Goal: Communication & Community: Connect with others

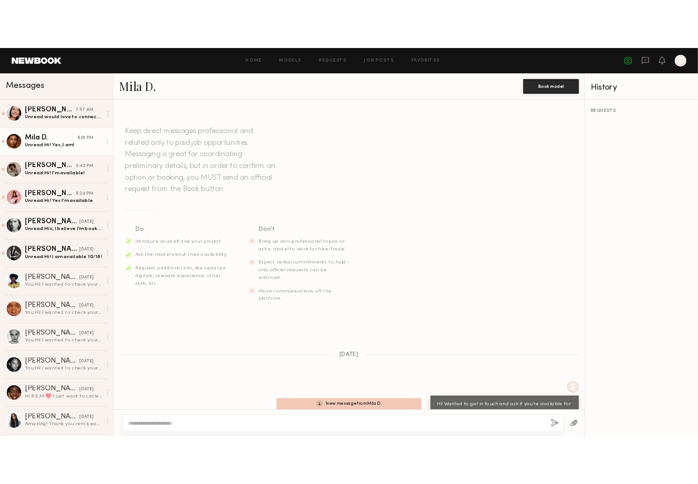
scroll to position [5, 0]
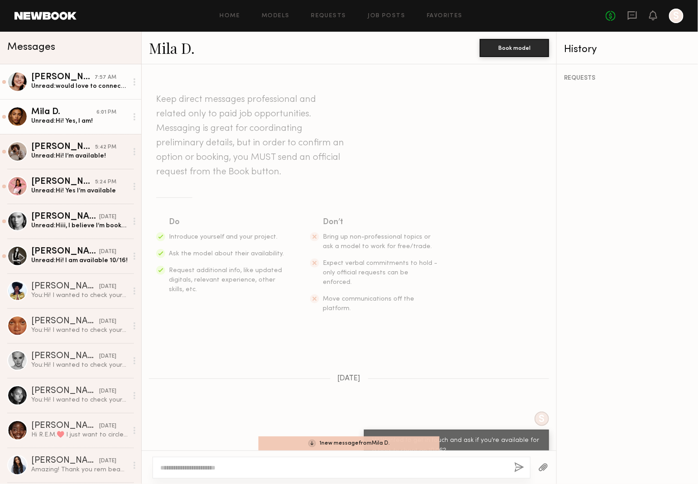
click at [59, 95] on link "Asalia Y. 7:57 AM Unread: would love to connect and do something another time t…" at bounding box center [70, 81] width 141 height 35
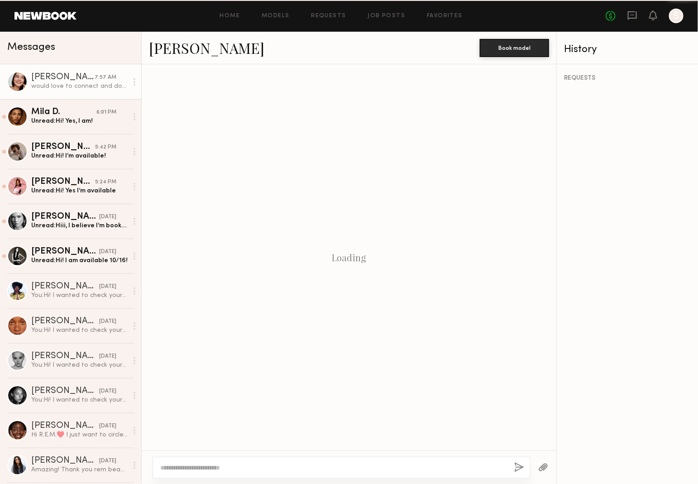
scroll to position [153, 0]
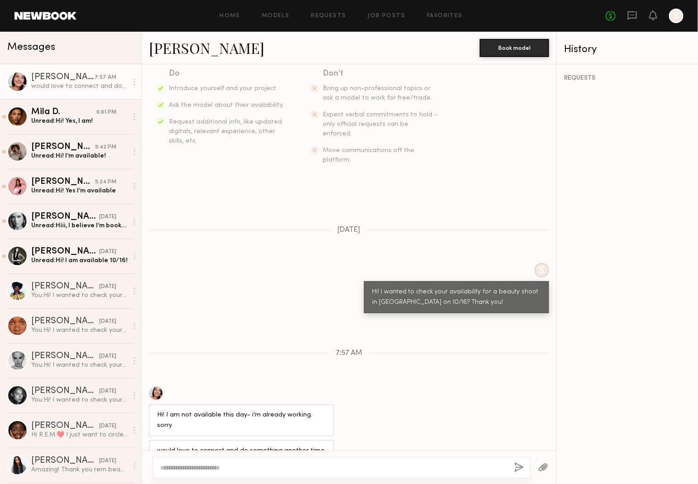
click at [247, 462] on div at bounding box center [342, 468] width 378 height 22
click at [246, 475] on div at bounding box center [342, 468] width 378 height 22
click at [68, 123] on div "Unread: Hi! Yes, I am!" at bounding box center [79, 121] width 96 height 9
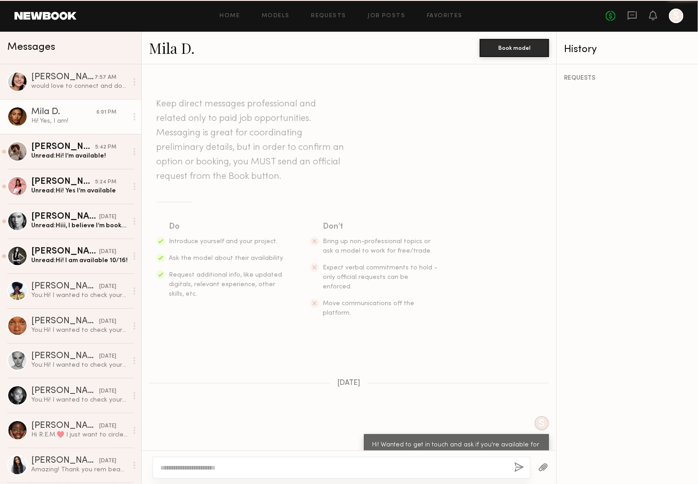
scroll to position [30, 0]
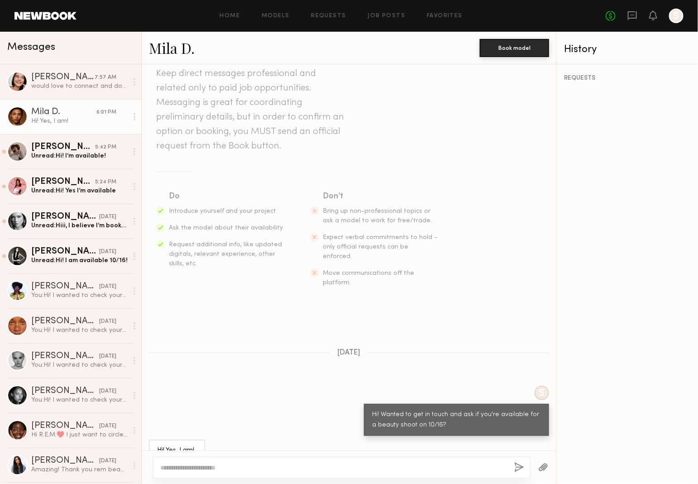
click at [286, 470] on textarea at bounding box center [333, 467] width 347 height 9
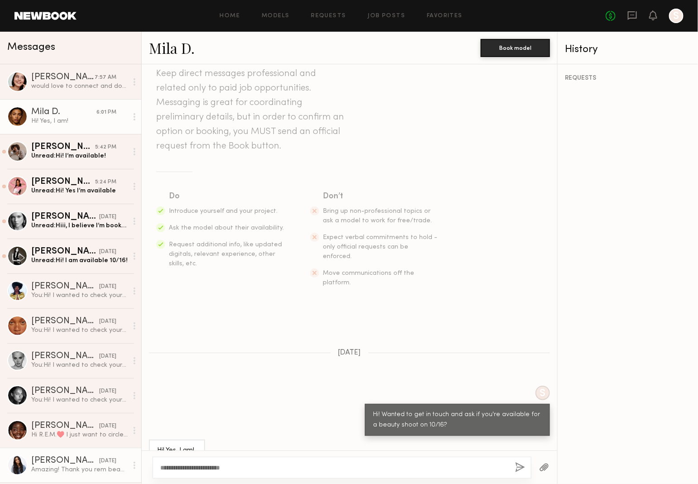
drag, startPoint x: 258, startPoint y: 468, endPoint x: 41, endPoint y: 469, distance: 216.8
click at [41, 469] on div "Messages Asalia Y. 7:57 AM would love to connect and do something another time …" at bounding box center [349, 258] width 698 height 452
type textarea "**********"
click at [521, 464] on button "button" at bounding box center [520, 467] width 10 height 11
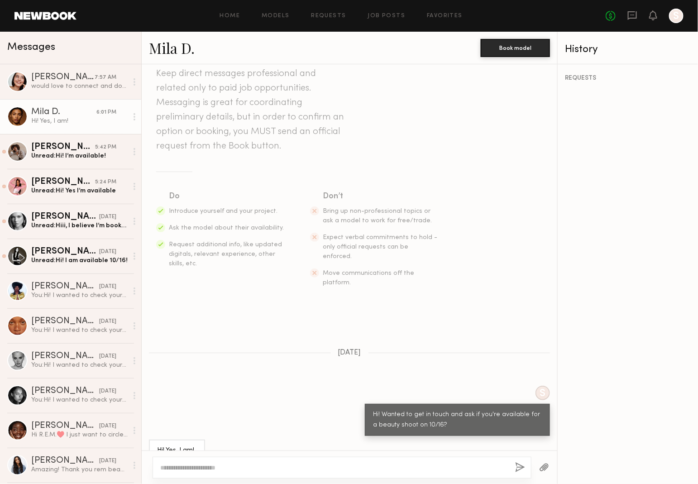
scroll to position [211, 0]
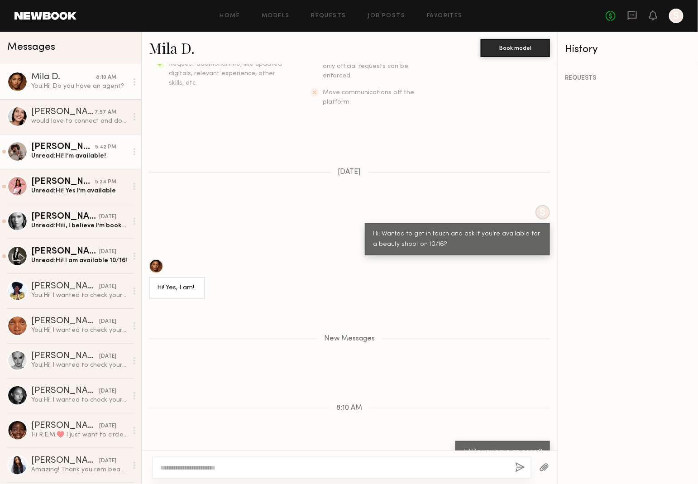
click at [57, 152] on div "Unread: Hi! I’m available!" at bounding box center [79, 156] width 96 height 9
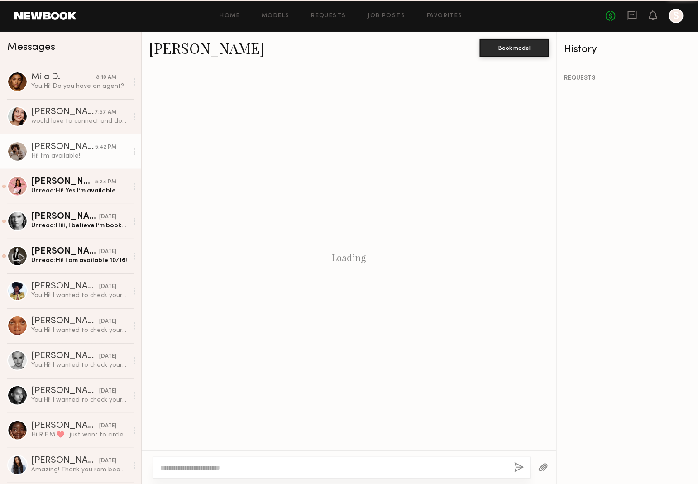
scroll to position [30, 0]
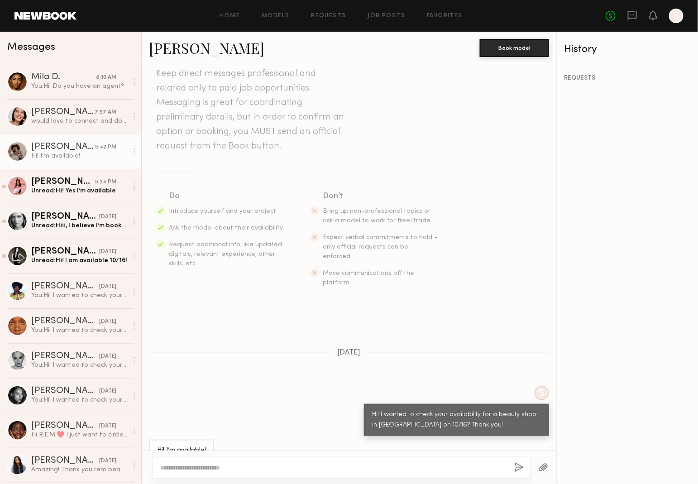
click at [247, 470] on textarea at bounding box center [333, 467] width 347 height 9
drag, startPoint x: 247, startPoint y: 466, endPoint x: 492, endPoint y: 454, distance: 245.6
click at [234, 462] on div "**********" at bounding box center [342, 468] width 379 height 22
type textarea "**********"
click at [520, 467] on button "button" at bounding box center [520, 467] width 10 height 11
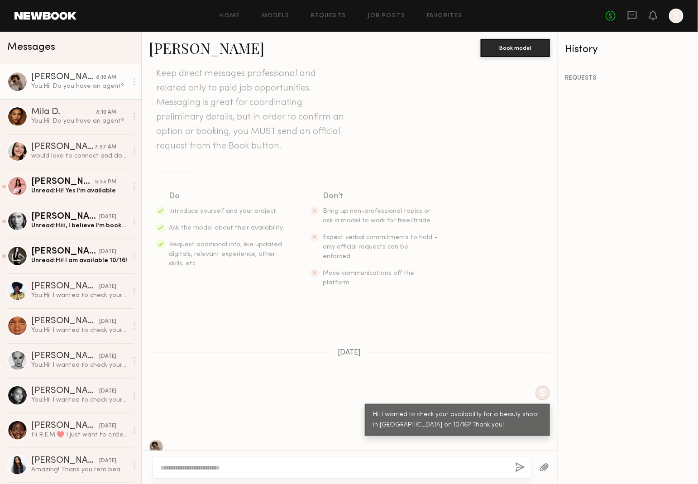
scroll to position [211, 0]
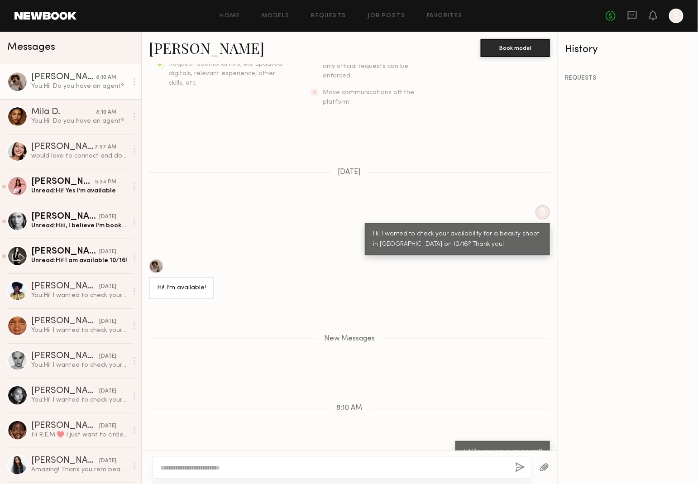
click at [67, 80] on div "Iyanla K." at bounding box center [63, 77] width 65 height 9
click at [69, 127] on link "Mila D. 8:10 AM You: Hi! Do you have an agent?" at bounding box center [70, 116] width 141 height 35
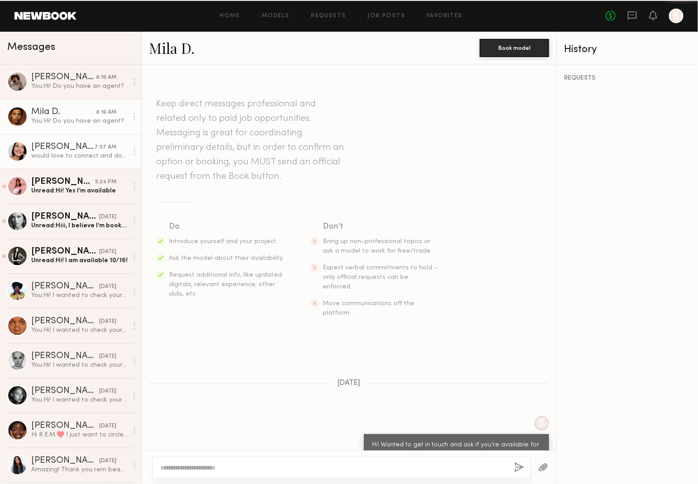
scroll to position [143, 0]
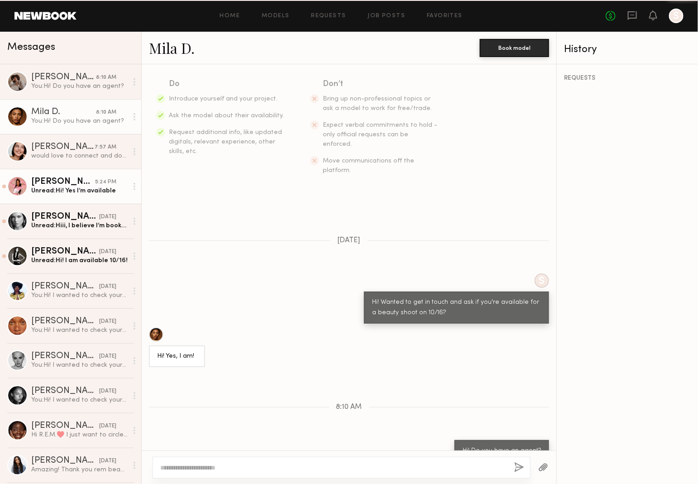
click at [67, 172] on link "Zohara E. 5:24 PM Unread: Hi! Yes I’m available" at bounding box center [70, 186] width 141 height 35
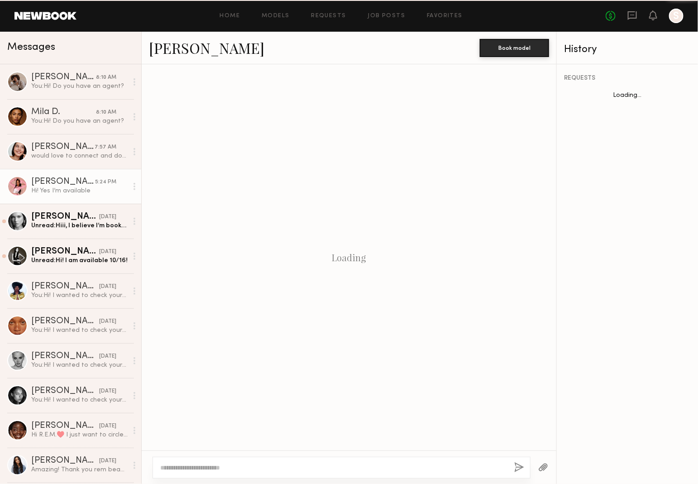
scroll to position [30, 0]
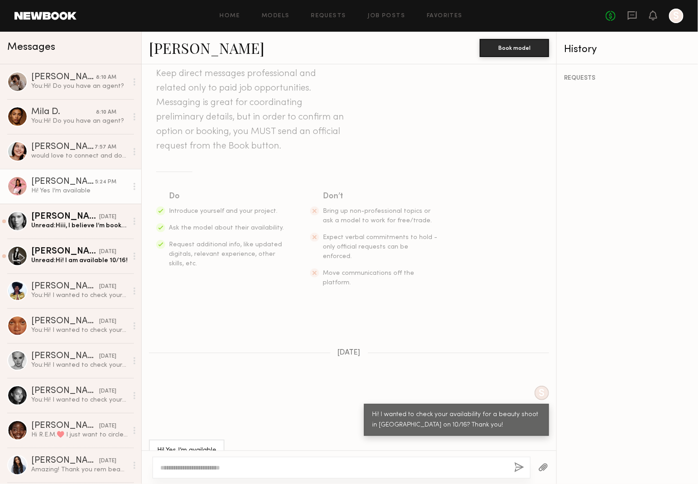
click at [263, 468] on div at bounding box center [342, 468] width 378 height 22
click at [263, 466] on textarea at bounding box center [333, 467] width 347 height 9
paste textarea "**********"
type textarea "**********"
click at [520, 464] on button "button" at bounding box center [520, 467] width 10 height 11
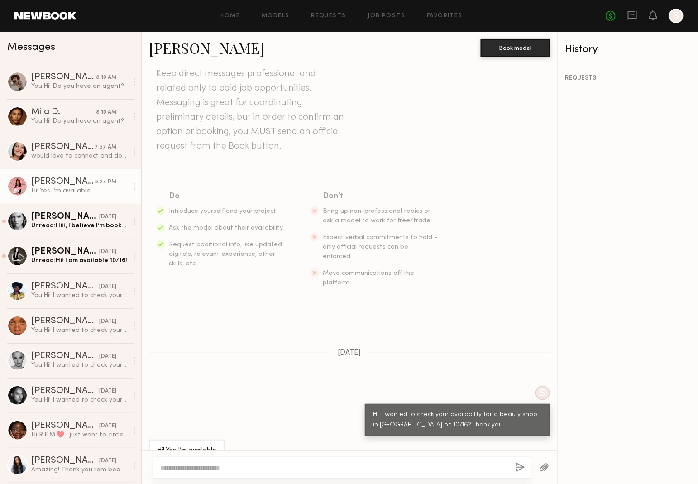
scroll to position [211, 0]
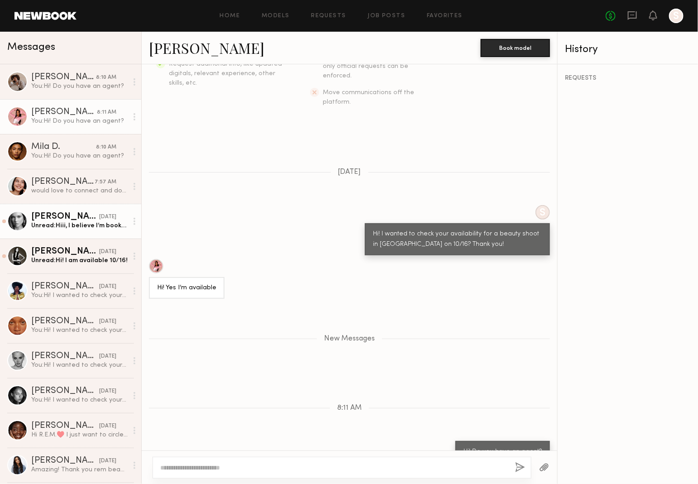
click at [69, 222] on div "Unread: Hiii, I believe I’m booked for a bridal market here in NYC. Is that a s…" at bounding box center [79, 225] width 96 height 9
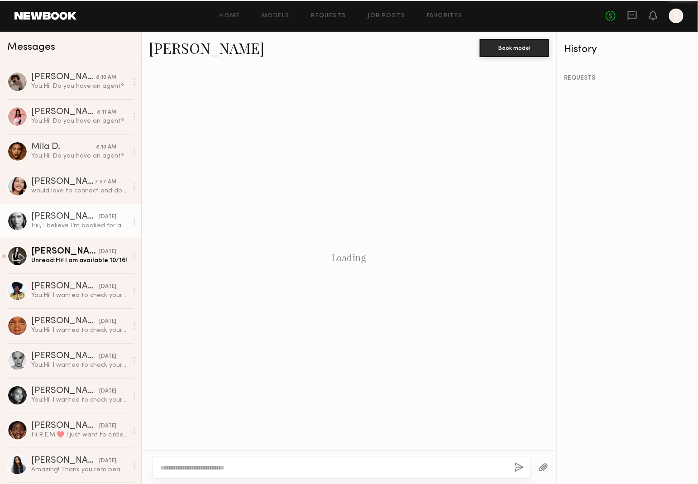
scroll to position [41, 0]
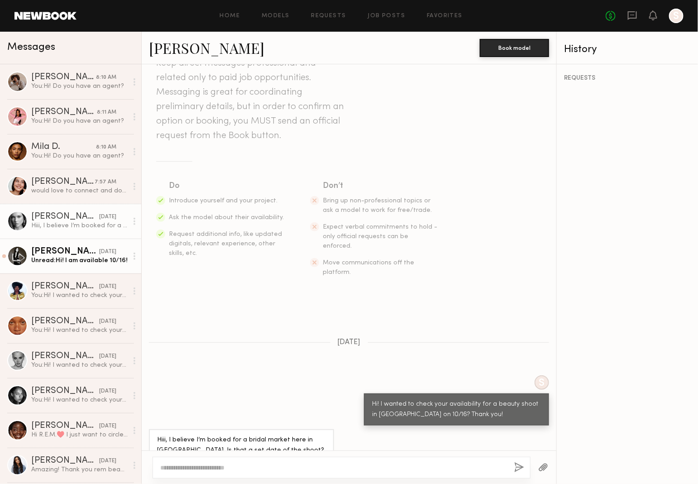
click at [61, 263] on div "Unread: Hi! I am available 10/16!" at bounding box center [79, 260] width 96 height 9
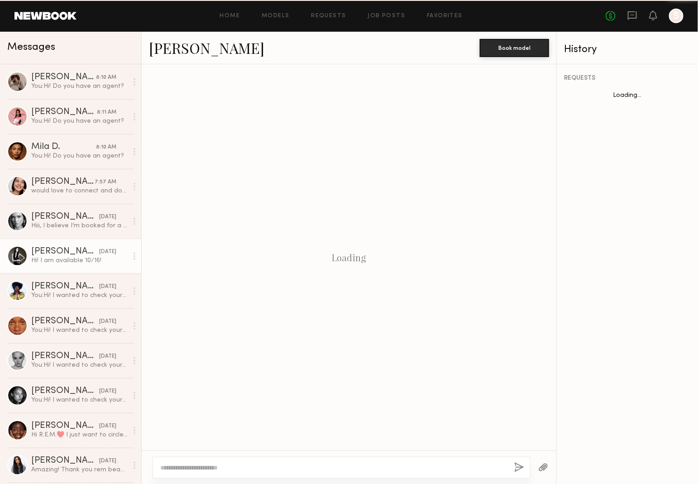
scroll to position [30, 0]
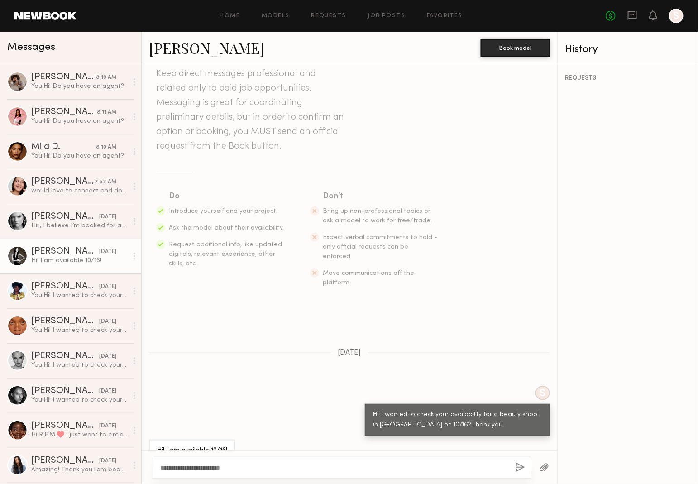
type textarea "**********"
click at [516, 465] on button "button" at bounding box center [520, 467] width 10 height 11
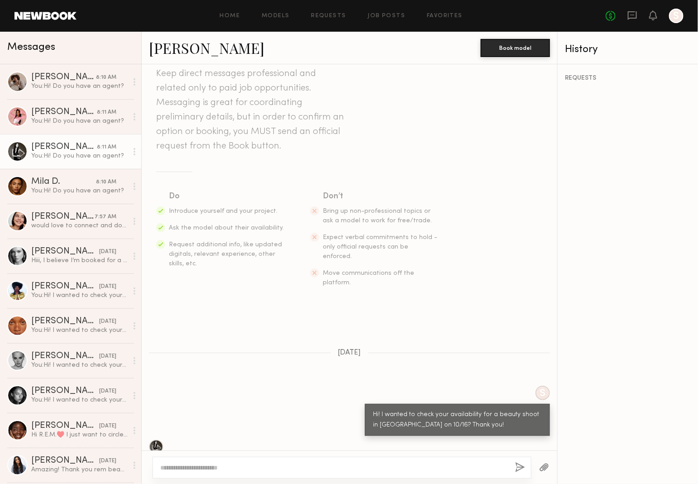
scroll to position [211, 0]
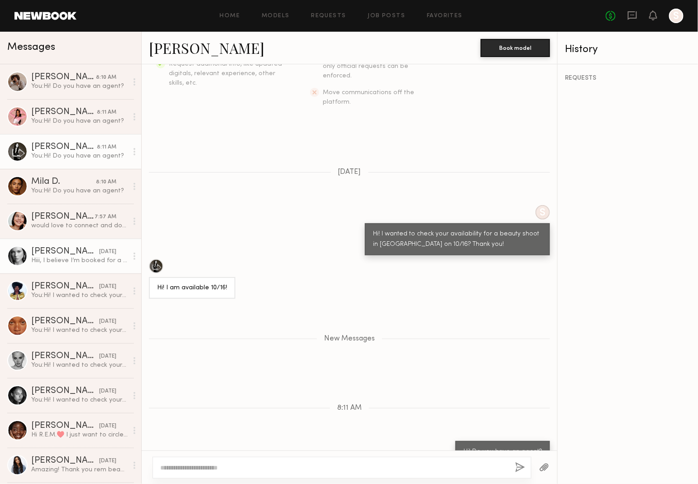
click at [72, 244] on link "Wiktoria G. yesterday Hiii, I believe I’m booked for a bridal market here in NY…" at bounding box center [70, 256] width 141 height 35
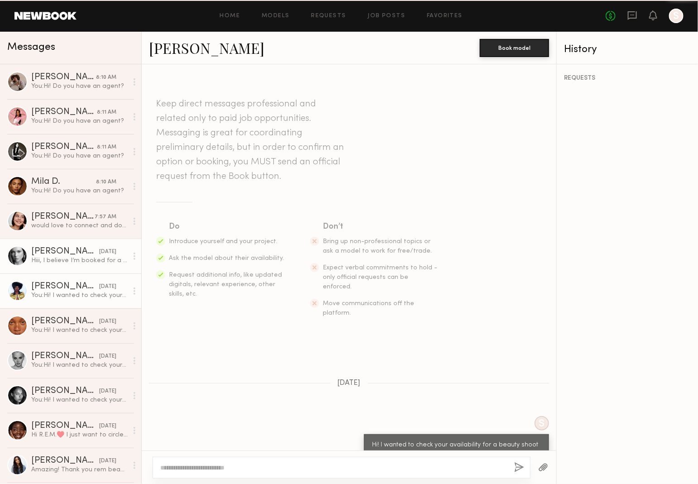
scroll to position [41, 0]
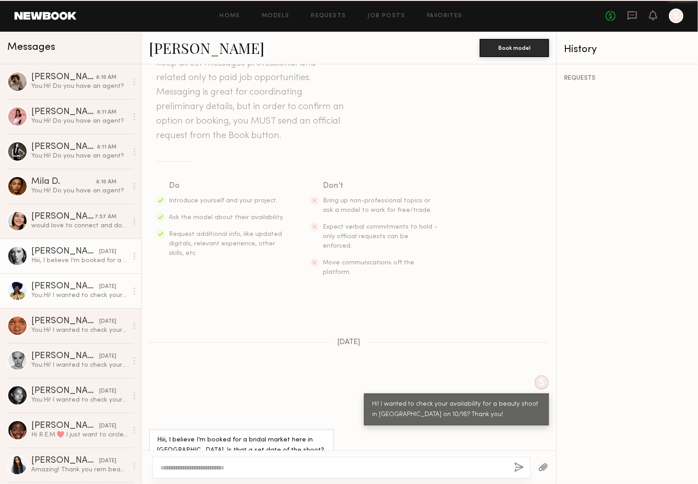
click at [64, 294] on div "You: Hi! I wanted to check your availability for a beauty shoot in NY on 10/16?…" at bounding box center [79, 295] width 96 height 9
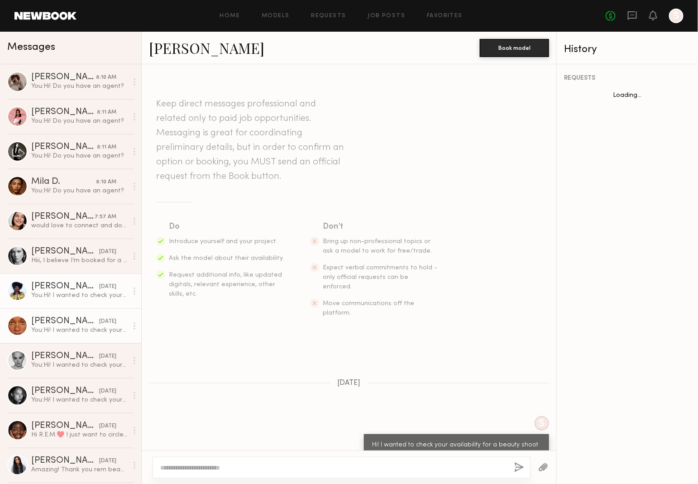
scroll to position [5, 0]
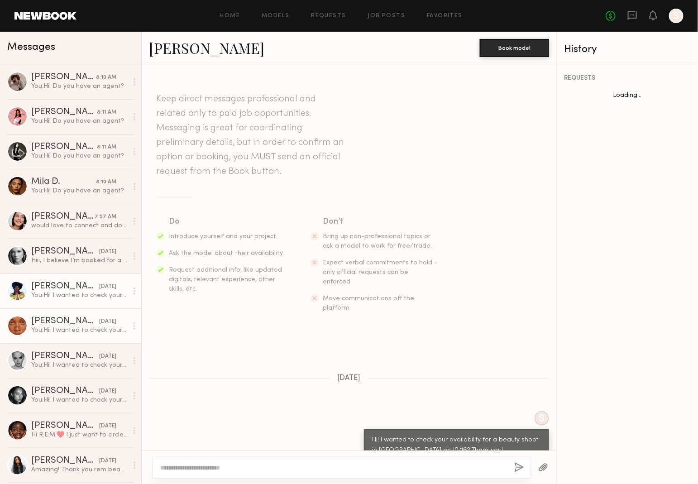
click at [66, 325] on div "Talitha D." at bounding box center [65, 321] width 68 height 9
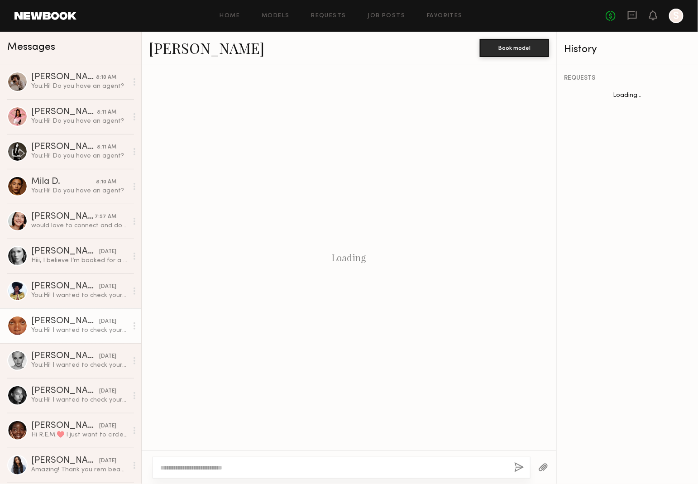
scroll to position [5, 0]
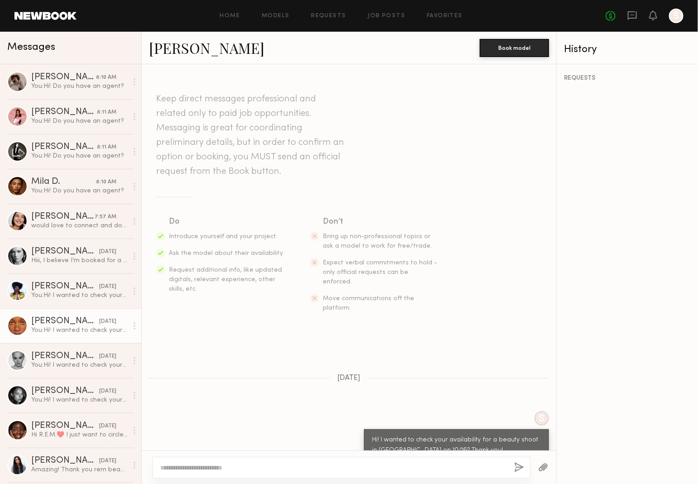
click at [65, 311] on link "Talitha D. yesterday You: Hi! I wanted to check your availability for a beauty …" at bounding box center [70, 325] width 141 height 35
click at [61, 291] on div "You: Hi! I wanted to check your availability for a beauty shoot in NY on 10/16?…" at bounding box center [79, 295] width 96 height 9
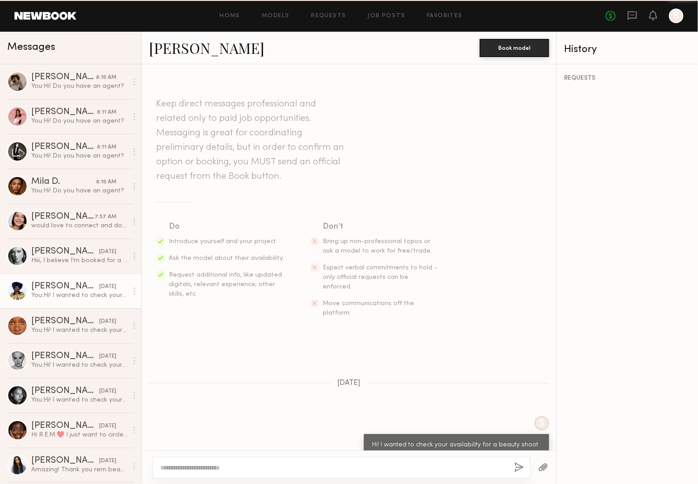
scroll to position [5, 0]
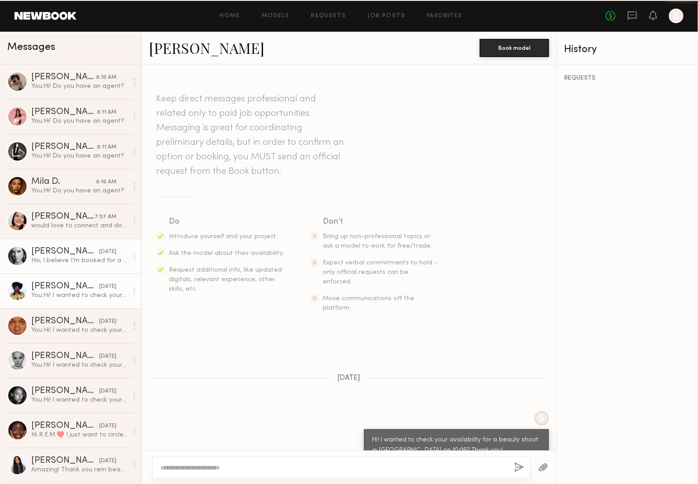
click at [58, 258] on div "Hiii, I believe I’m booked for a bridal market here in NYC. Is that a set date …" at bounding box center [79, 260] width 96 height 9
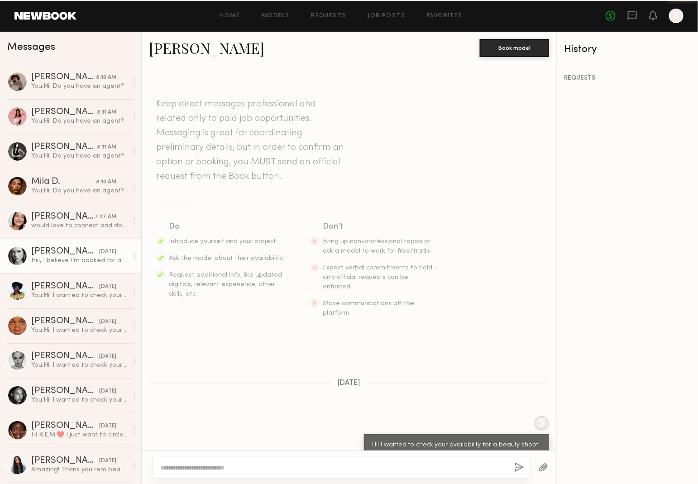
scroll to position [41, 0]
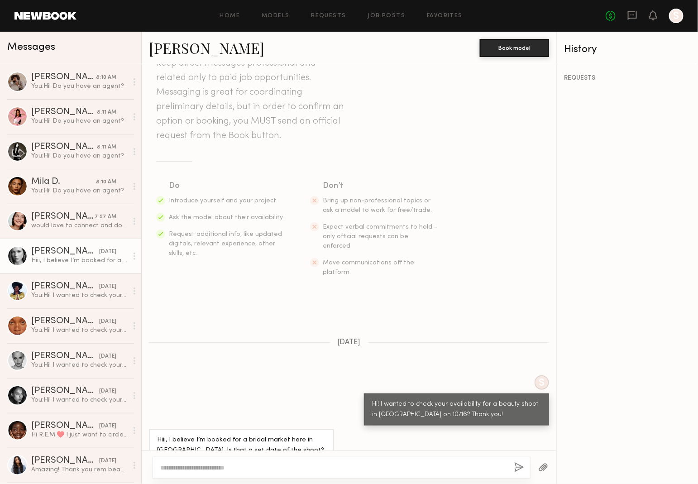
click at [77, 258] on div "Hiii, I believe I’m booked for a bridal market here in NYC. Is that a set date …" at bounding box center [79, 260] width 96 height 9
click at [74, 182] on div "Mila D." at bounding box center [63, 181] width 65 height 9
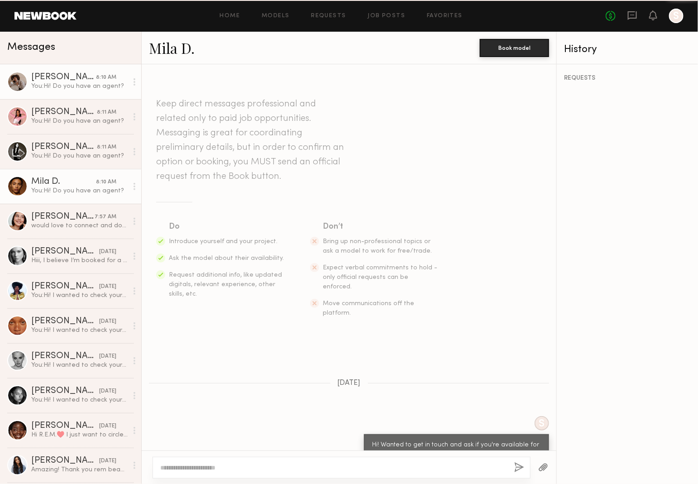
scroll to position [143, 0]
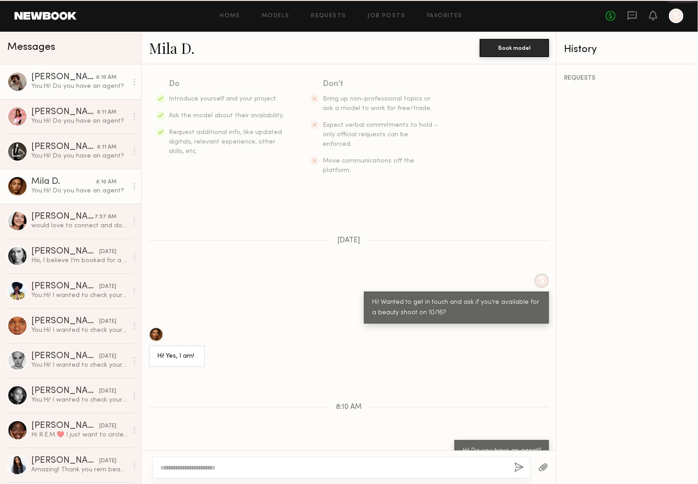
click at [62, 93] on link "Iyanla K. 8:10 AM You: Hi! Do you have an agent?" at bounding box center [70, 81] width 141 height 35
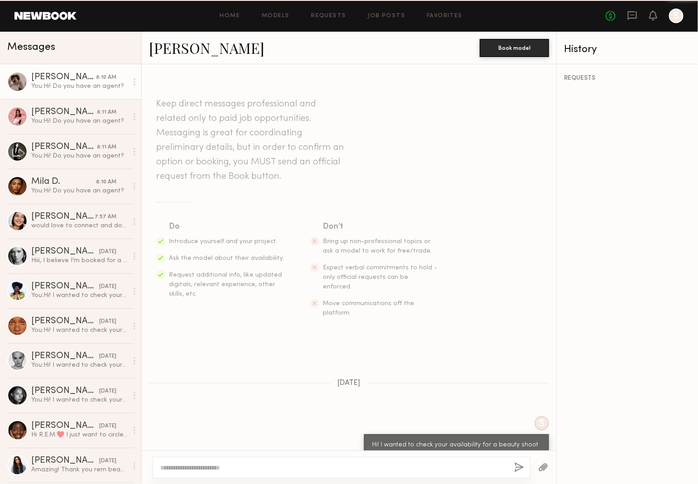
scroll to position [143, 0]
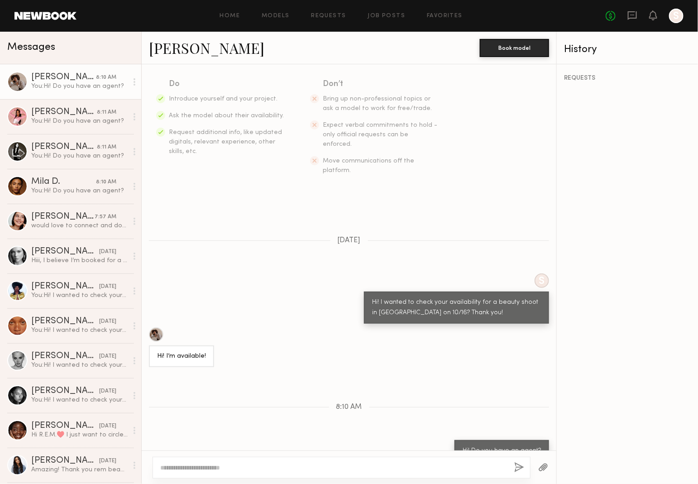
click at [66, 74] on div "Iyanla K." at bounding box center [63, 77] width 65 height 9
click at [72, 146] on div "Kaili B." at bounding box center [64, 147] width 66 height 9
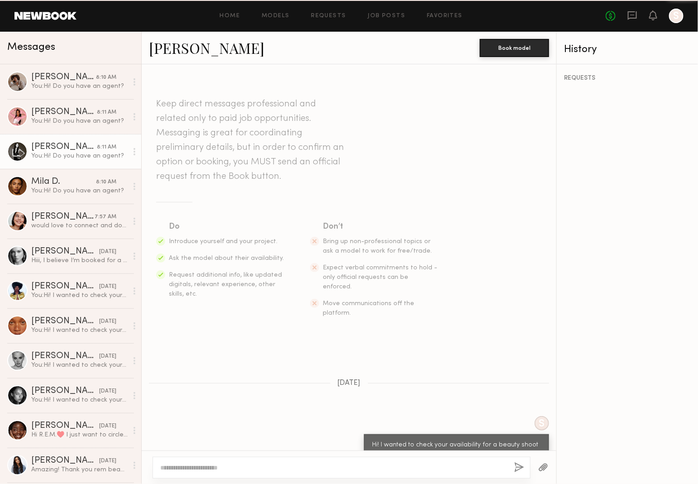
scroll to position [143, 0]
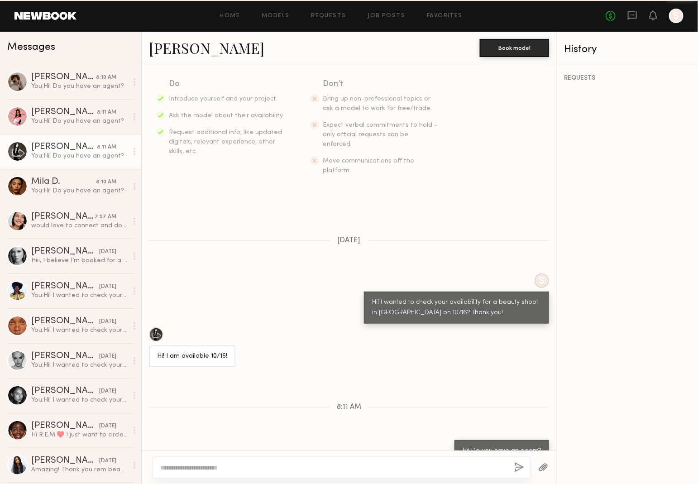
click at [72, 168] on link "Kaili B. 8:11 AM You: Hi! Do you have an agent?" at bounding box center [70, 151] width 141 height 35
click at [68, 76] on div "Iyanla K." at bounding box center [63, 77] width 65 height 9
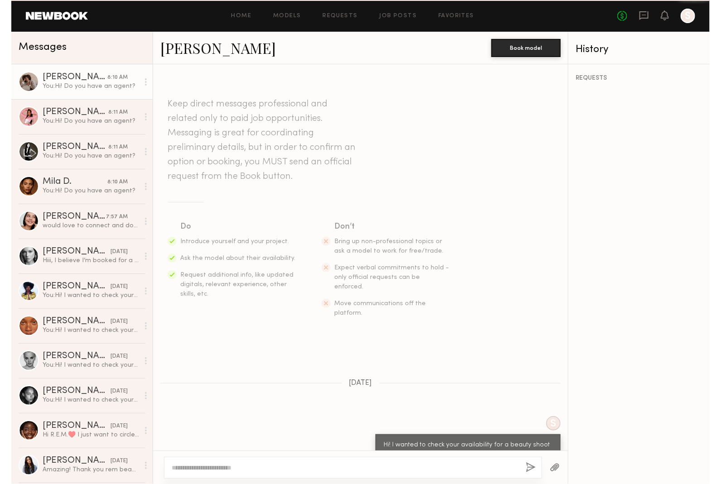
scroll to position [143, 0]
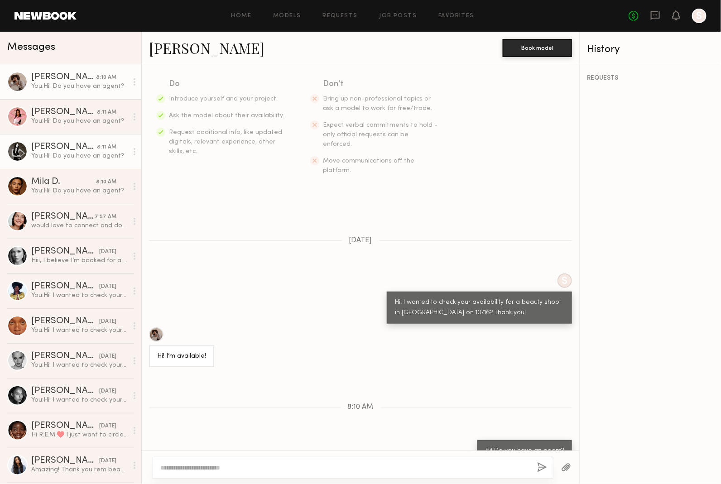
click at [63, 128] on link "Zohara E. 8:11 AM You: Hi! Do you have an agent?" at bounding box center [70, 116] width 141 height 35
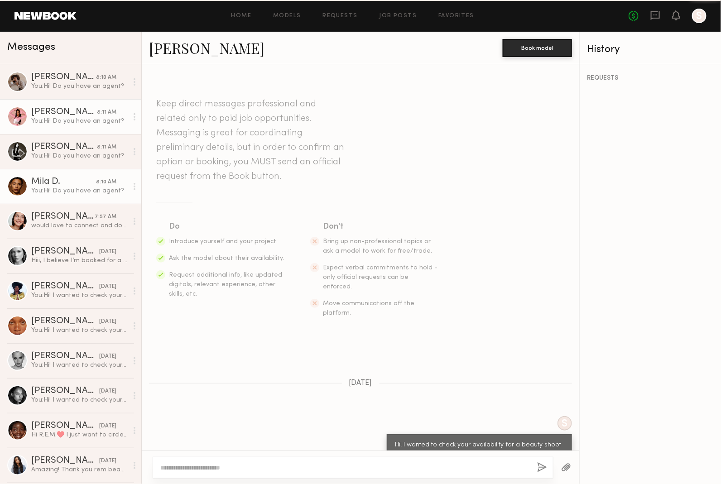
scroll to position [143, 0]
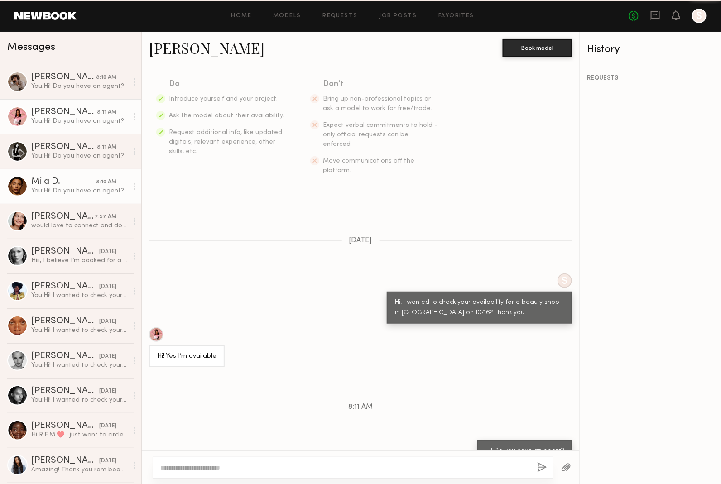
click at [70, 170] on link "Mila D. 8:10 AM You: Hi! Do you have an agent?" at bounding box center [70, 186] width 141 height 35
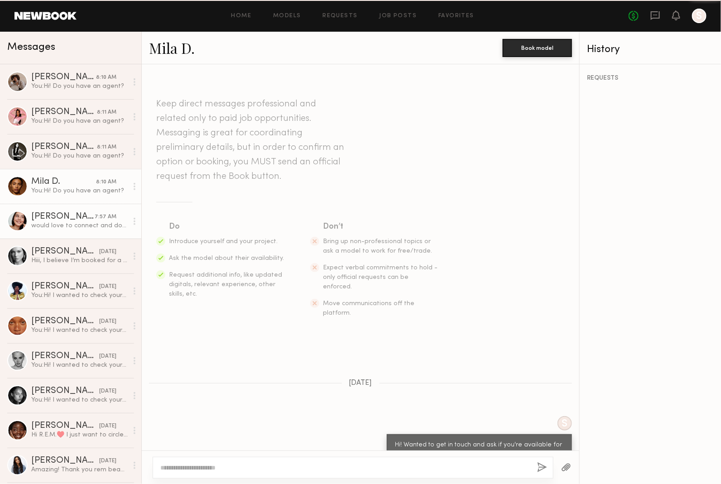
scroll to position [143, 0]
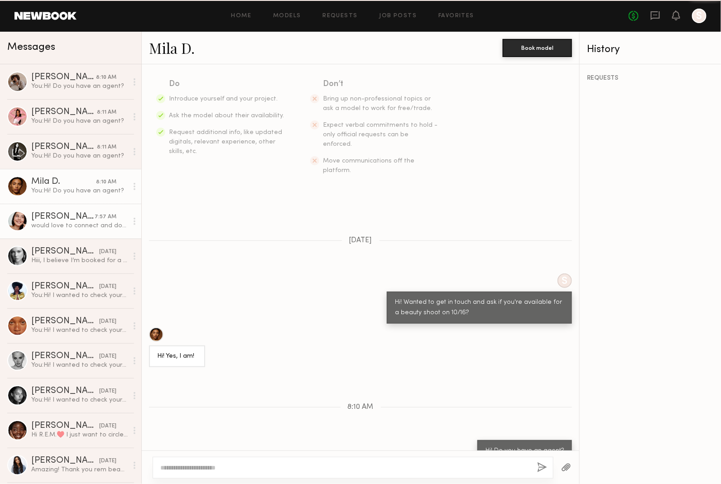
click at [72, 216] on div "Asalia Y." at bounding box center [62, 216] width 63 height 9
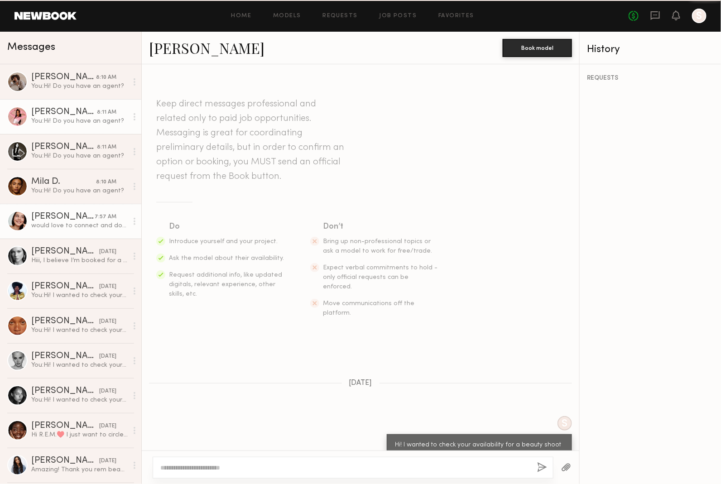
scroll to position [153, 0]
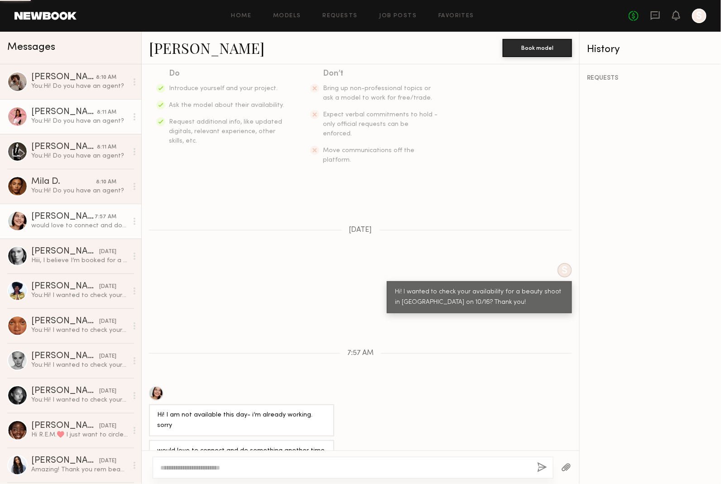
click at [60, 123] on div "You: Hi! Do you have an agent?" at bounding box center [79, 121] width 96 height 9
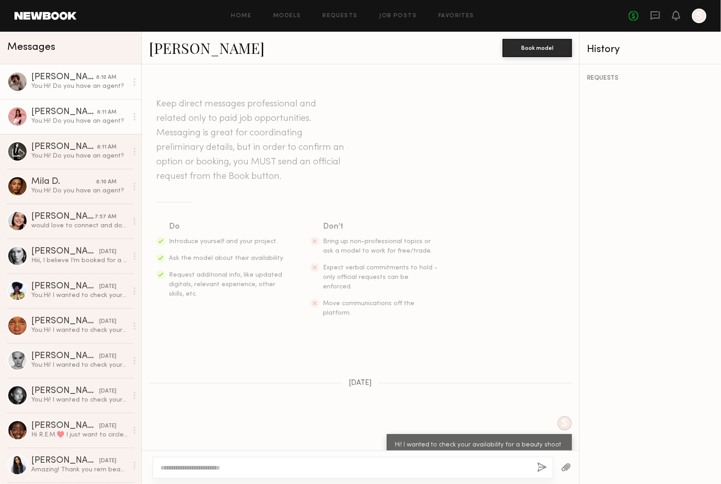
click at [67, 85] on div "You: Hi! Do you have an agent?" at bounding box center [79, 86] width 96 height 9
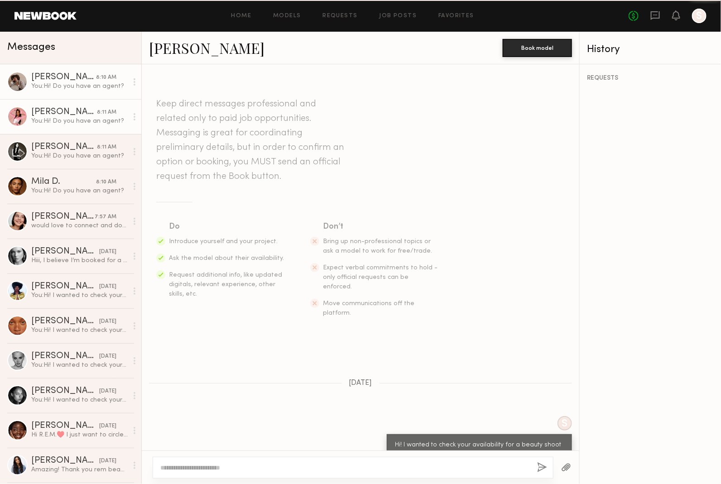
scroll to position [143, 0]
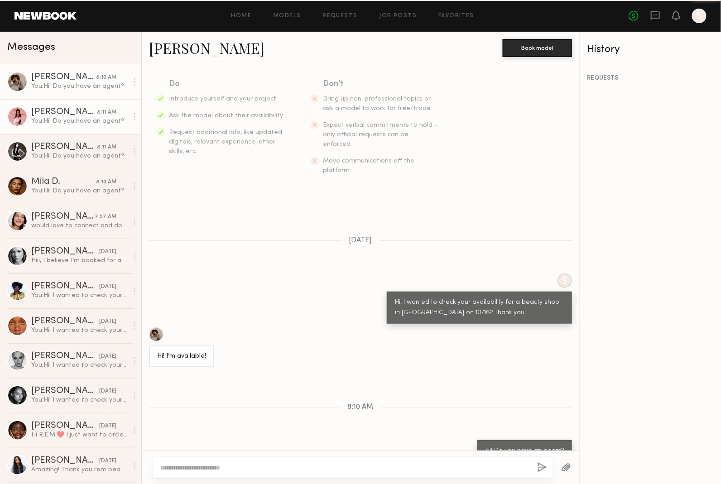
click at [62, 103] on link "Zohara E. 8:11 AM You: Hi! Do you have an agent?" at bounding box center [70, 116] width 141 height 35
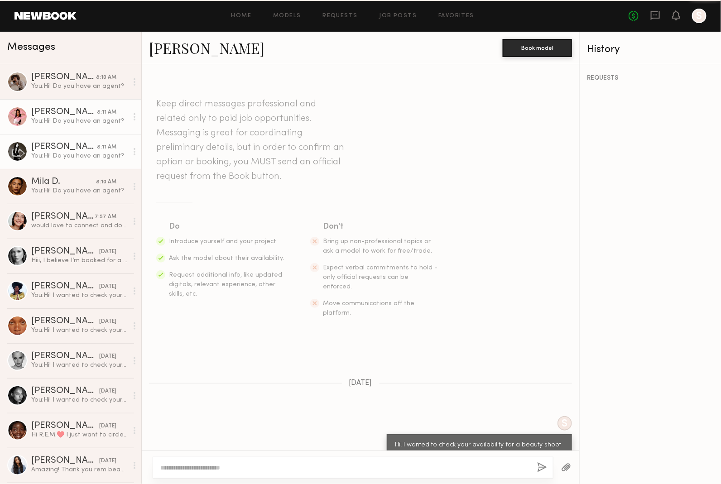
scroll to position [143, 0]
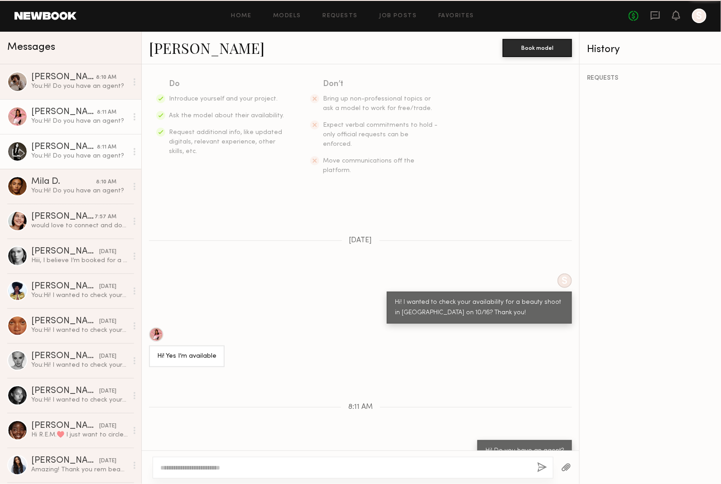
click at [61, 140] on link "Kaili B. 8:11 AM You: Hi! Do you have an agent?" at bounding box center [70, 151] width 141 height 35
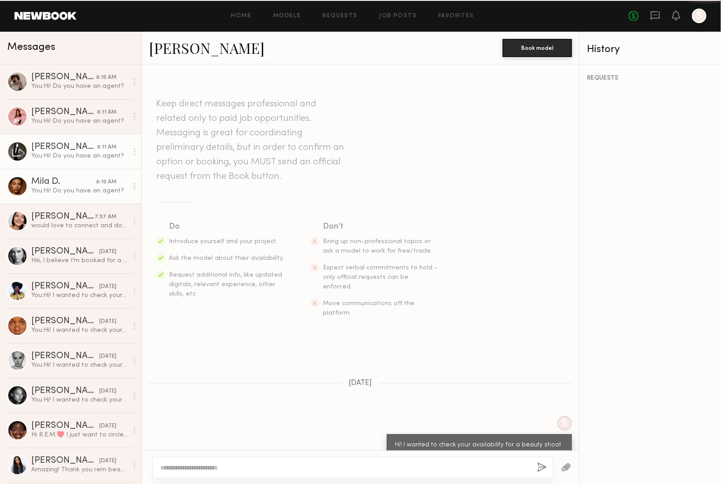
scroll to position [143, 0]
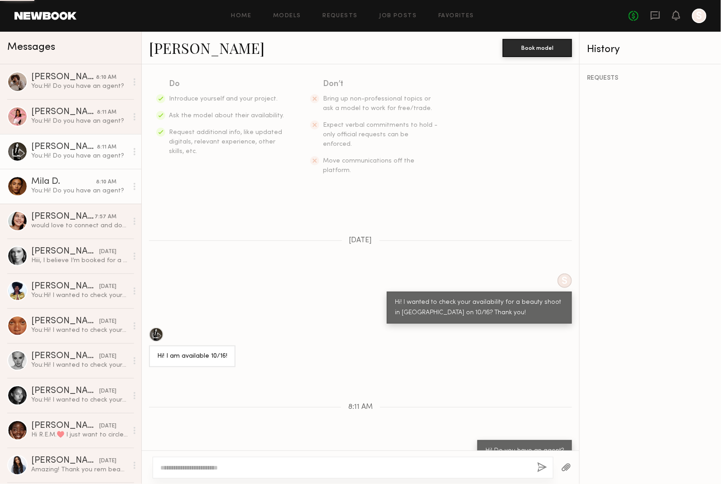
click at [63, 185] on div "Mila D." at bounding box center [63, 181] width 65 height 9
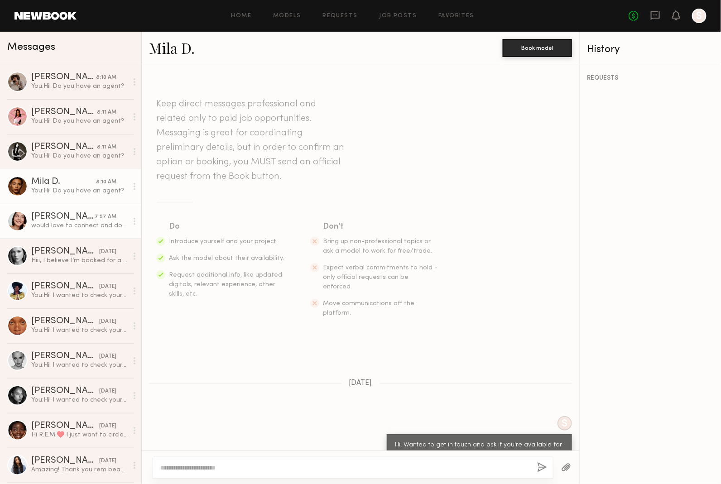
click at [66, 220] on div "Asalia Y." at bounding box center [62, 216] width 63 height 9
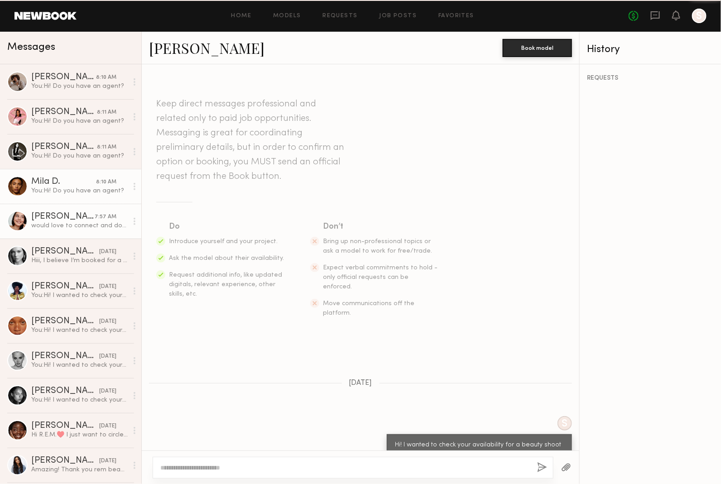
scroll to position [153, 0]
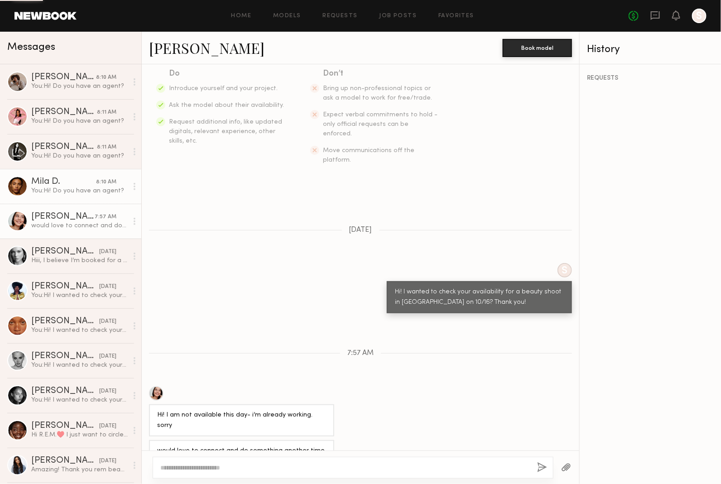
click at [70, 179] on div "Mila D." at bounding box center [63, 181] width 65 height 9
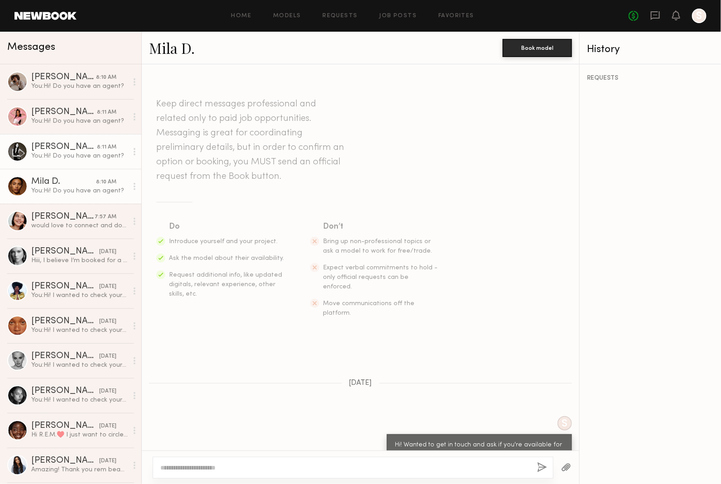
scroll to position [143, 0]
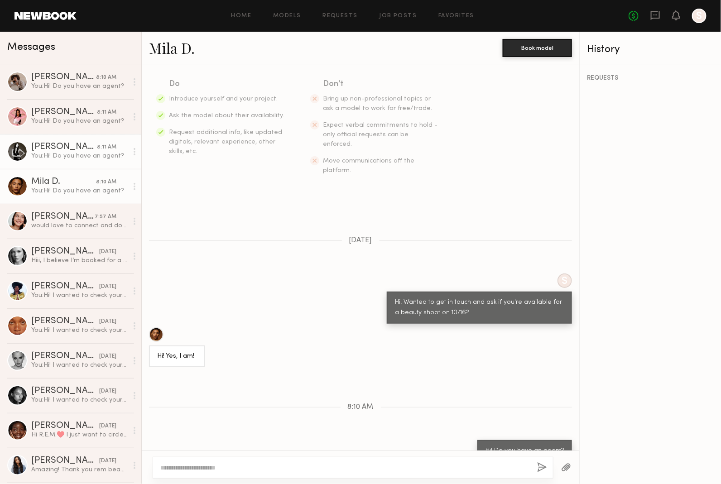
click at [71, 138] on link "Kaili B. 8:11 AM You: Hi! Do you have an agent?" at bounding box center [70, 151] width 141 height 35
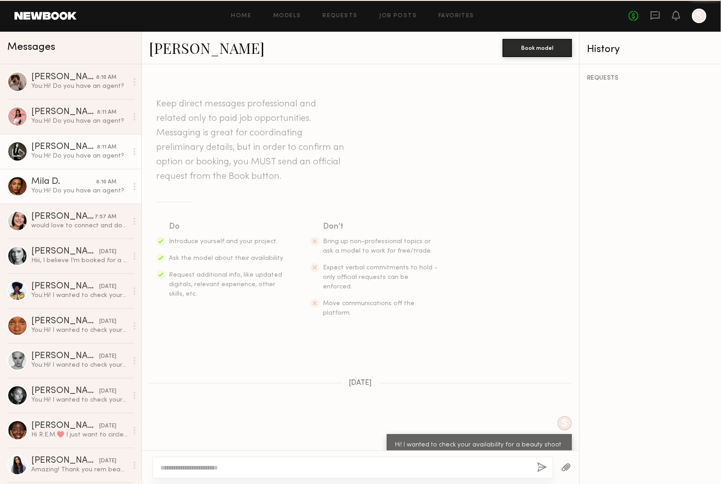
scroll to position [143, 0]
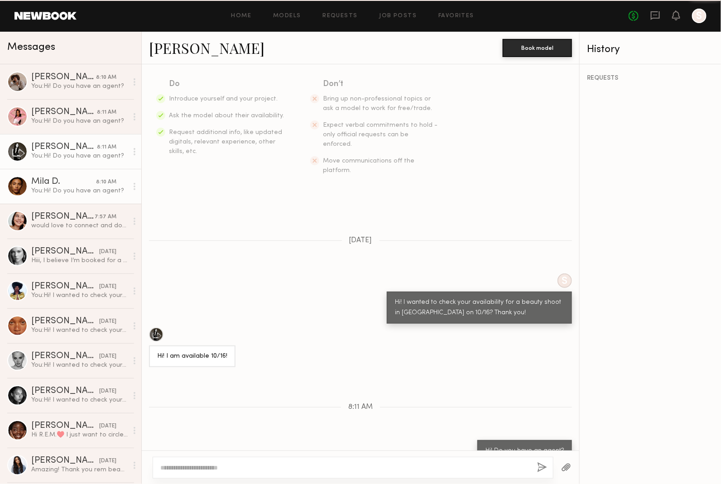
click at [67, 191] on div "You: Hi! Do you have an agent?" at bounding box center [79, 190] width 96 height 9
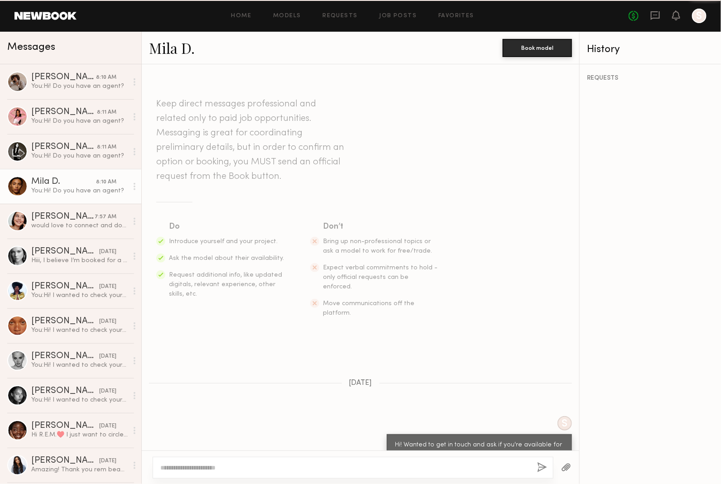
scroll to position [143, 0]
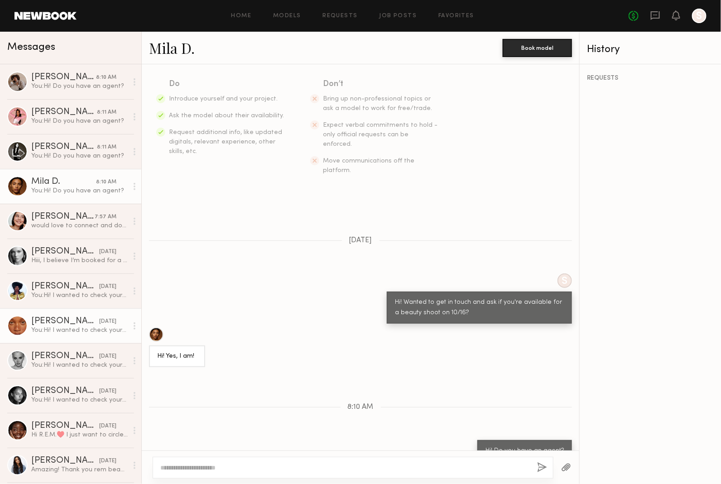
click at [88, 278] on link "thaina O. yesterday You: Hi! I wanted to check your availability for a beauty s…" at bounding box center [70, 290] width 141 height 35
click at [81, 313] on link "Talitha D. yesterday You: Hi! I wanted to check your availability for a beauty …" at bounding box center [70, 325] width 141 height 35
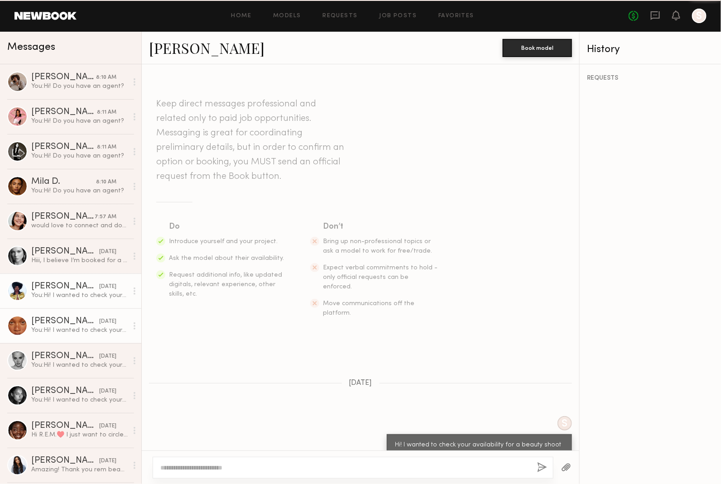
scroll to position [5, 0]
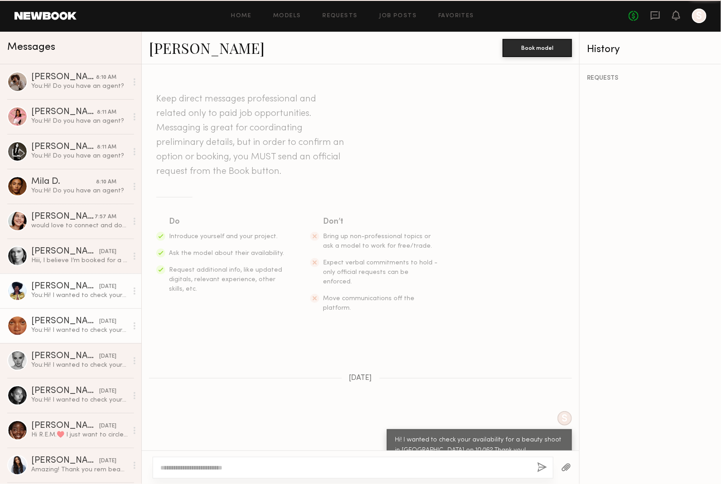
click at [73, 282] on div "thaina O." at bounding box center [65, 286] width 68 height 9
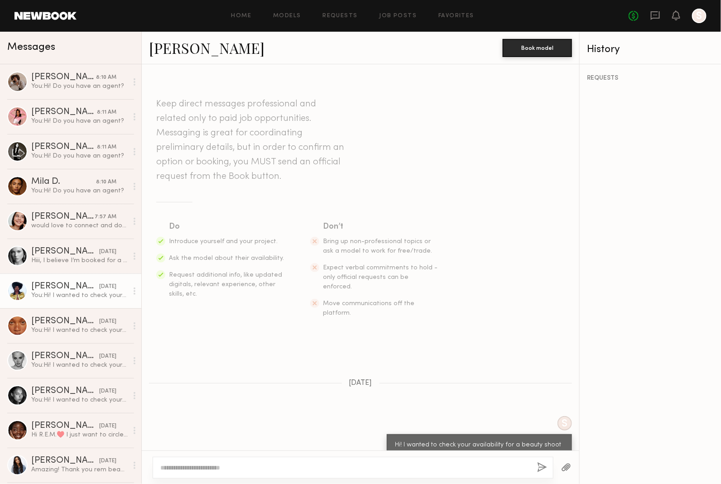
scroll to position [5, 0]
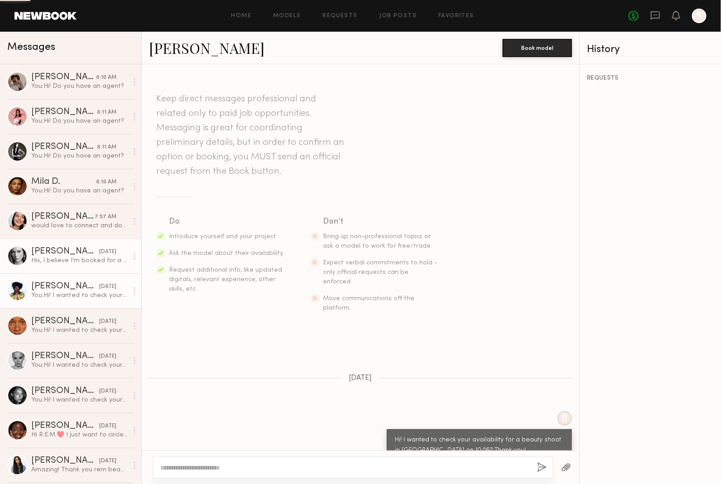
click at [65, 242] on link "Wiktoria G. yesterday Hiii, I believe I’m booked for a bridal market here in NY…" at bounding box center [70, 256] width 141 height 35
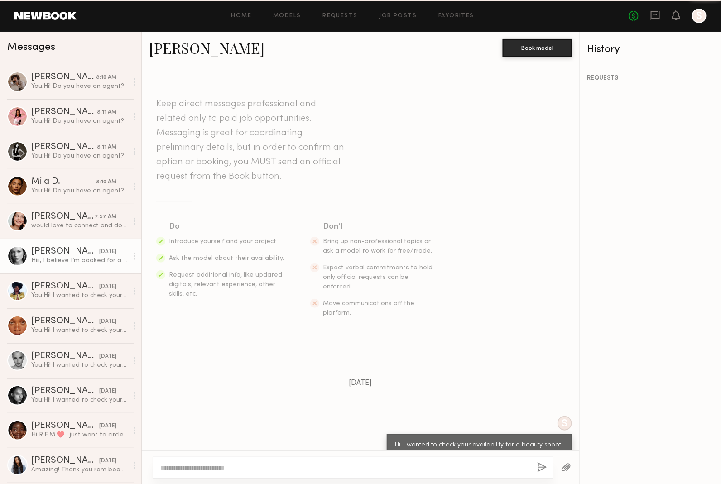
scroll to position [41, 0]
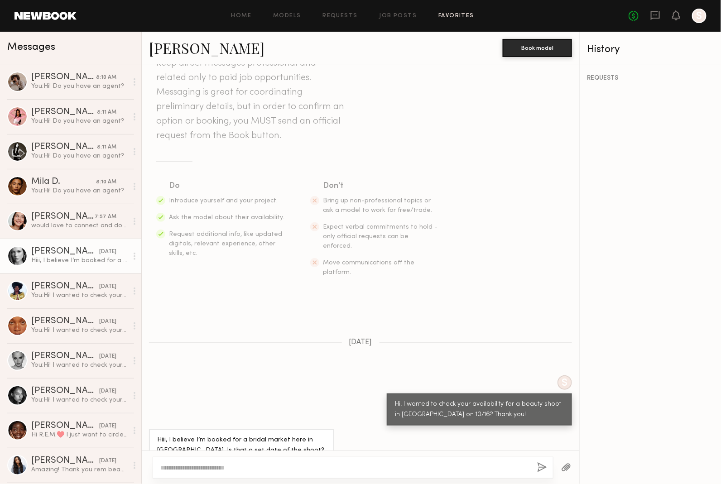
click at [457, 14] on link "Favorites" at bounding box center [456, 16] width 36 height 6
click at [96, 78] on div "8:10 AM" at bounding box center [106, 77] width 20 height 9
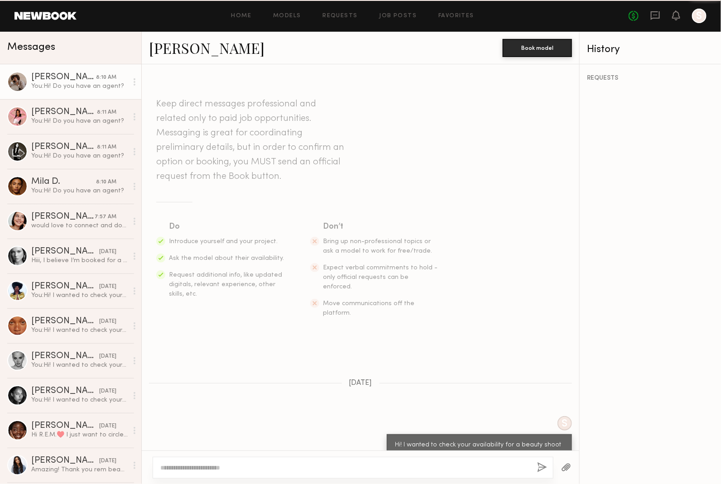
scroll to position [143, 0]
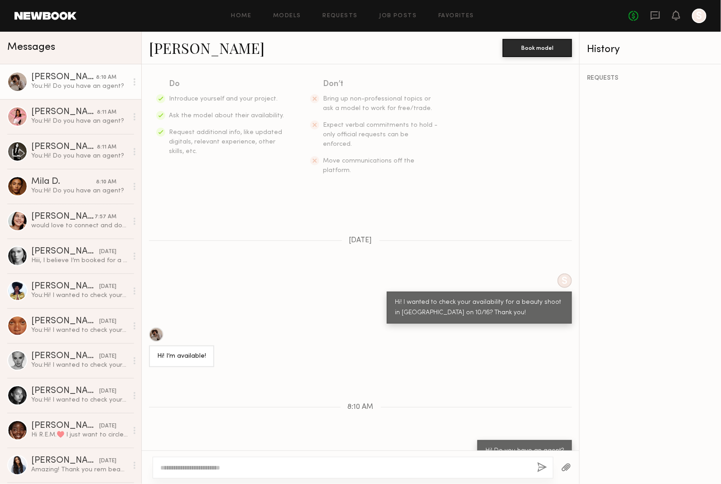
click at [174, 45] on link "Iyanla K." at bounding box center [206, 47] width 115 height 19
click at [57, 115] on div "Zohara E." at bounding box center [64, 112] width 66 height 9
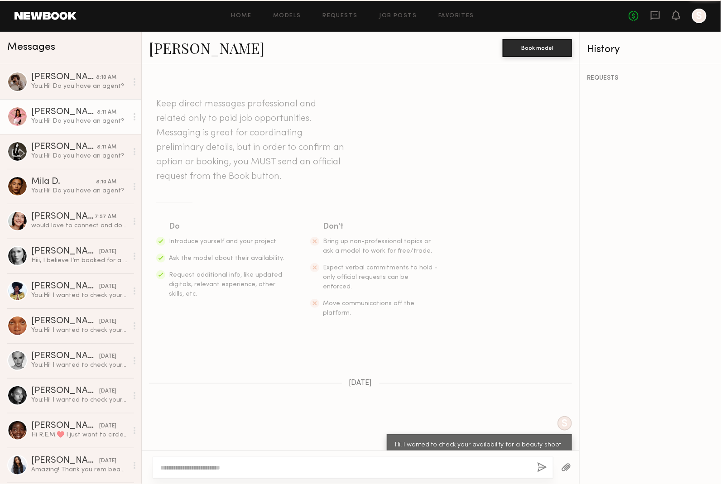
scroll to position [143, 0]
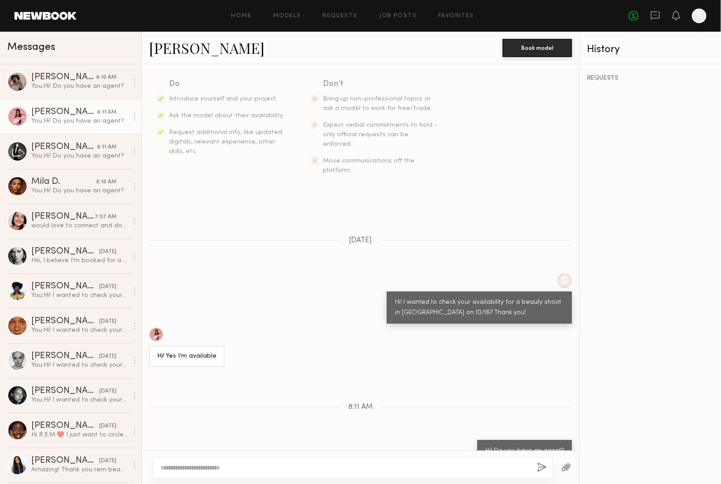
click at [159, 55] on link "Zohara E." at bounding box center [206, 47] width 115 height 19
click at [72, 150] on div "Kaili B." at bounding box center [64, 147] width 66 height 9
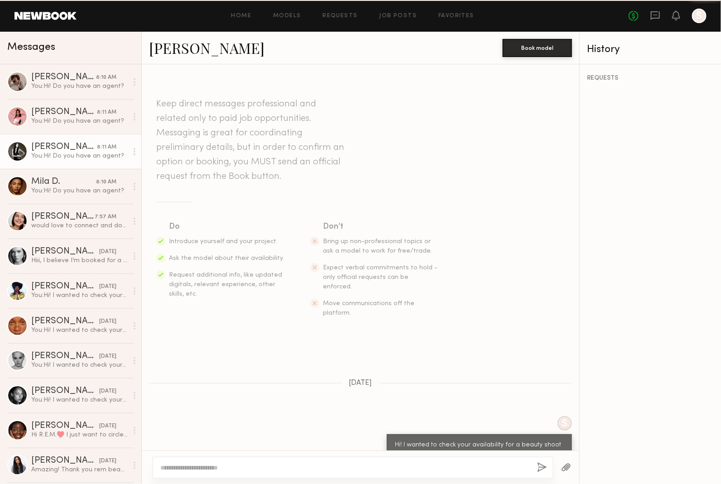
scroll to position [143, 0]
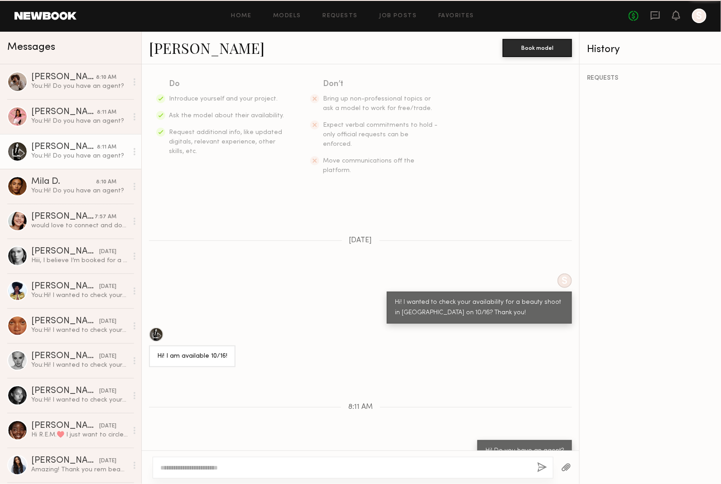
click at [182, 48] on link "Kaili B." at bounding box center [206, 47] width 115 height 19
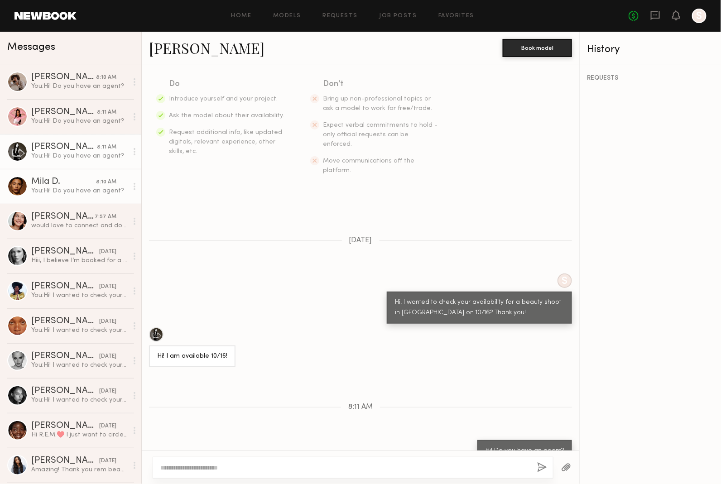
click at [77, 189] on div "You: Hi! Do you have an agent?" at bounding box center [79, 190] width 96 height 9
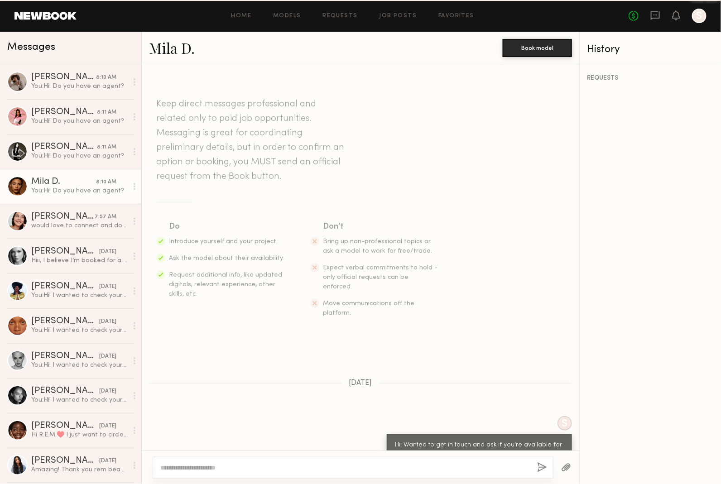
scroll to position [143, 0]
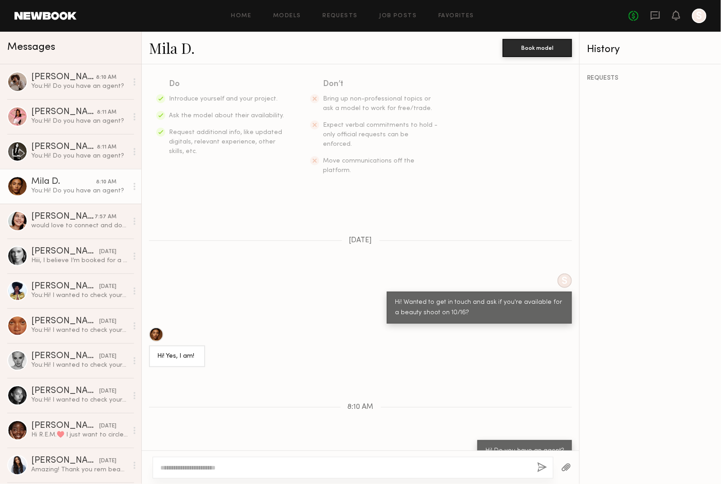
click at [177, 46] on link "Mila D." at bounding box center [172, 47] width 46 height 19
click at [57, 264] on div "Hiii, I believe I’m booked for a bridal market here in NYC. Is that a set date …" at bounding box center [79, 260] width 96 height 9
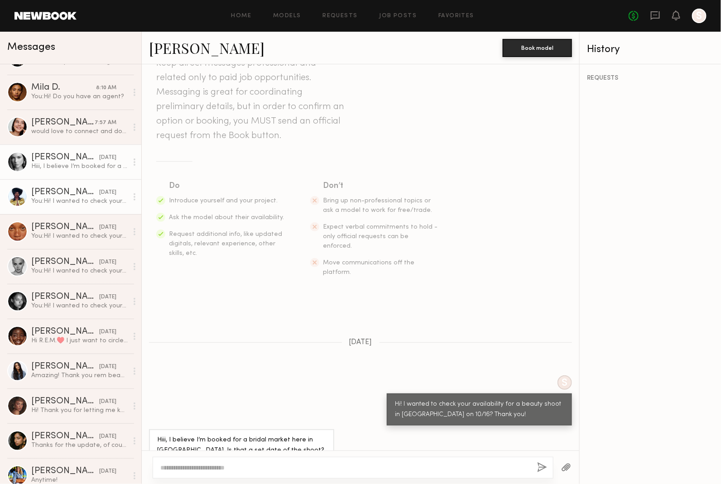
scroll to position [95, 0]
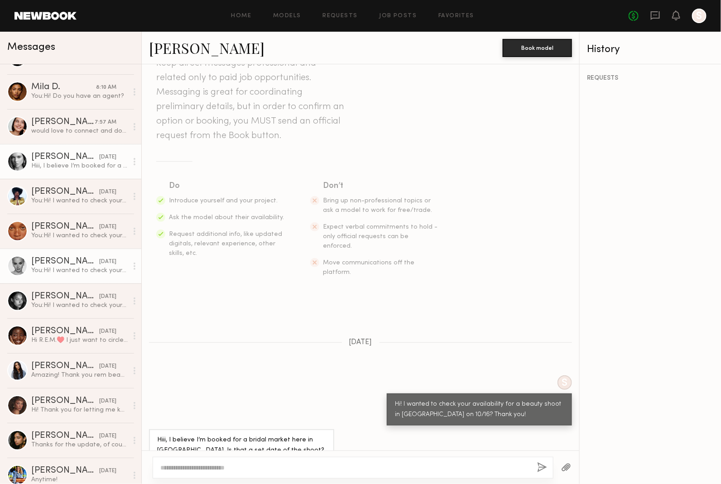
click at [90, 267] on div "You: Hi! I wanted to check your availability for a beauty shoot in NY on 10/16?…" at bounding box center [79, 270] width 96 height 9
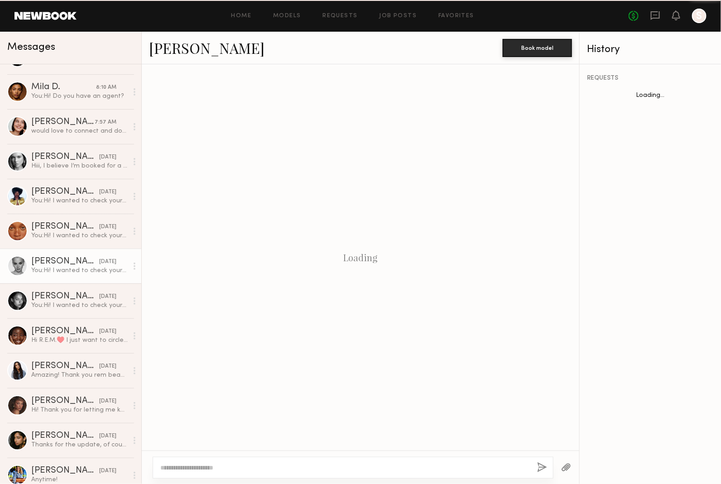
click at [89, 282] on link "Kat T. yesterday You: Hi! I wanted to check your availability for a beauty shoo…" at bounding box center [70, 265] width 141 height 35
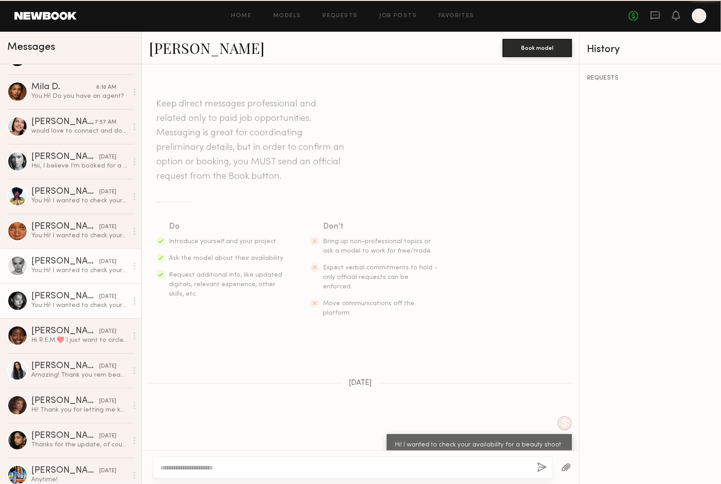
scroll to position [5, 0]
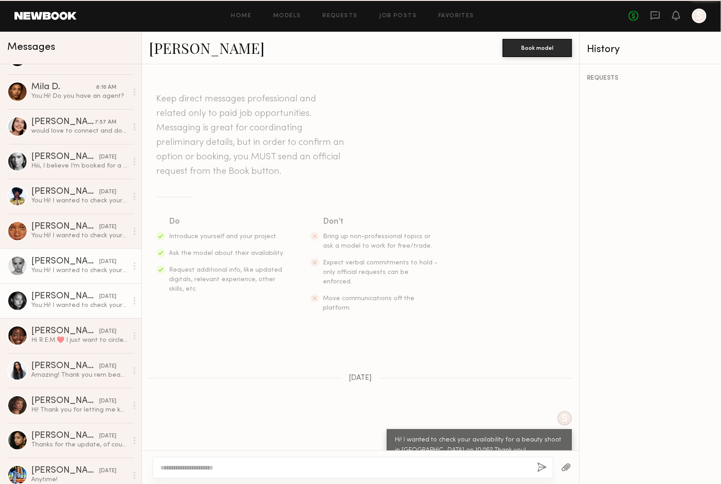
click at [89, 310] on link "Nikole B. yesterday You: Hi! I wanted to check your availability for a beauty s…" at bounding box center [70, 300] width 141 height 35
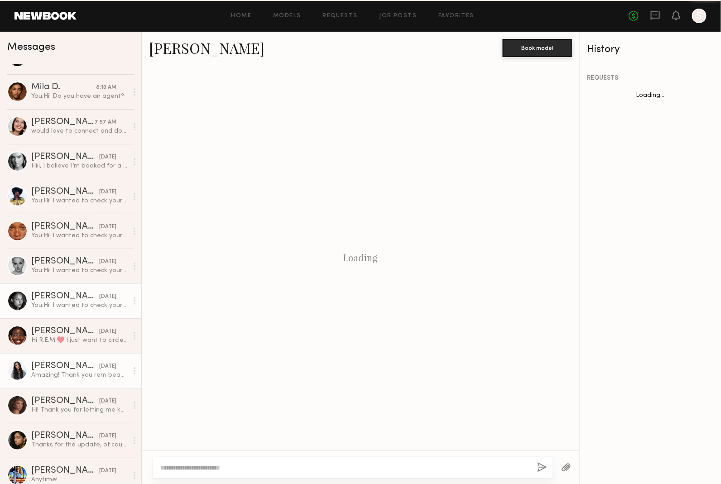
click at [88, 360] on link "Brianna G. 11/08/2024 Amazing! Thank you rem beauty! I hope to work with you in…" at bounding box center [70, 370] width 141 height 35
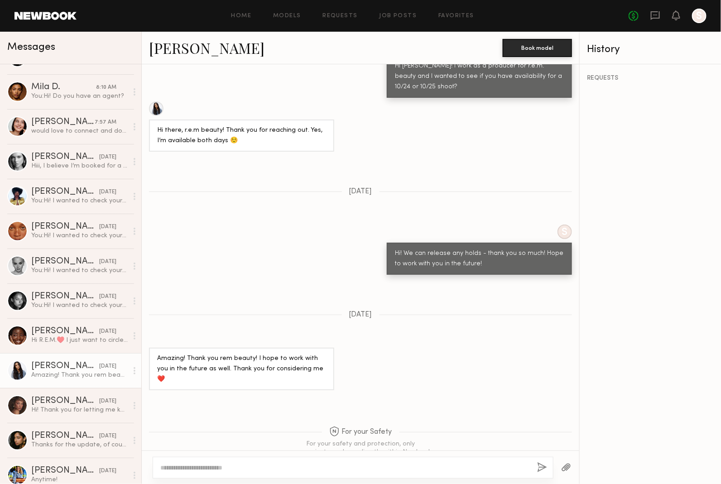
click at [86, 371] on div "Amazing! Thank you rem beauty! I hope to work with you in the future as well. T…" at bounding box center [79, 375] width 96 height 9
click at [99, 405] on div "10/22/2024" at bounding box center [107, 401] width 17 height 9
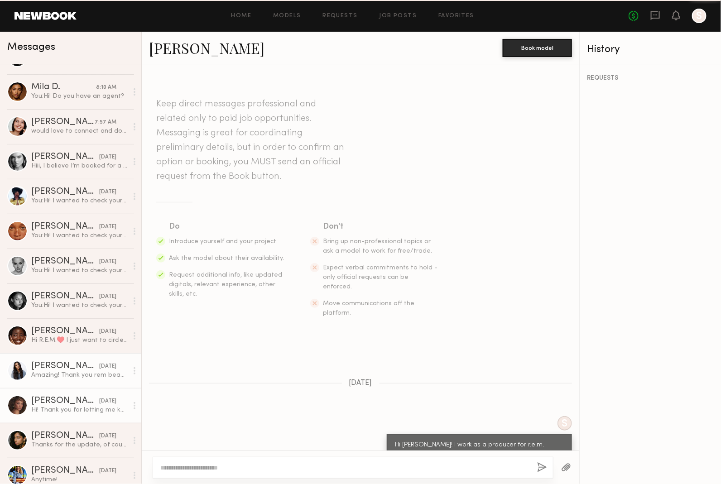
scroll to position [341, 0]
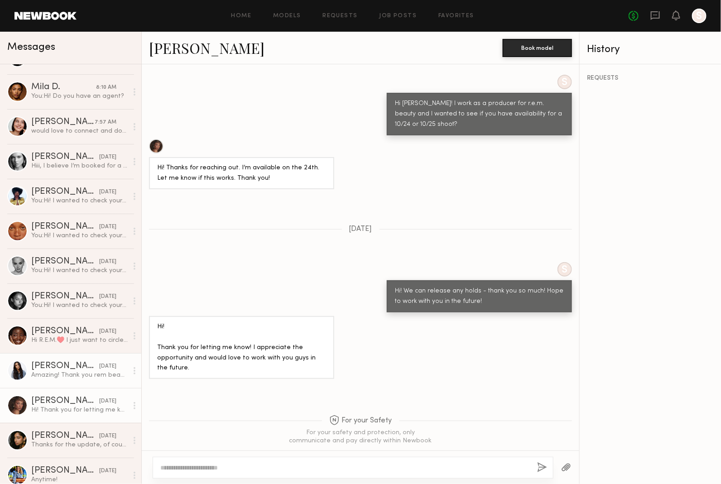
click at [75, 373] on div "Amazing! Thank you rem beauty! I hope to work with you in the future as well. T…" at bounding box center [79, 375] width 96 height 9
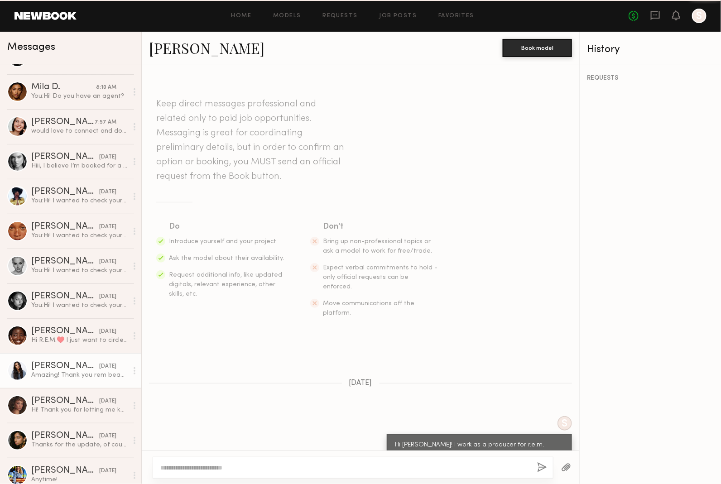
scroll to position [379, 0]
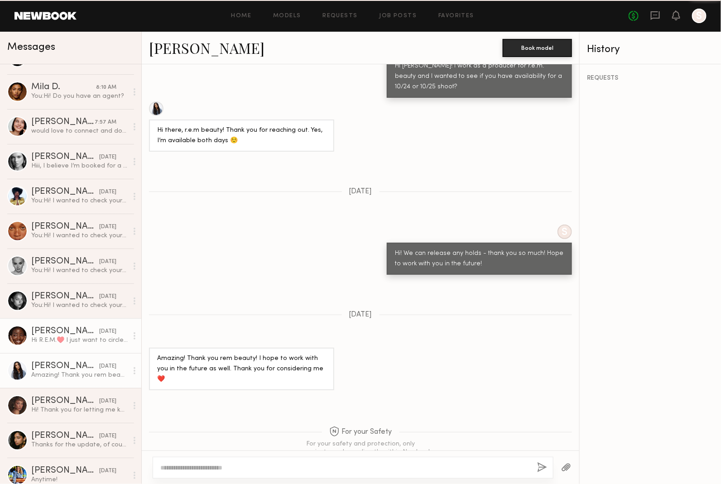
click at [61, 330] on div "Rachelle D." at bounding box center [65, 331] width 68 height 9
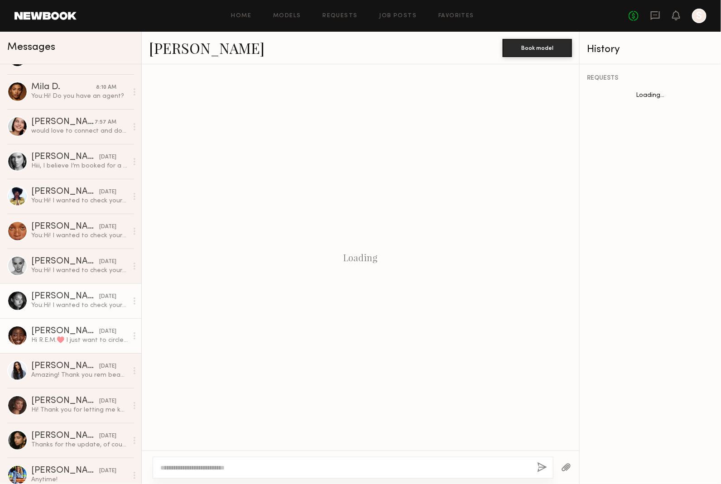
click at [60, 285] on link "Nikole B. yesterday You: Hi! I wanted to check your availability for a beauty s…" at bounding box center [70, 300] width 141 height 35
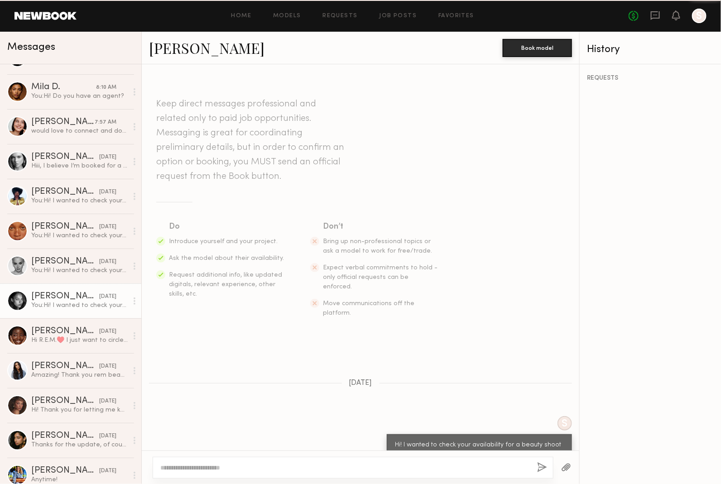
scroll to position [5, 0]
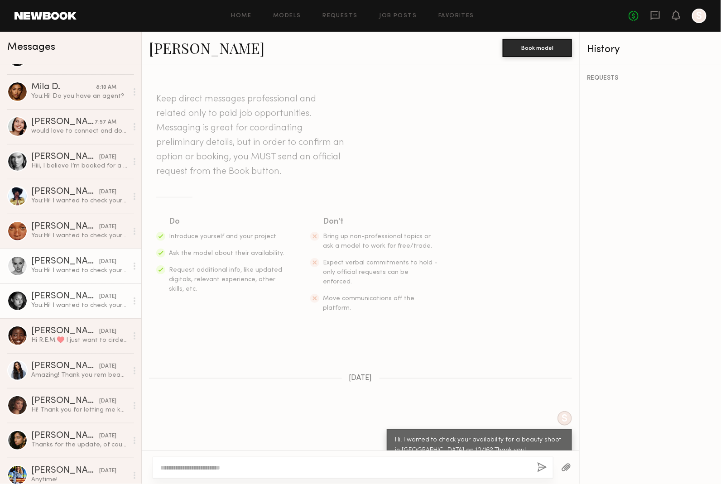
click at [65, 262] on div "Kat T." at bounding box center [65, 261] width 68 height 9
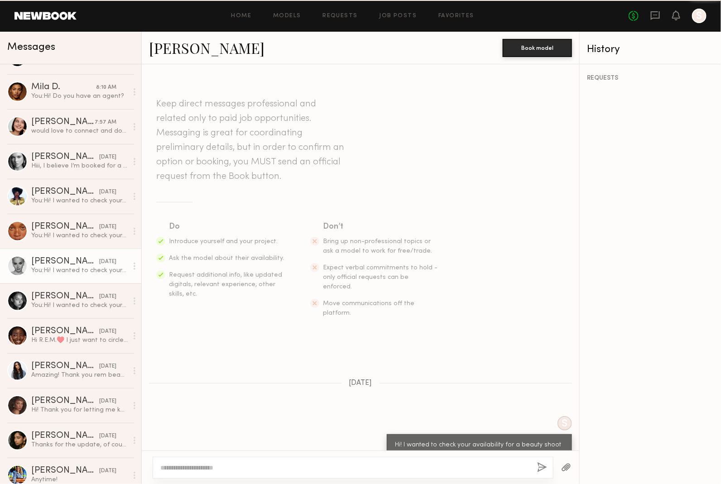
scroll to position [5, 0]
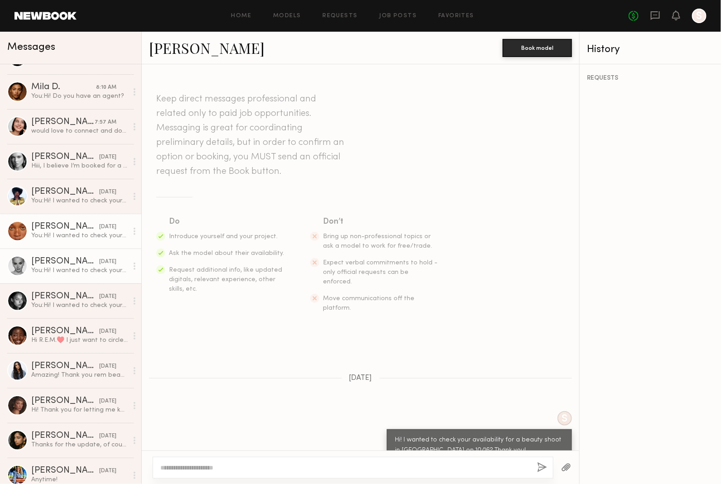
click at [67, 225] on div "Talitha D." at bounding box center [65, 226] width 68 height 9
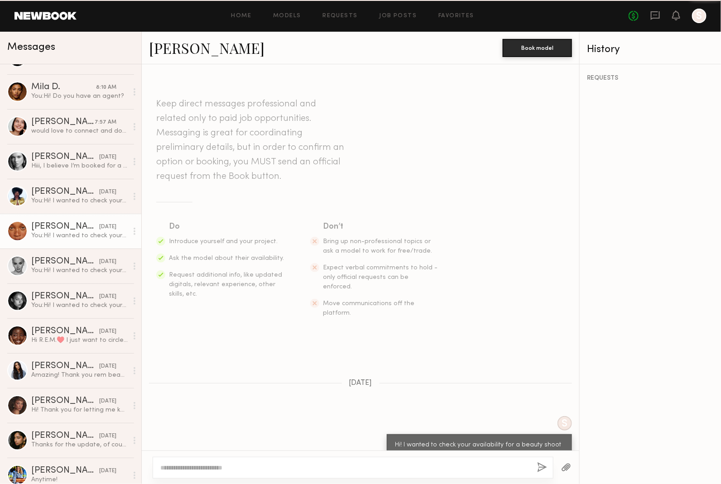
scroll to position [5, 0]
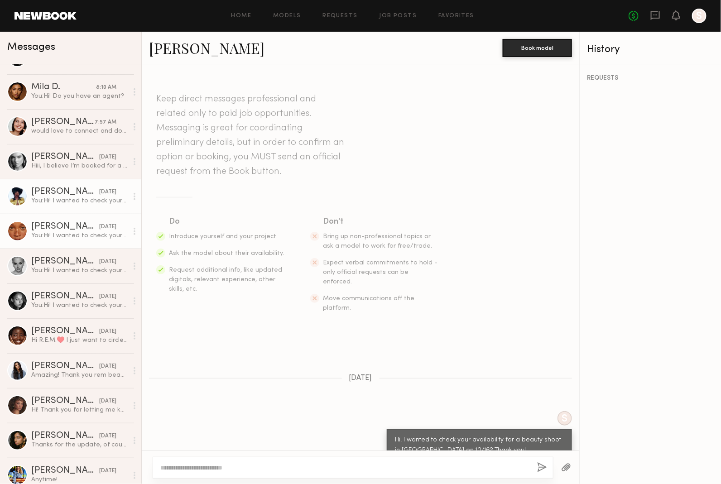
click at [68, 200] on div "You: Hi! I wanted to check your availability for a beauty shoot in NY on 10/16?…" at bounding box center [79, 200] width 96 height 9
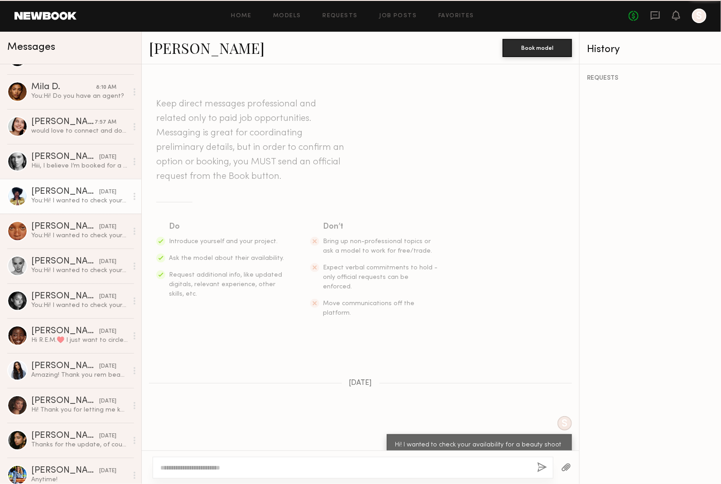
scroll to position [5, 0]
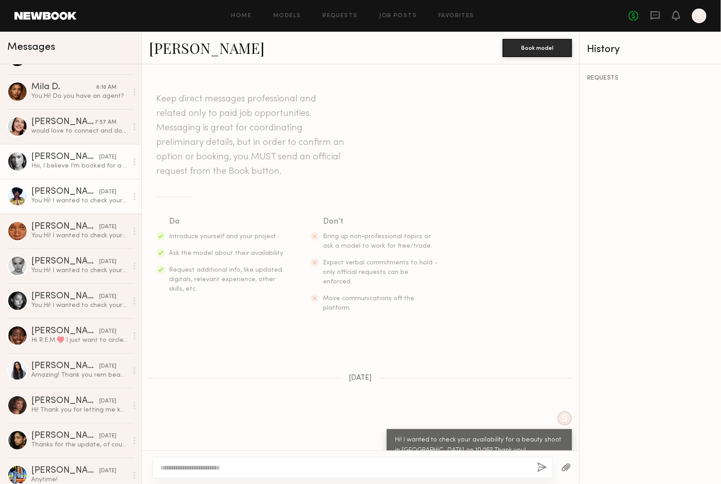
click at [71, 164] on div "Hiii, I believe I’m booked for a bridal market here in NYC. Is that a set date …" at bounding box center [79, 166] width 96 height 9
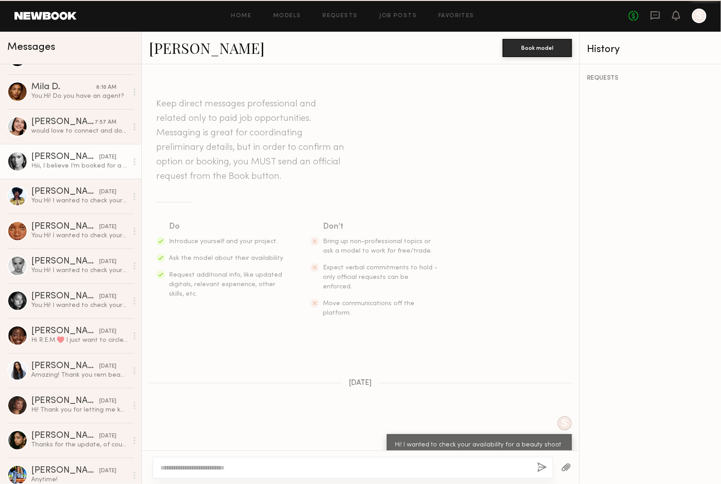
scroll to position [41, 0]
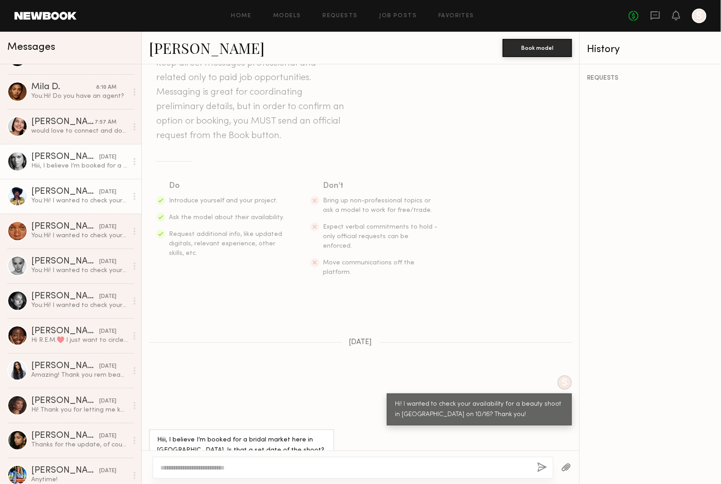
click at [69, 201] on div "You: Hi! I wanted to check your availability for a beauty shoot in NY on 10/16?…" at bounding box center [79, 200] width 96 height 9
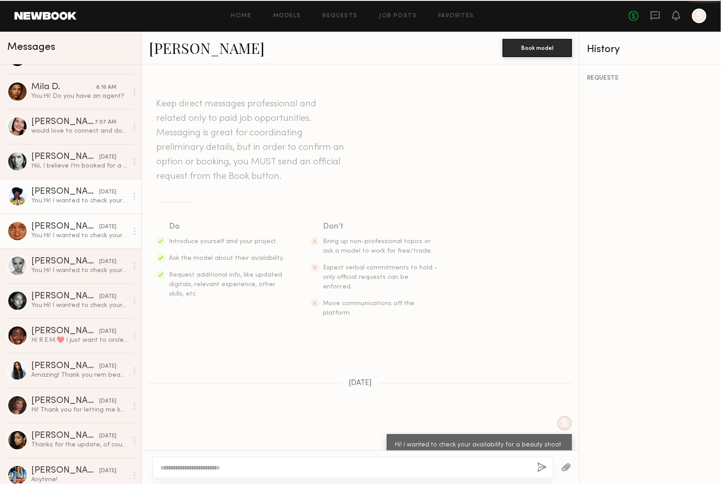
scroll to position [5, 0]
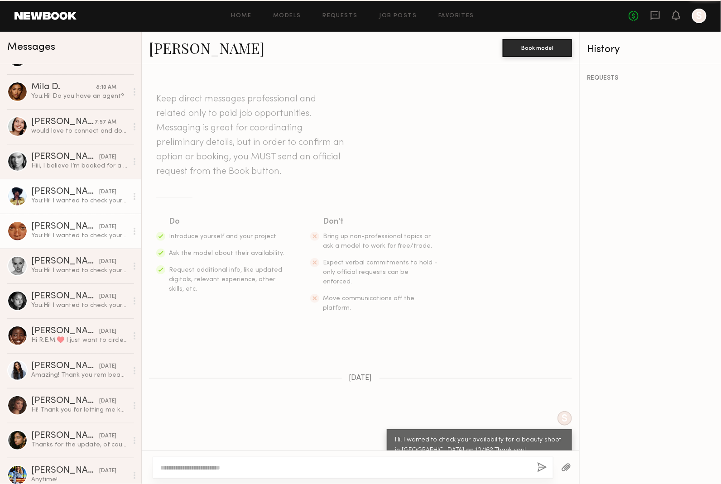
click at [67, 245] on link "Talitha D. yesterday You: Hi! I wanted to check your availability for a beauty …" at bounding box center [70, 231] width 141 height 35
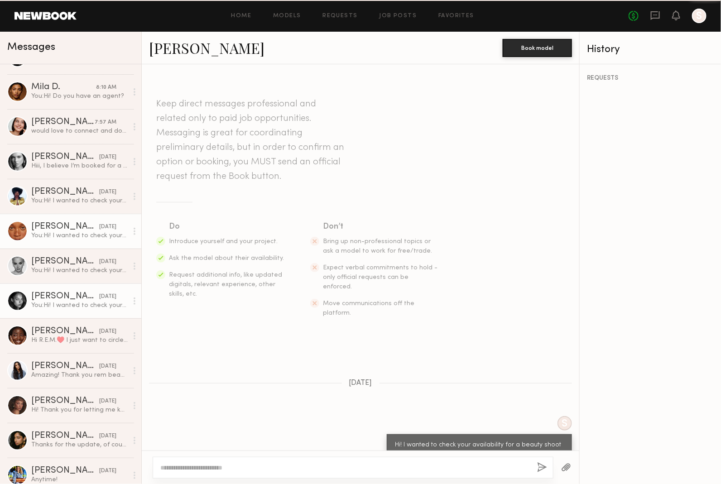
scroll to position [5, 0]
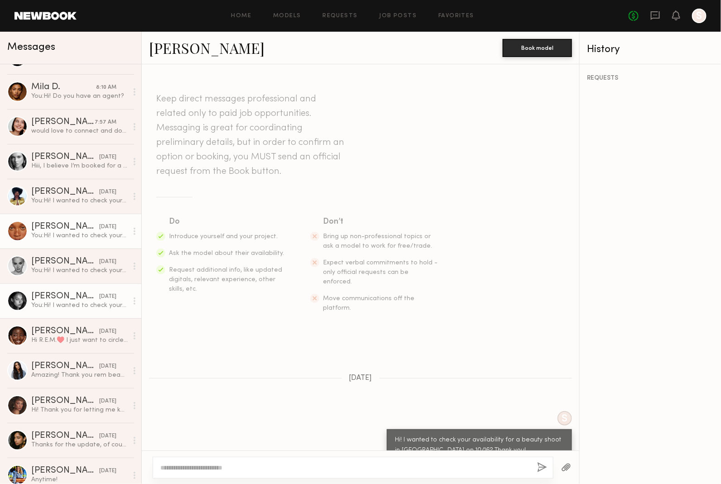
click at [67, 289] on link "Nikole B. yesterday You: Hi! I wanted to check your availability for a beauty s…" at bounding box center [70, 300] width 141 height 35
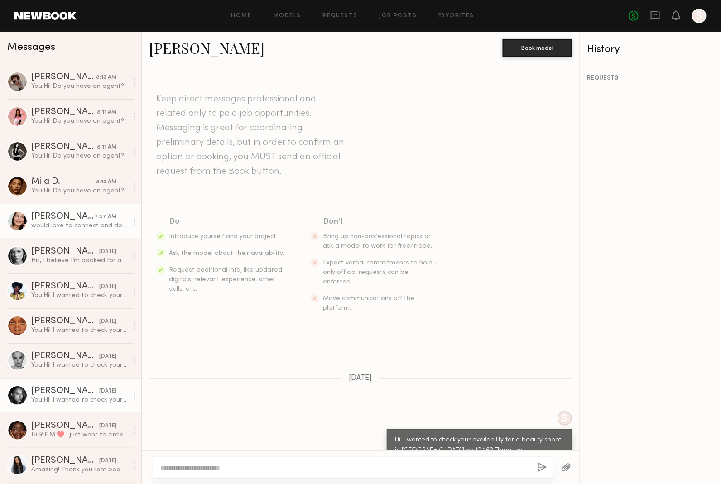
click at [73, 237] on link "Asalia Y. 7:57 AM would love to connect and do something another time tho x" at bounding box center [70, 221] width 141 height 35
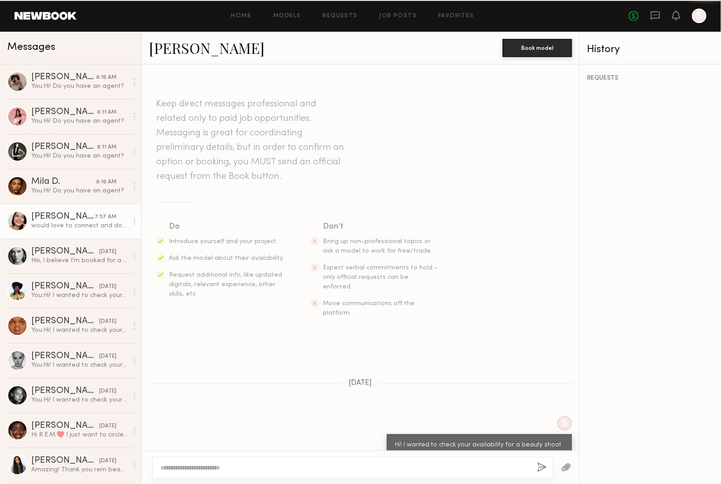
scroll to position [153, 0]
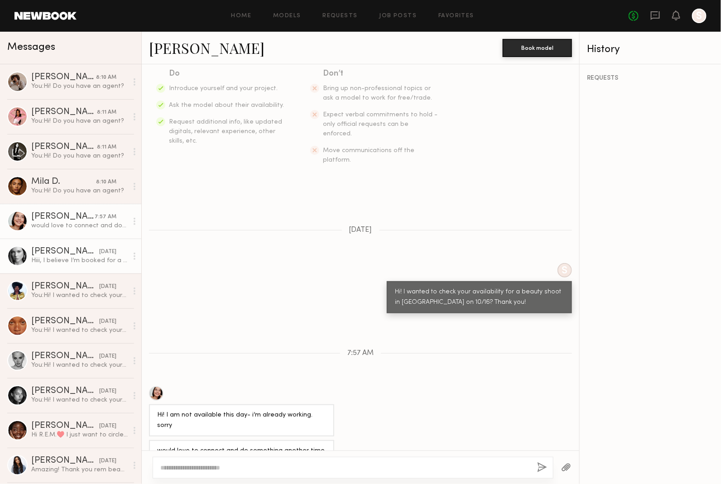
click at [72, 258] on div "Hiii, I believe I’m booked for a bridal market here in NYC. Is that a set date …" at bounding box center [79, 260] width 96 height 9
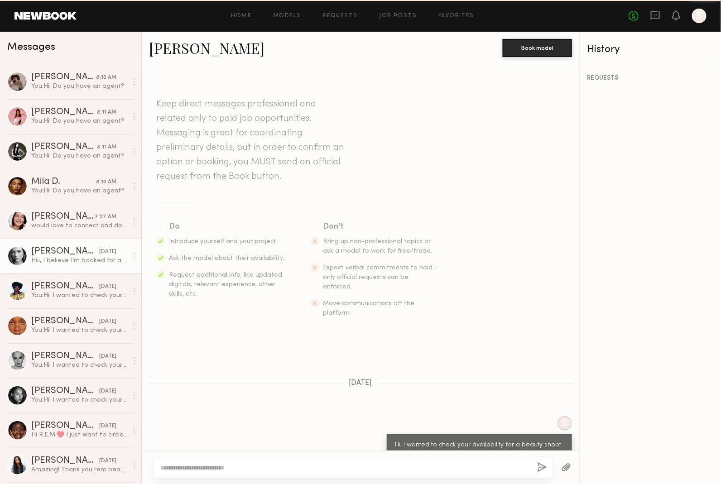
scroll to position [41, 0]
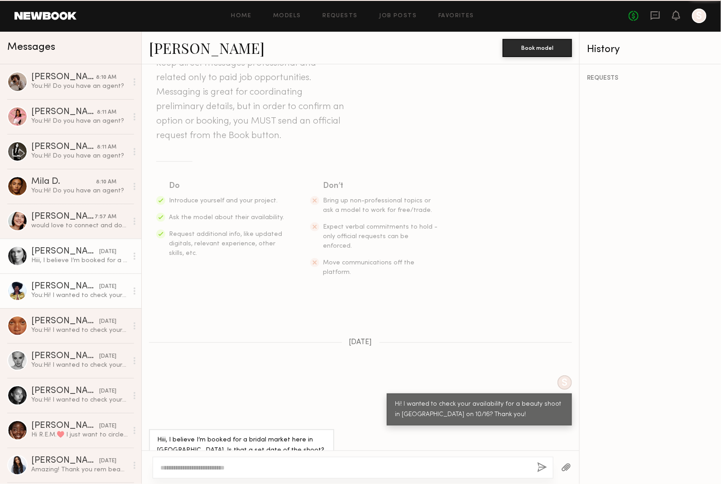
click at [71, 289] on div "thaina O." at bounding box center [65, 286] width 68 height 9
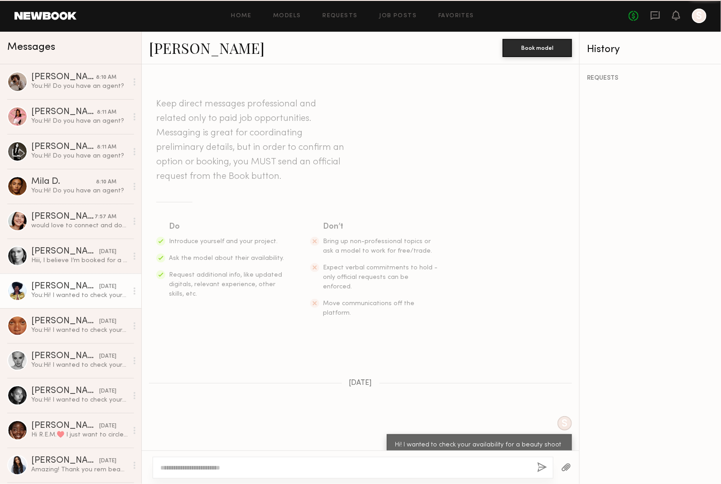
scroll to position [5, 0]
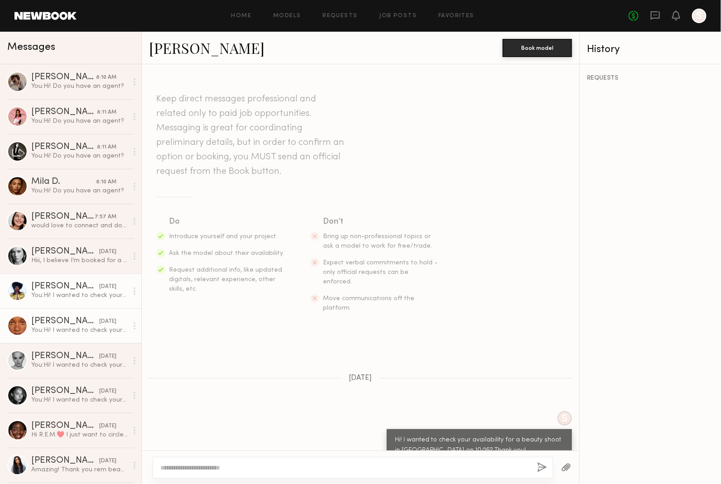
click at [70, 320] on div "Talitha D." at bounding box center [65, 321] width 68 height 9
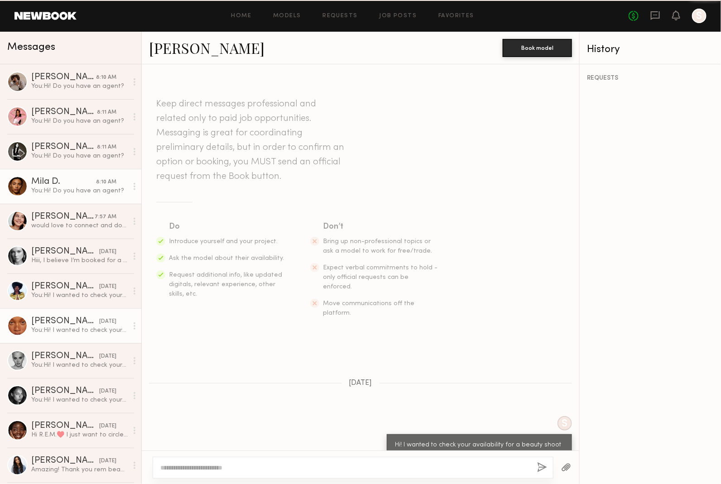
scroll to position [5, 0]
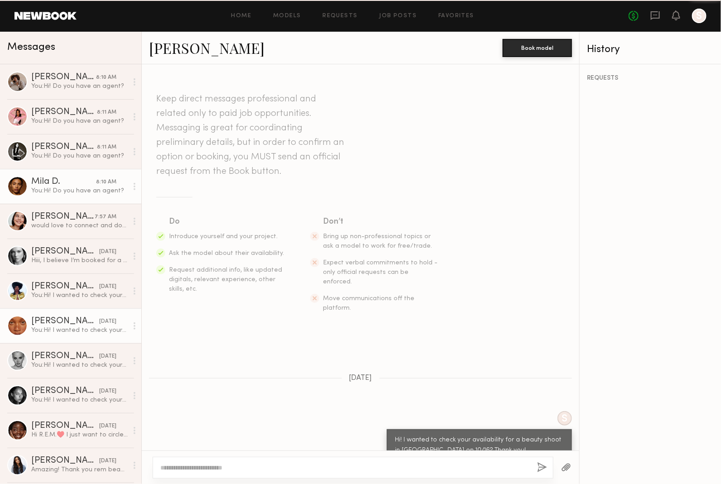
click at [73, 188] on div "You: Hi! Do you have an agent?" at bounding box center [79, 190] width 96 height 9
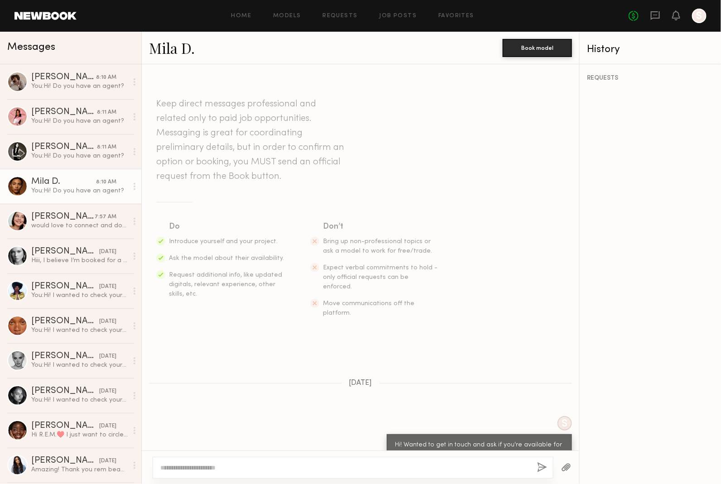
scroll to position [143, 0]
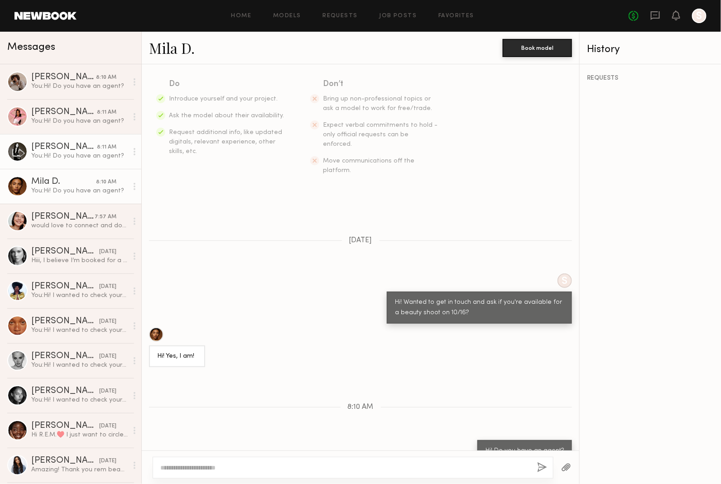
click at [83, 149] on div "Kaili B." at bounding box center [64, 147] width 66 height 9
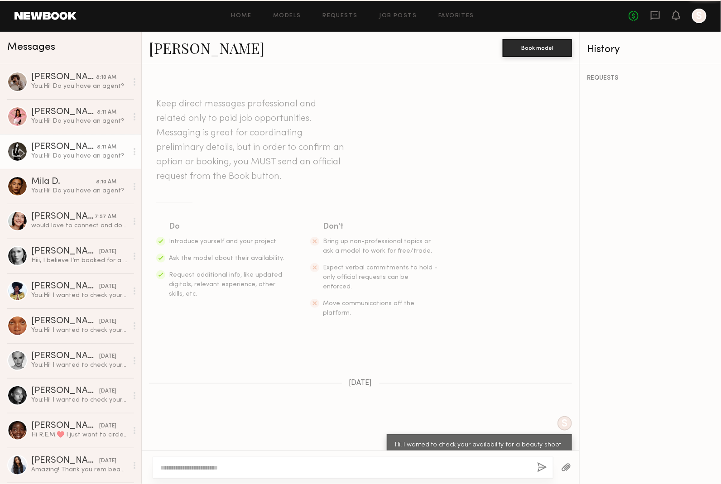
scroll to position [143, 0]
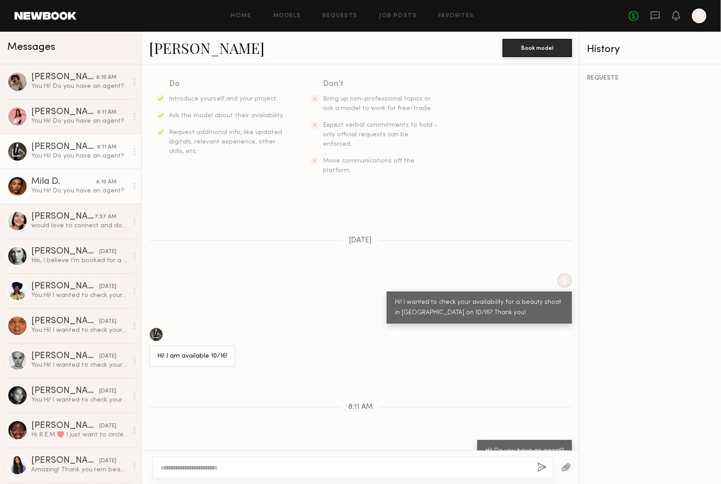
click at [86, 185] on div "Mila D." at bounding box center [63, 181] width 65 height 9
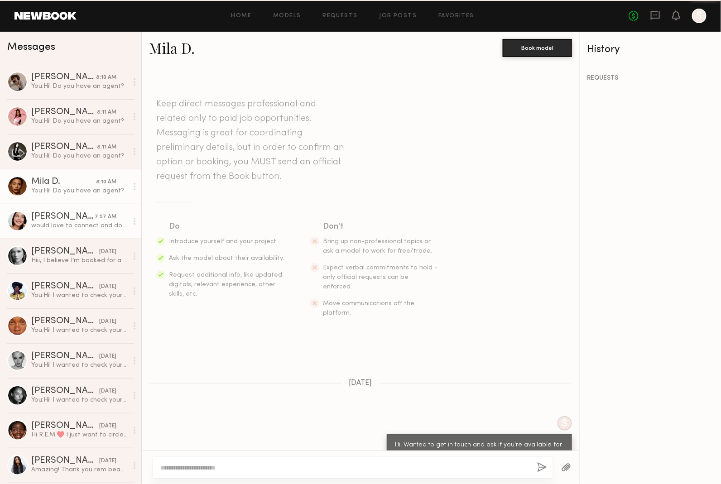
scroll to position [143, 0]
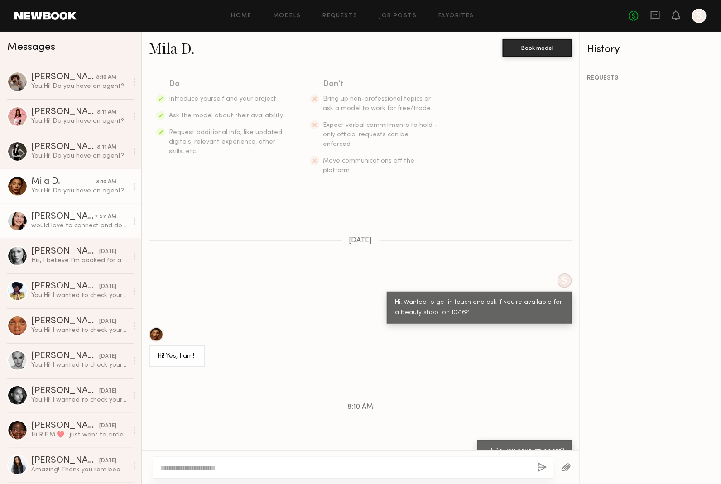
click at [81, 215] on div "Asalia Y." at bounding box center [62, 216] width 63 height 9
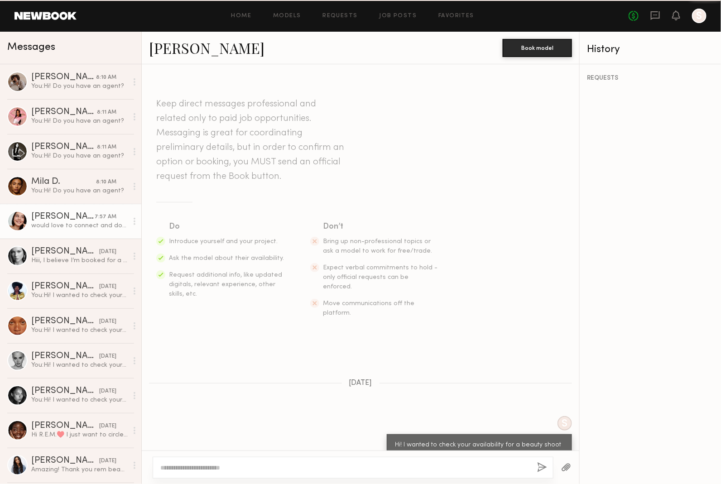
scroll to position [153, 0]
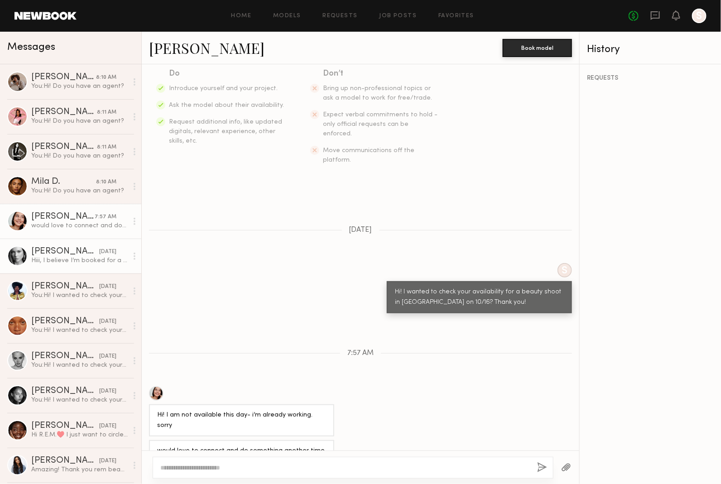
click at [75, 261] on div "Hiii, I believe I’m booked for a bridal market here in NYC. Is that a set date …" at bounding box center [79, 260] width 96 height 9
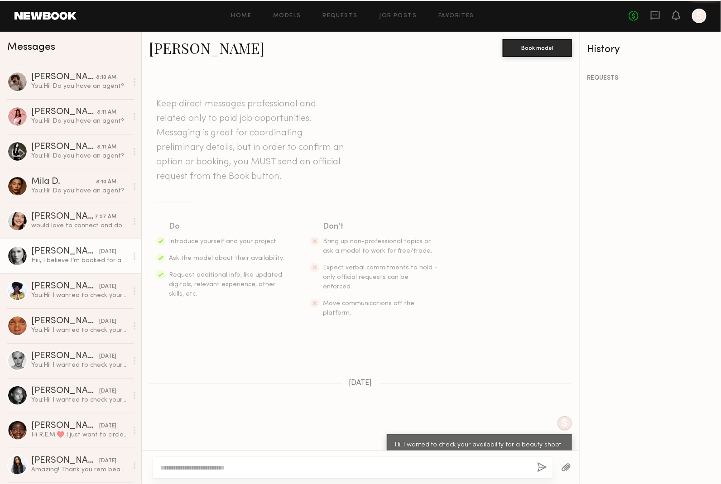
scroll to position [41, 0]
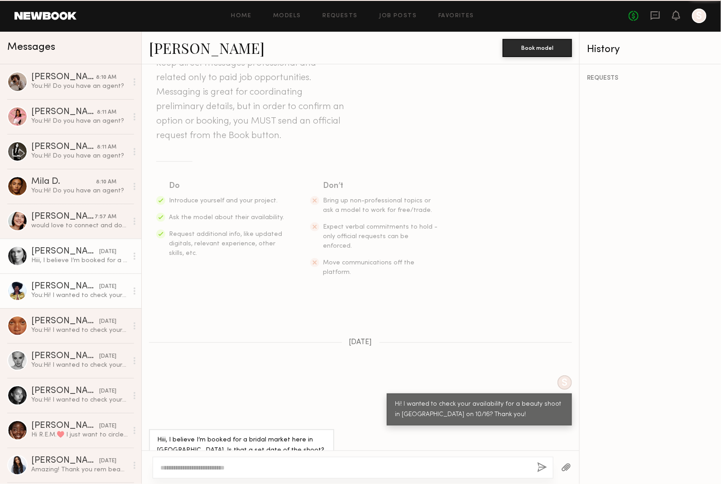
click at [73, 300] on link "thaina O. yesterday You: Hi! I wanted to check your availability for a beauty s…" at bounding box center [70, 290] width 141 height 35
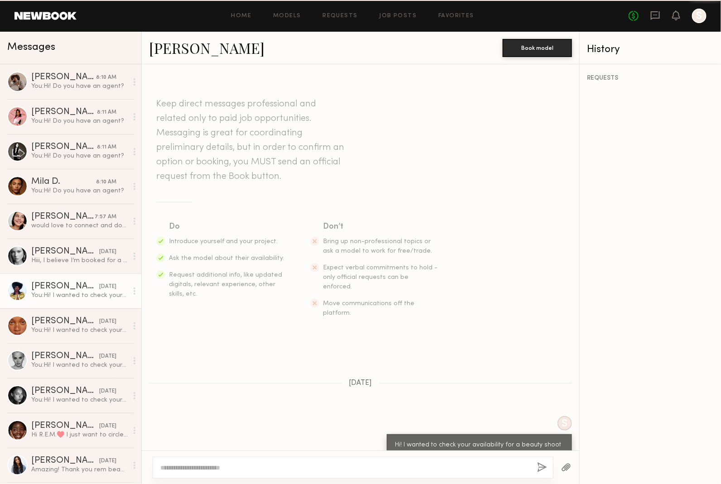
scroll to position [5, 0]
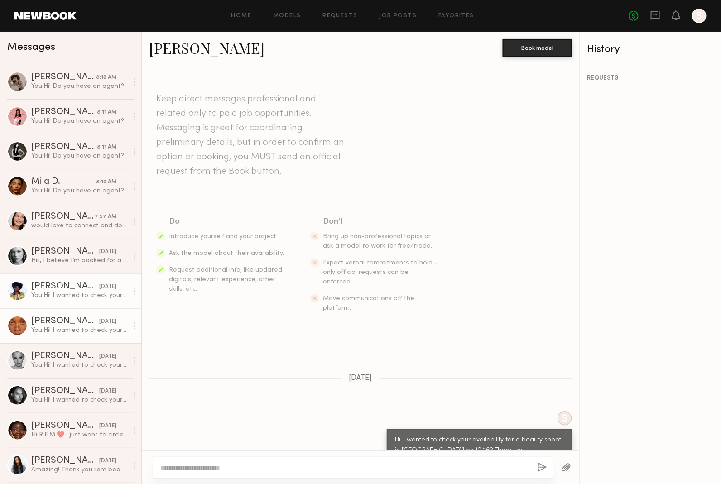
click at [72, 328] on div "You: Hi! I wanted to check your availability for a beauty shoot in NY on 10/16?…" at bounding box center [79, 330] width 96 height 9
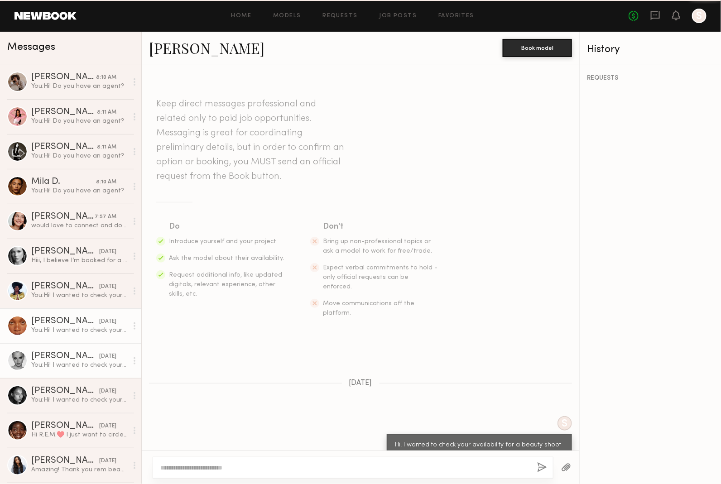
scroll to position [5, 0]
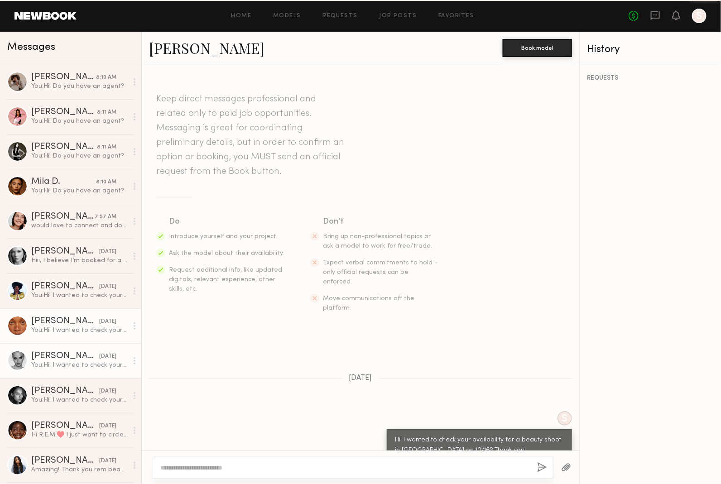
click at [73, 362] on div "You: Hi! I wanted to check your availability for a beauty shoot in NY on 10/16?…" at bounding box center [79, 365] width 96 height 9
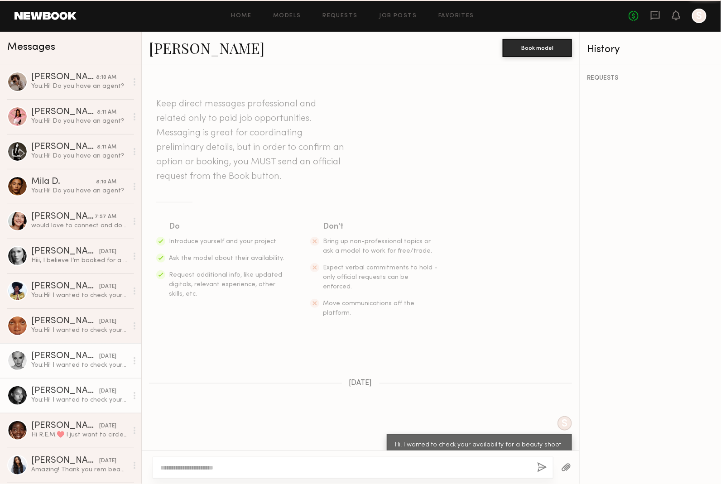
scroll to position [5, 0]
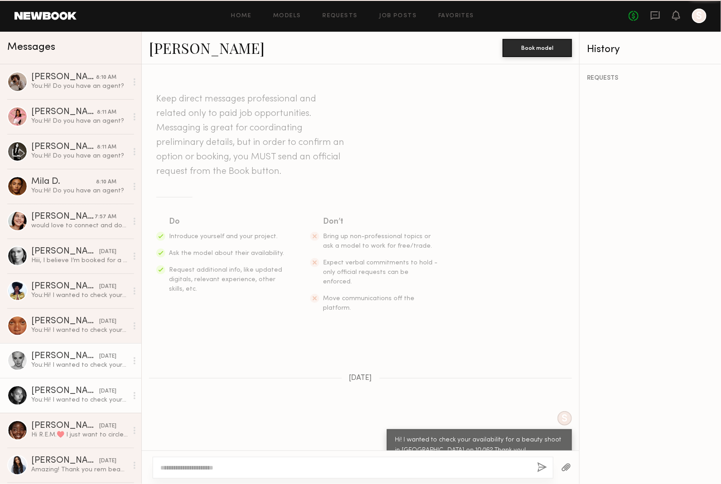
click at [75, 381] on link "Nikole B. yesterday You: Hi! I wanted to check your availability for a beauty s…" at bounding box center [70, 395] width 141 height 35
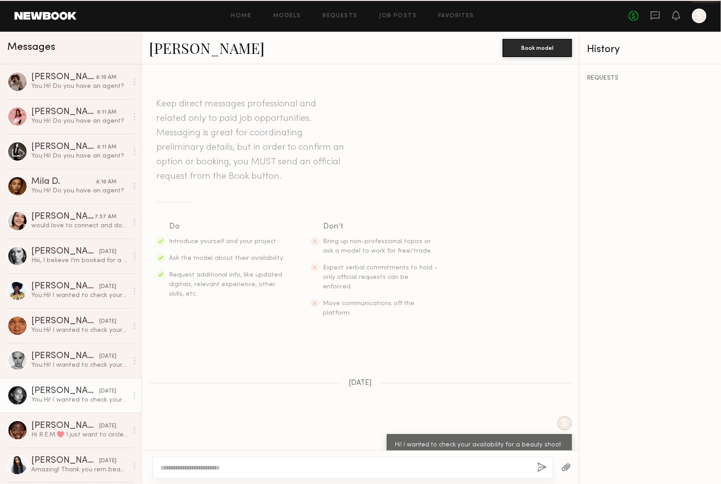
scroll to position [5, 0]
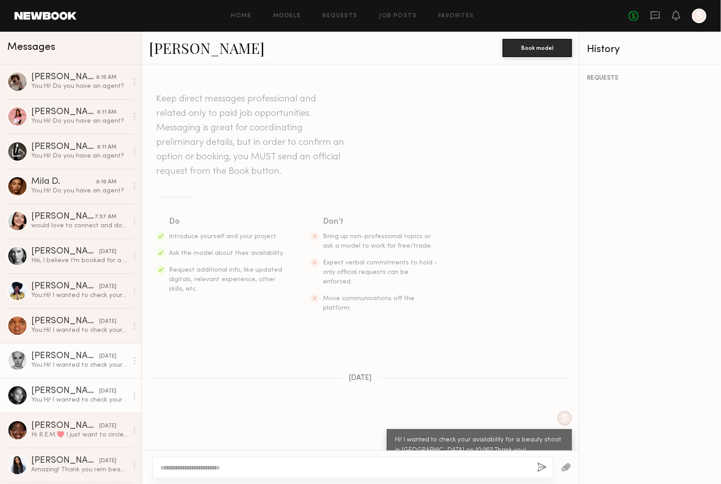
click at [75, 363] on div "You: Hi! I wanted to check your availability for a beauty shoot in NY on 10/16?…" at bounding box center [79, 365] width 96 height 9
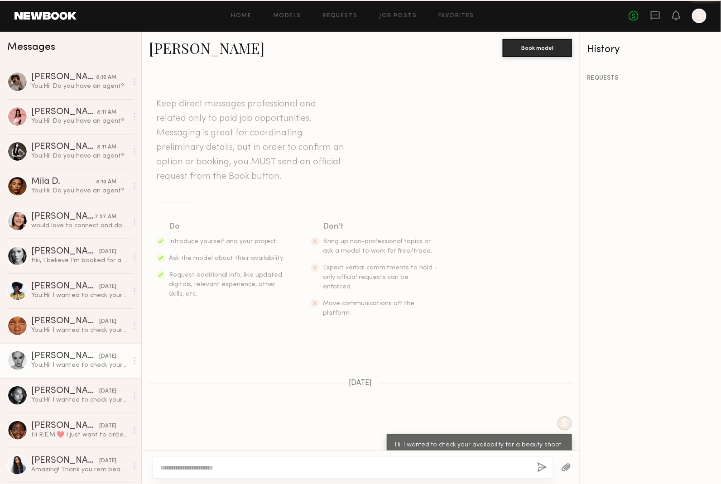
scroll to position [5, 0]
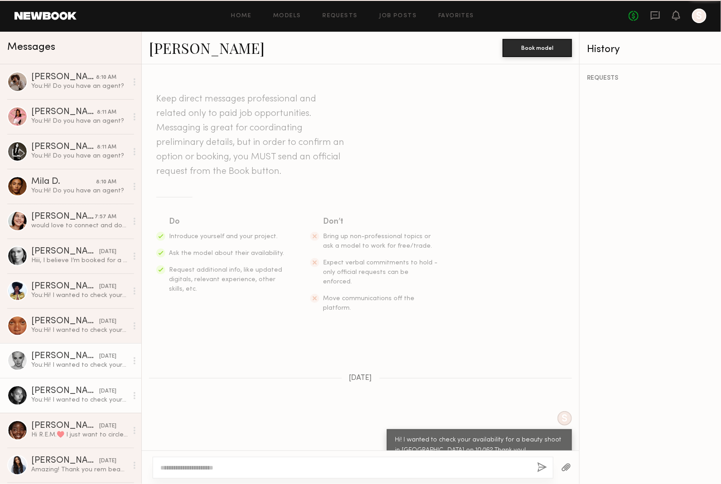
drag, startPoint x: 78, startPoint y: 395, endPoint x: 78, endPoint y: 388, distance: 6.8
click at [78, 396] on div "You: Hi! I wanted to check your availability for a beauty shoot in NY on 10/16?…" at bounding box center [79, 400] width 96 height 9
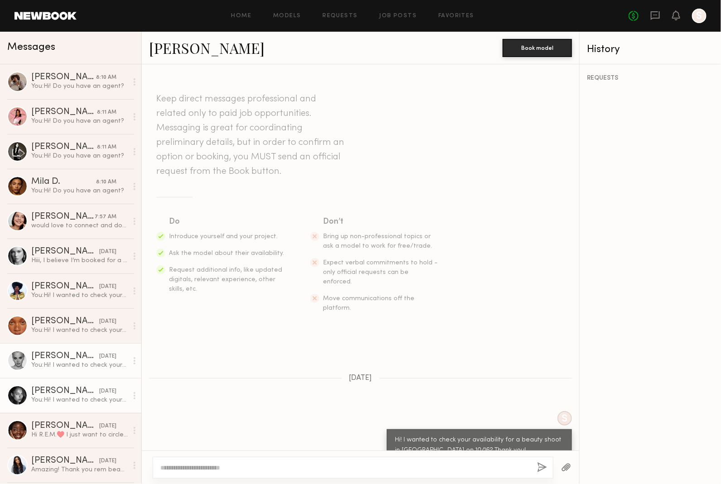
click at [77, 359] on div "Kat T." at bounding box center [65, 356] width 68 height 9
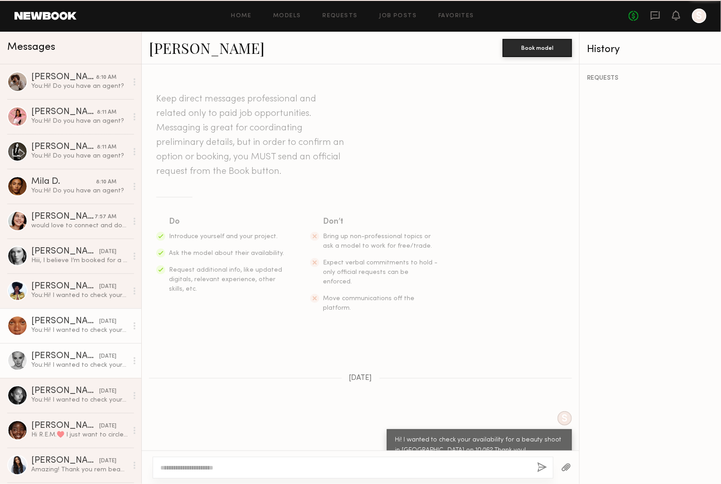
click at [72, 320] on div "Talitha D." at bounding box center [65, 321] width 68 height 9
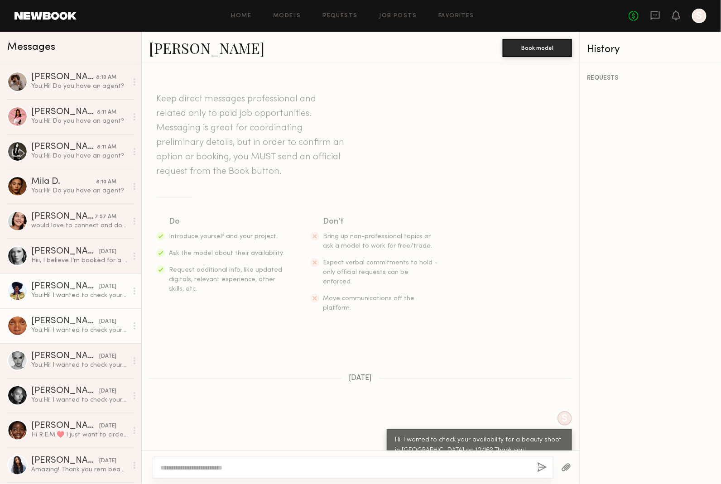
click at [70, 290] on div "thaina O." at bounding box center [65, 286] width 68 height 9
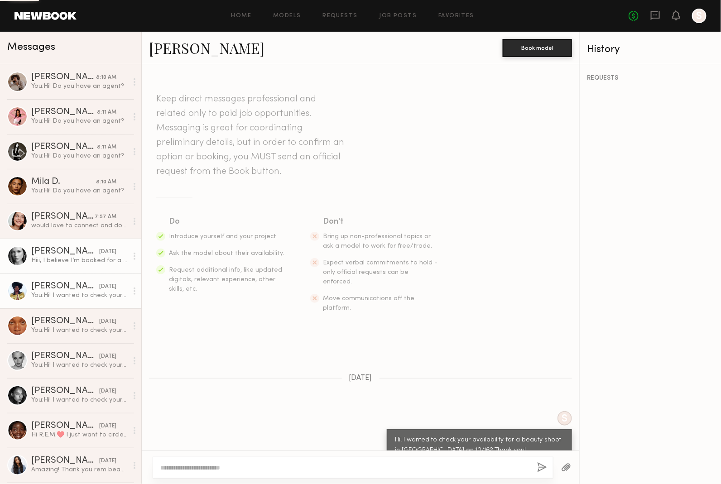
click at [70, 262] on div "Hiii, I believe I’m booked for a bridal market here in NYC. Is that a set date …" at bounding box center [79, 260] width 96 height 9
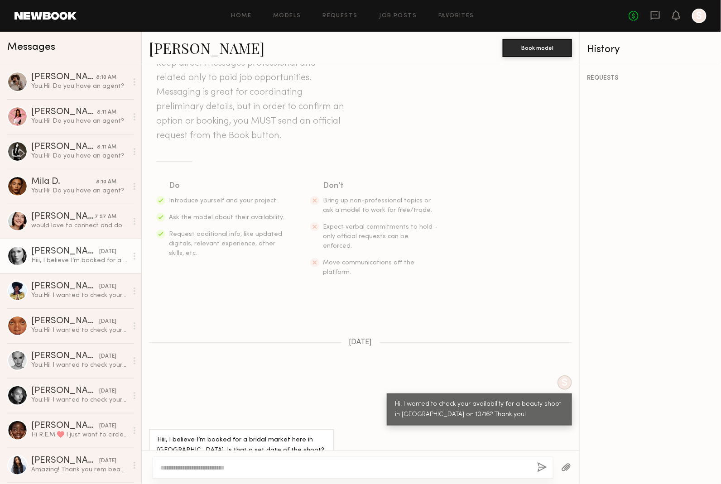
click at [72, 240] on link "Wiktoria G. yesterday Hiii, I believe I’m booked for a bridal market here in NY…" at bounding box center [70, 256] width 141 height 35
click at [73, 215] on div "Asalia Y." at bounding box center [62, 216] width 63 height 9
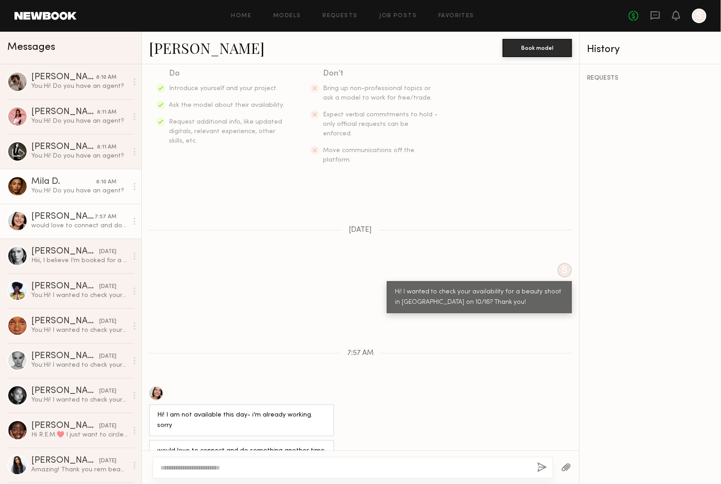
click at [76, 187] on div "You: Hi! Do you have an agent?" at bounding box center [79, 190] width 96 height 9
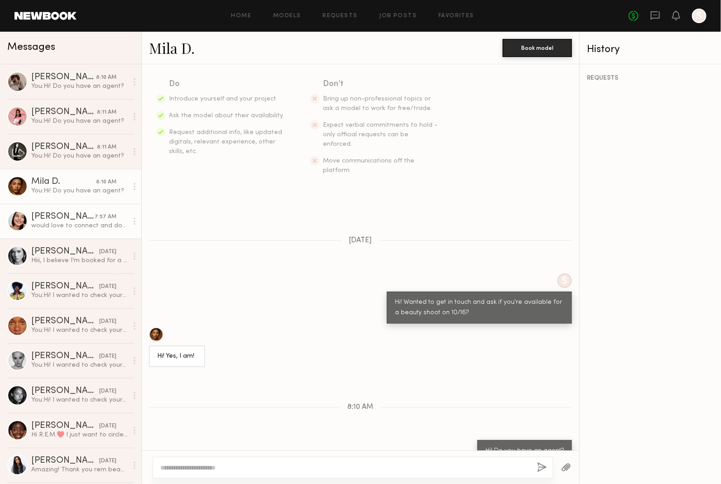
click at [77, 232] on link "Asalia Y. 7:57 AM would love to connect and do something another time tho x" at bounding box center [70, 221] width 141 height 35
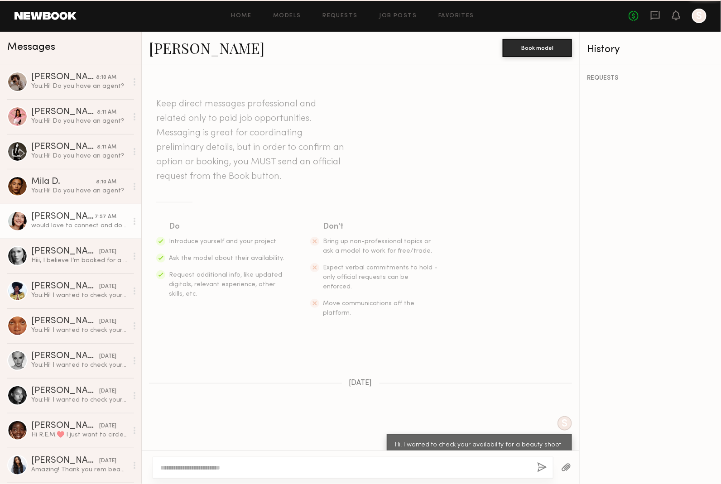
scroll to position [153, 0]
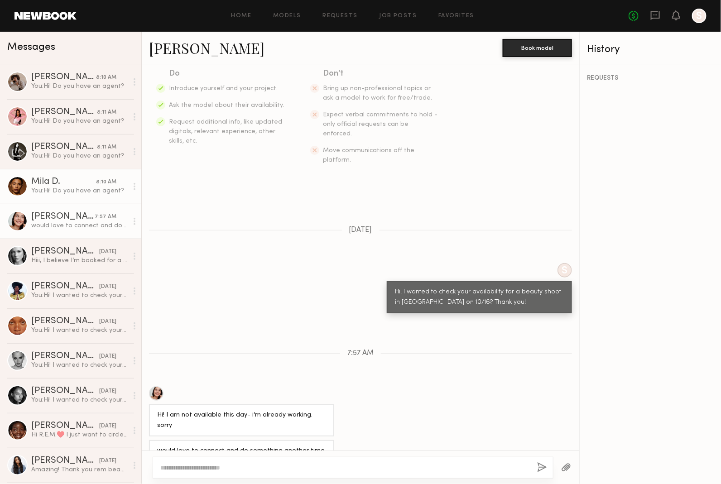
click at [61, 191] on div "You: Hi! Do you have an agent?" at bounding box center [79, 190] width 96 height 9
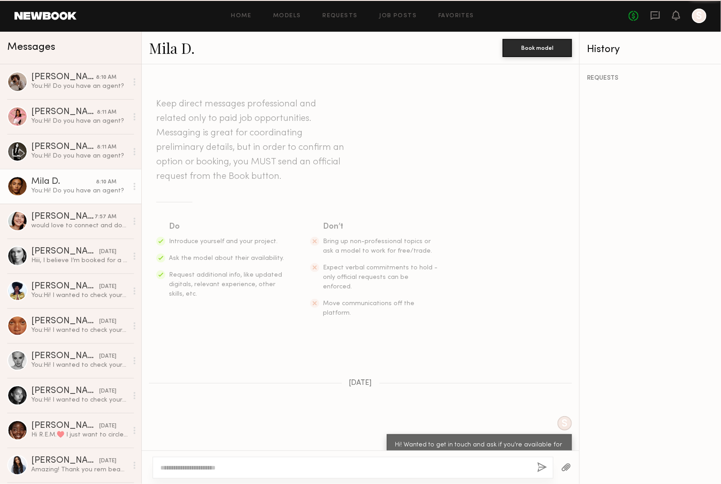
scroll to position [143, 0]
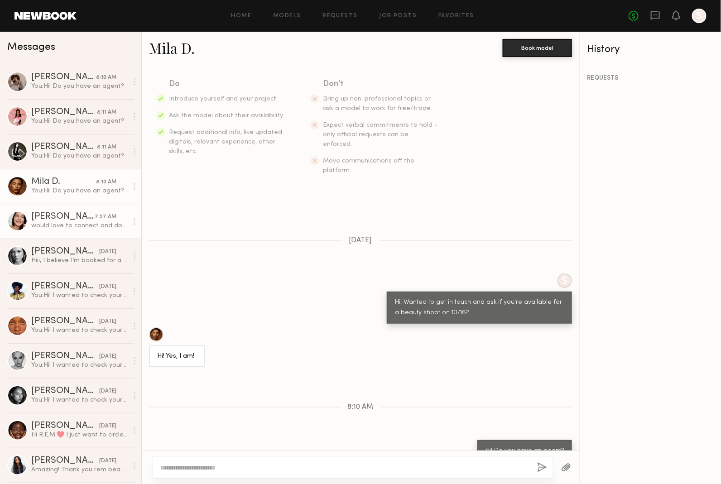
click at [61, 221] on div "would love to connect and do something another time tho x" at bounding box center [79, 225] width 96 height 9
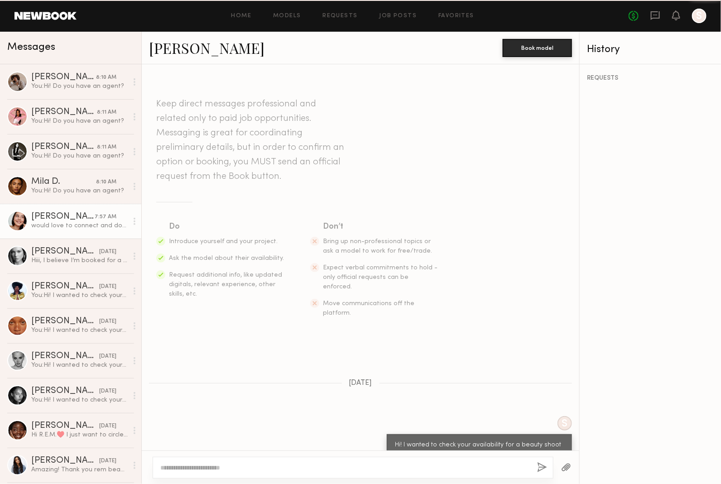
scroll to position [153, 0]
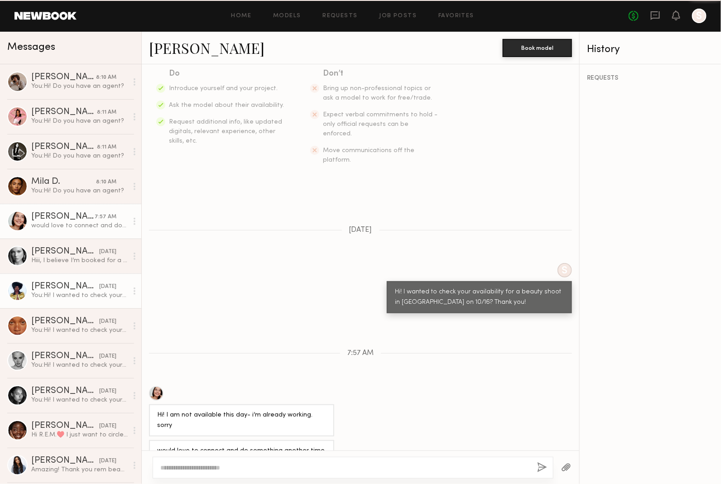
click at [60, 276] on link "thaina O. yesterday You: Hi! I wanted to check your availability for a beauty s…" at bounding box center [70, 290] width 141 height 35
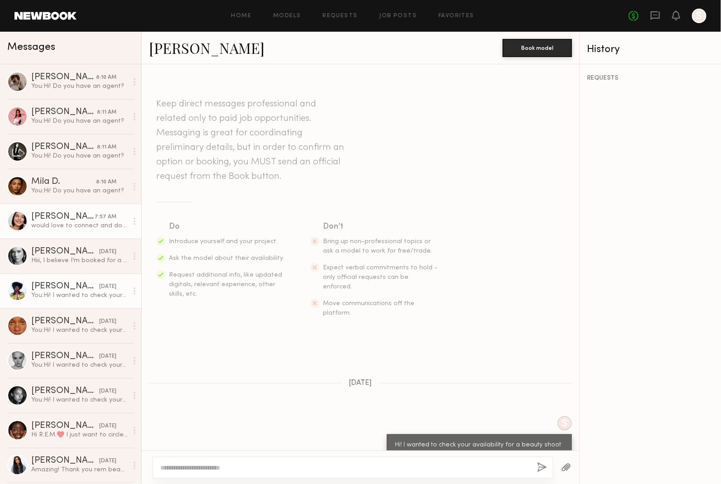
scroll to position [5, 0]
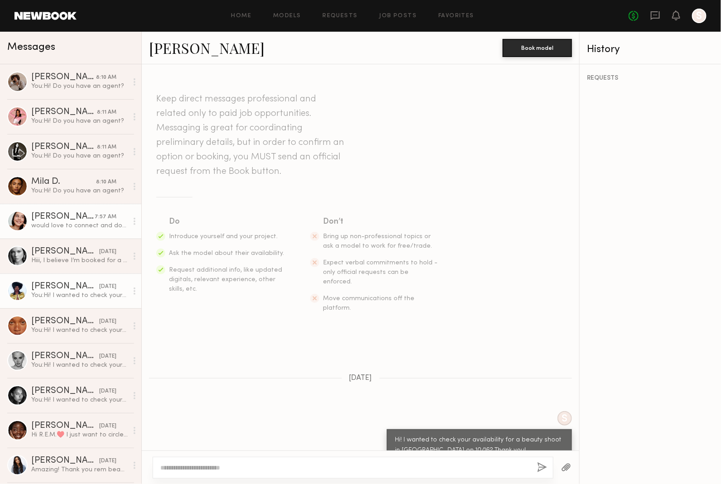
click at [59, 229] on div "would love to connect and do something another time tho x" at bounding box center [79, 225] width 96 height 9
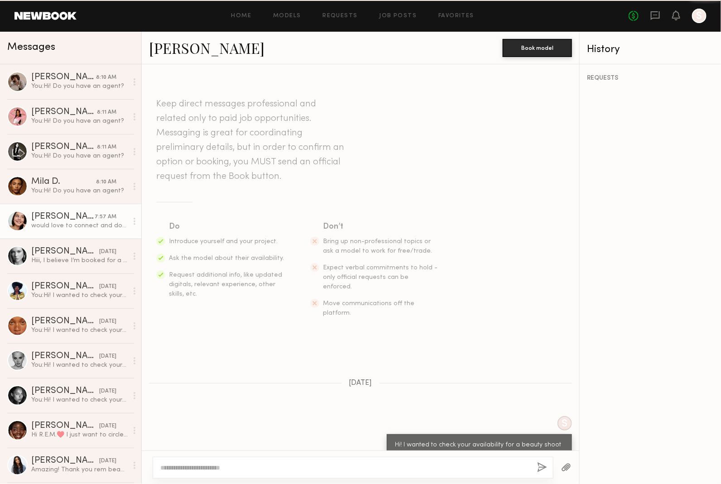
scroll to position [153, 0]
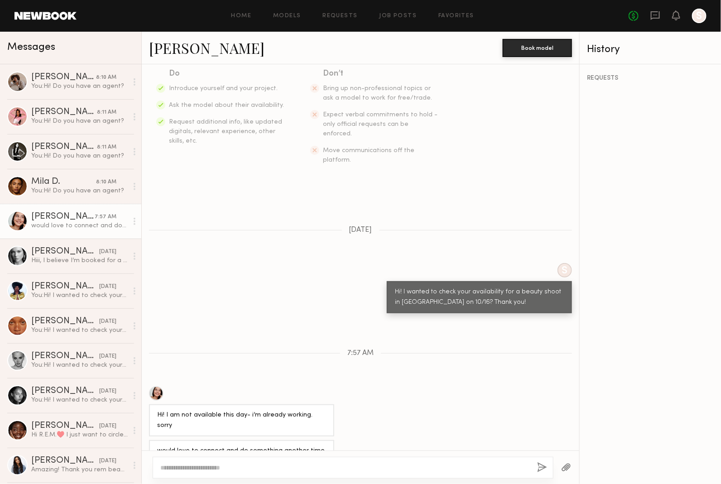
click at [23, 223] on div at bounding box center [17, 221] width 20 height 20
click at [39, 260] on div "Hiii, I believe I’m booked for a bridal market here in NYC. Is that a set date …" at bounding box center [79, 260] width 96 height 9
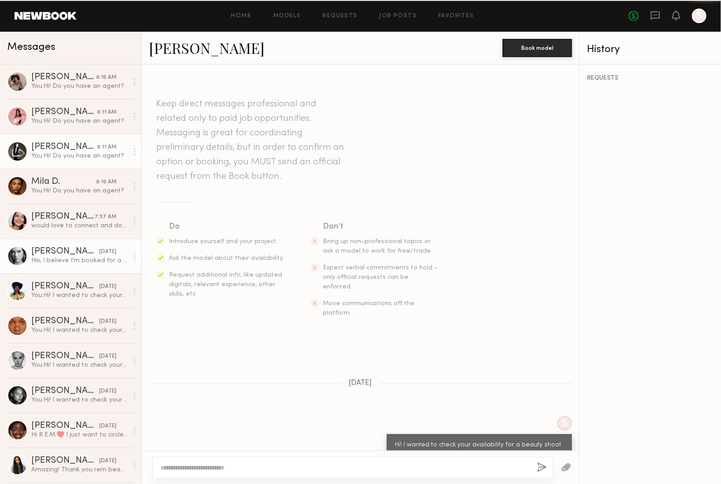
scroll to position [41, 0]
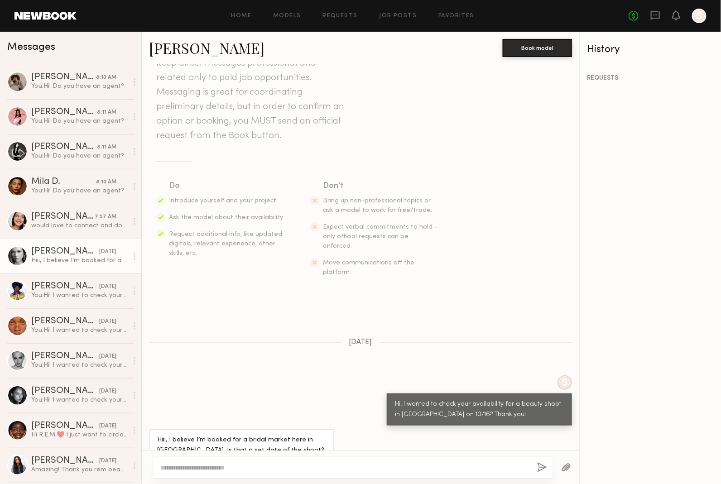
click at [23, 249] on div at bounding box center [17, 256] width 20 height 20
drag, startPoint x: 53, startPoint y: 218, endPoint x: 63, endPoint y: 202, distance: 19.2
click at [53, 218] on div "Asalia Y." at bounding box center [62, 216] width 63 height 9
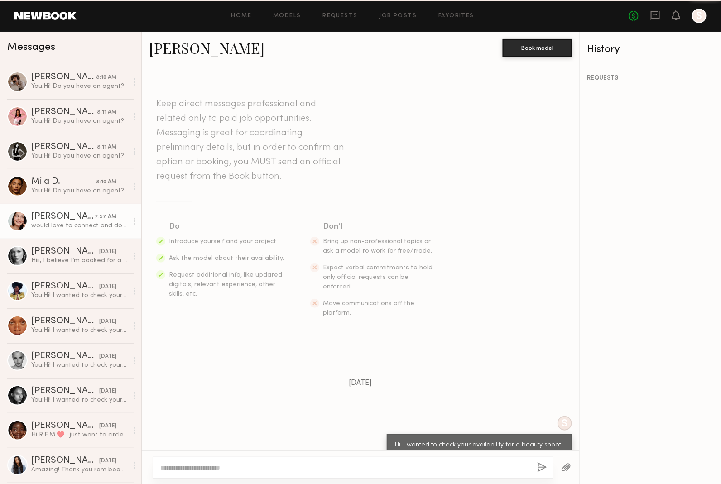
scroll to position [153, 0]
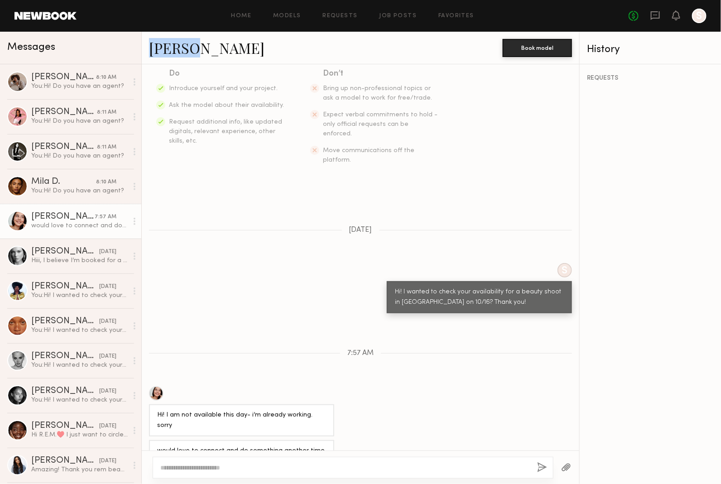
drag, startPoint x: 148, startPoint y: 47, endPoint x: 188, endPoint y: 47, distance: 39.8
click at [188, 47] on div "Asalia Y. Book model" at bounding box center [360, 48] width 437 height 33
copy link "Asalia"
click at [66, 227] on div "would love to connect and do something another time tho x" at bounding box center [79, 225] width 96 height 9
click at [59, 264] on div "Hiii, I believe I’m booked for a bridal market here in NYC. Is that a set date …" at bounding box center [79, 260] width 96 height 9
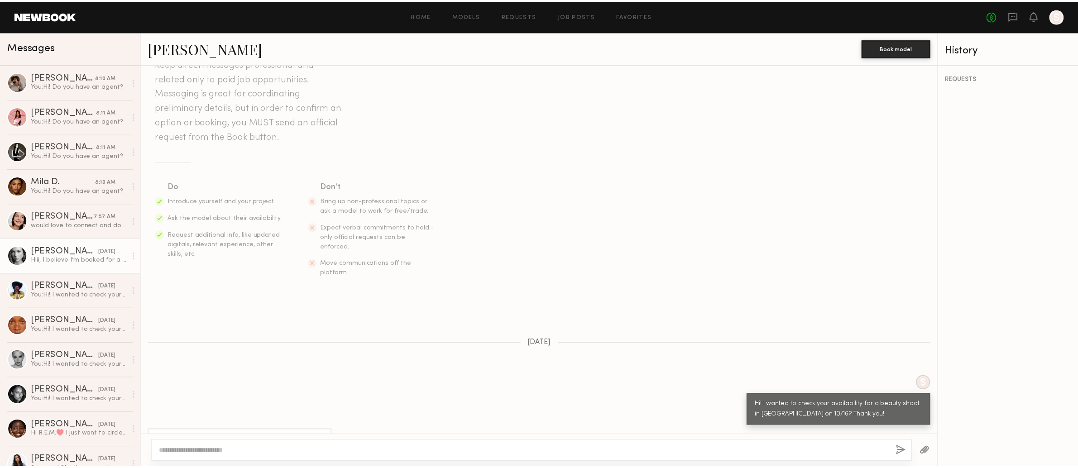
scroll to position [41, 0]
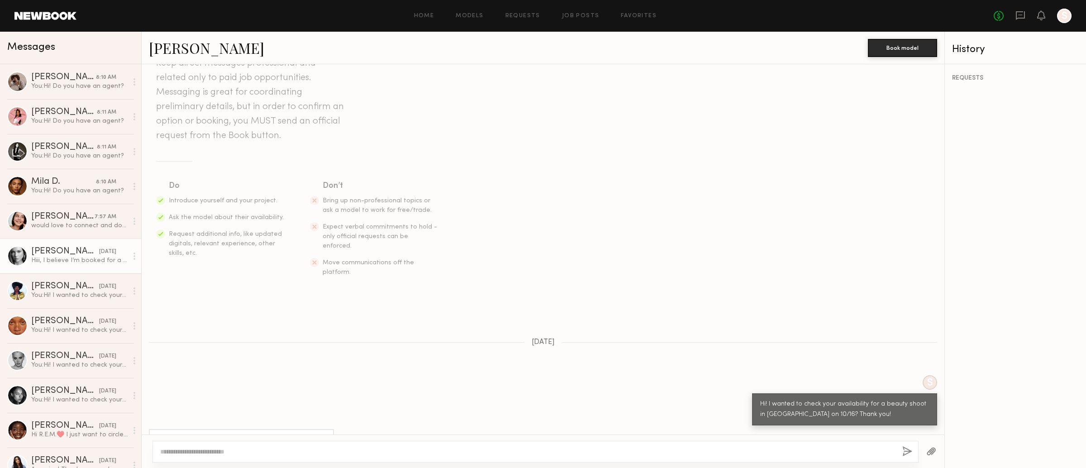
click at [61, 14] on link at bounding box center [45, 16] width 62 height 8
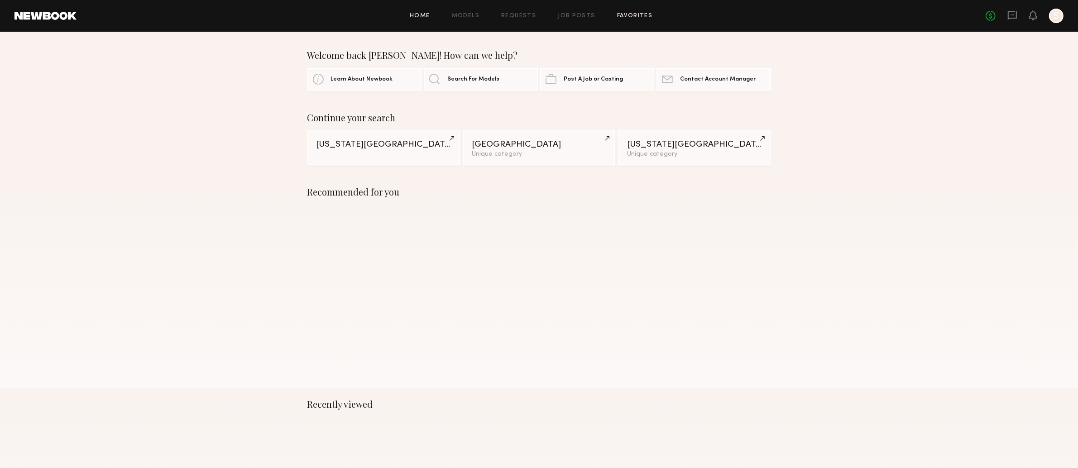
click at [632, 15] on link "Favorites" at bounding box center [635, 16] width 36 height 6
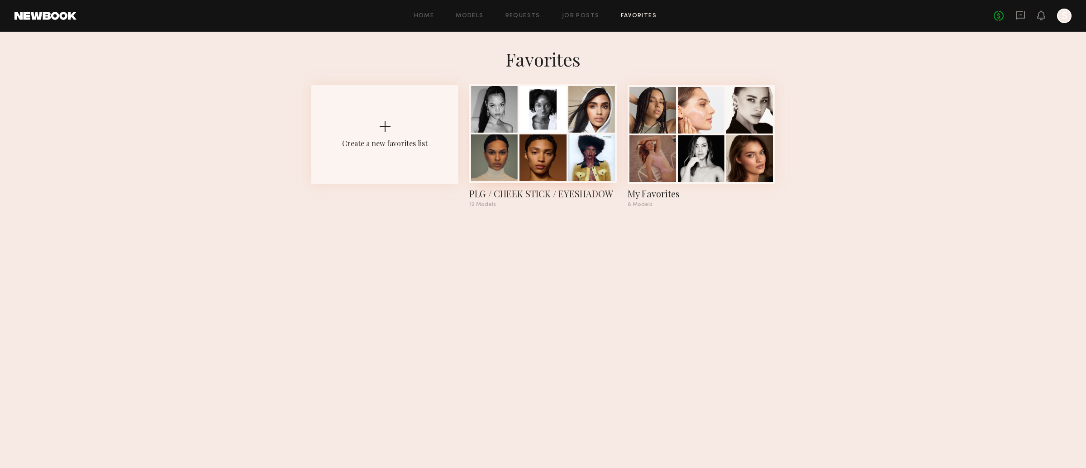
click at [534, 142] on div at bounding box center [543, 157] width 47 height 47
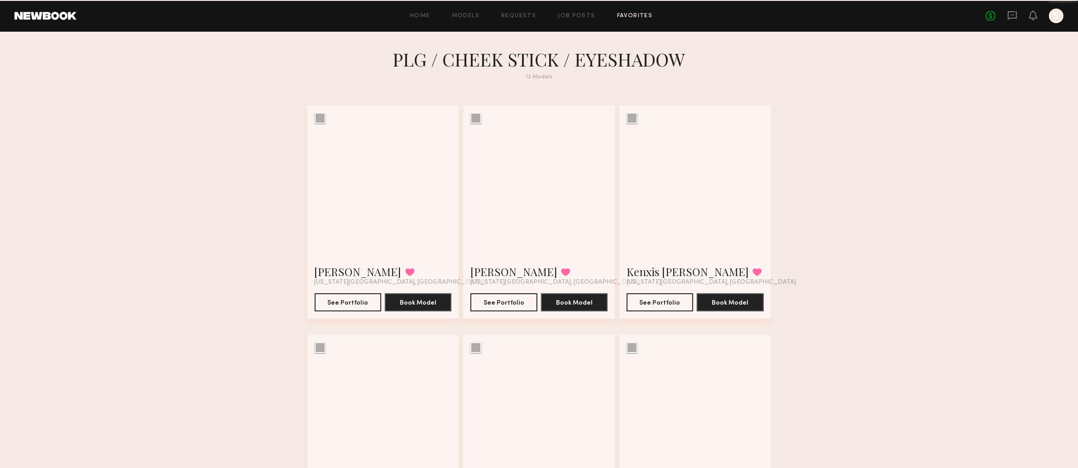
click at [534, 142] on div at bounding box center [539, 181] width 152 height 152
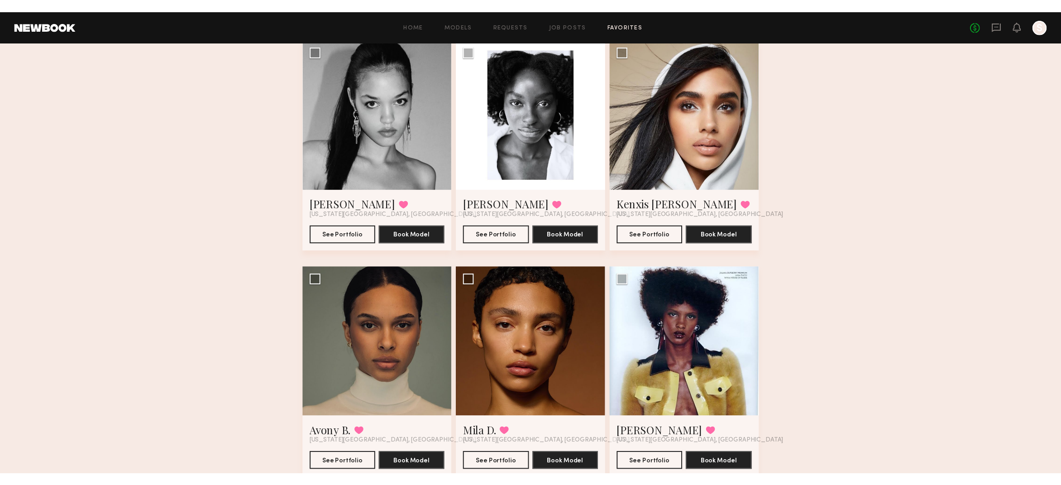
scroll to position [76, 0]
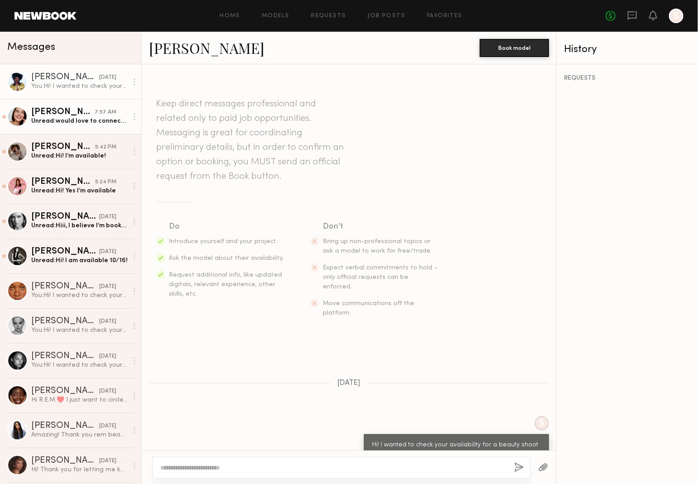
scroll to position [4, 0]
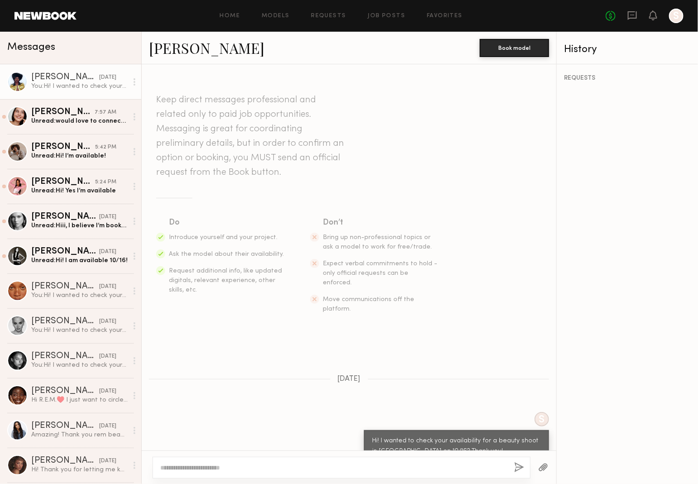
click at [59, 70] on link "thaina O. yesterday You: Hi! I wanted to check your availability for a beauty s…" at bounding box center [70, 81] width 141 height 35
click at [56, 108] on div "Asalia Y." at bounding box center [62, 112] width 63 height 9
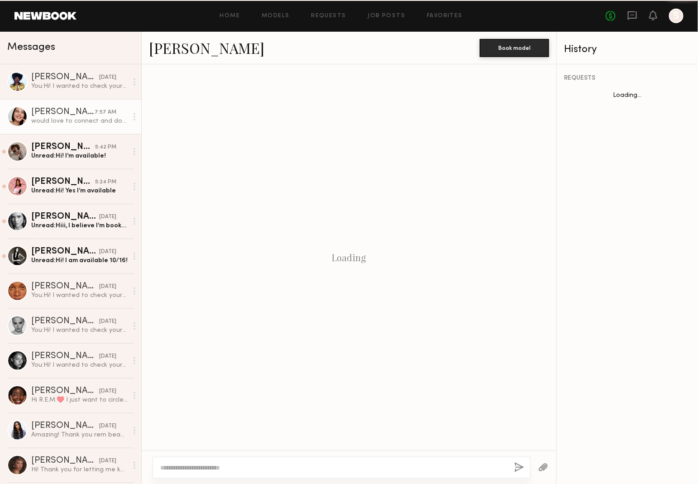
scroll to position [153, 0]
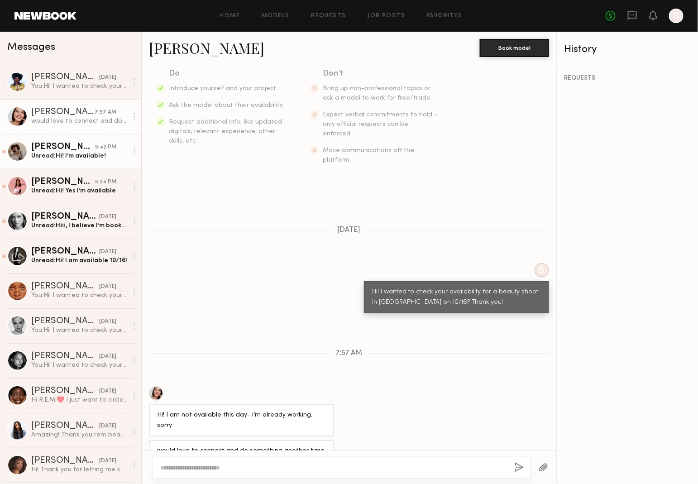
click at [36, 153] on div "Unread: Hi! I’m available!" at bounding box center [79, 156] width 96 height 9
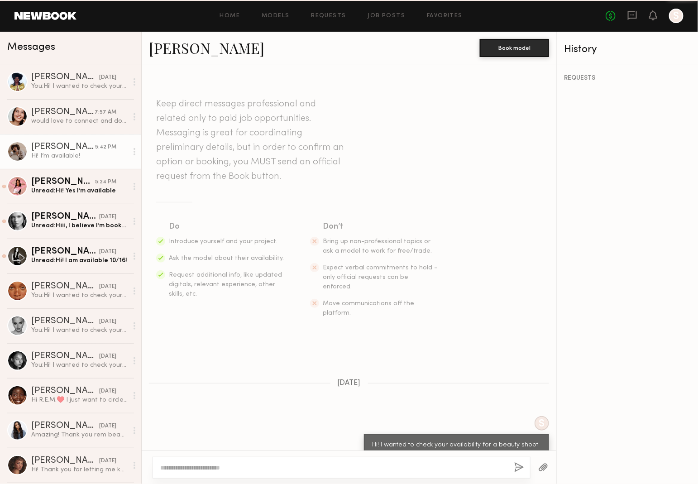
scroll to position [30, 0]
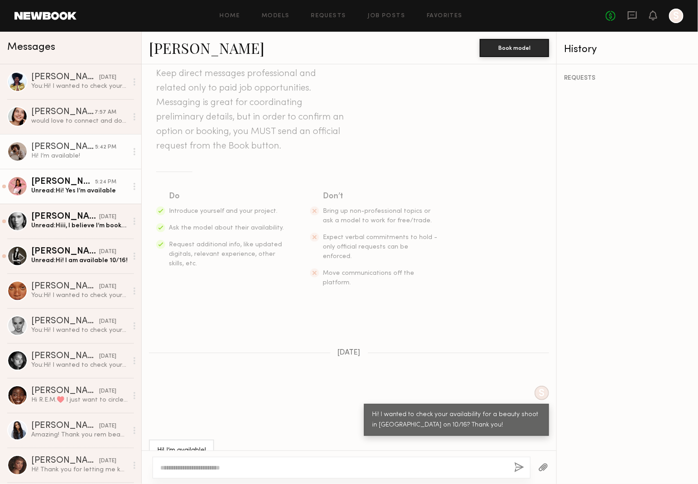
click at [64, 180] on div "Zohara E." at bounding box center [63, 181] width 64 height 9
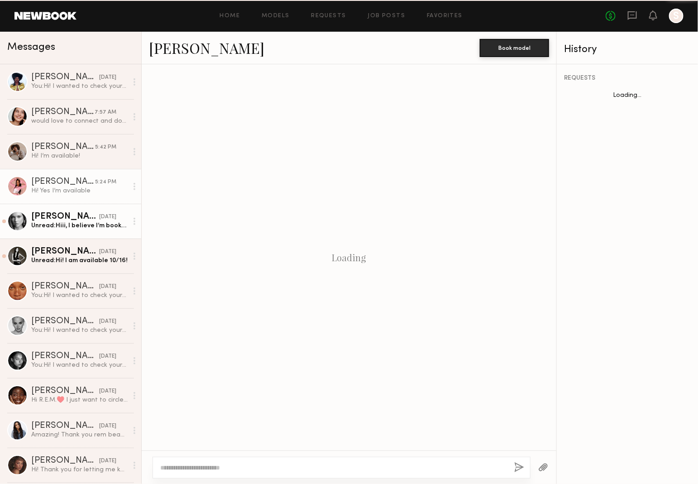
scroll to position [30, 0]
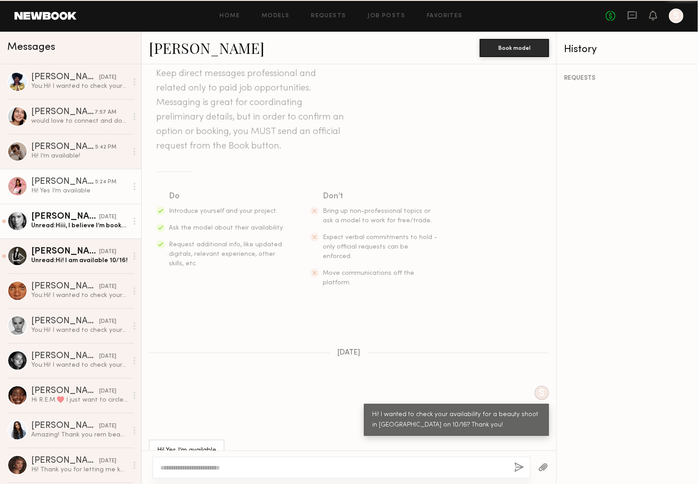
click at [67, 214] on div "[PERSON_NAME]" at bounding box center [65, 216] width 68 height 9
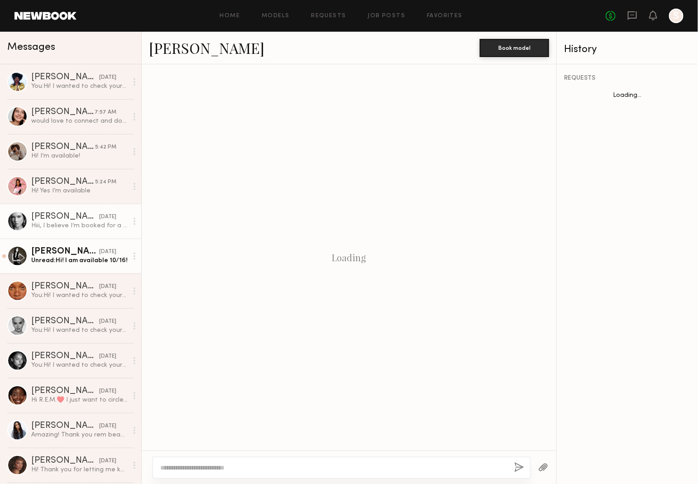
scroll to position [41, 0]
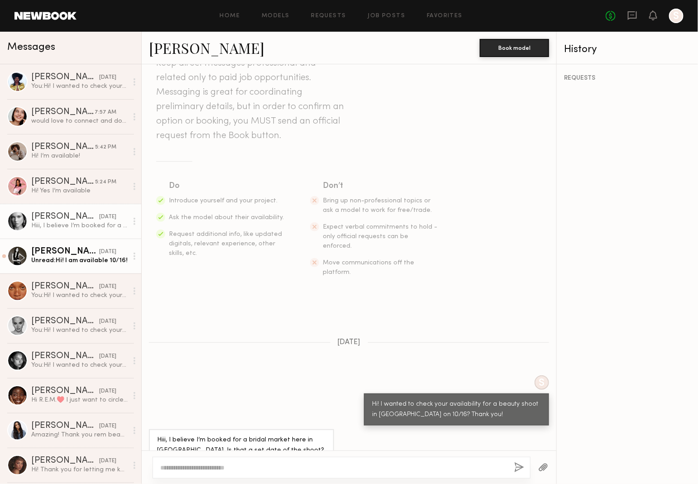
click at [68, 250] on div "Kaili B." at bounding box center [65, 251] width 68 height 9
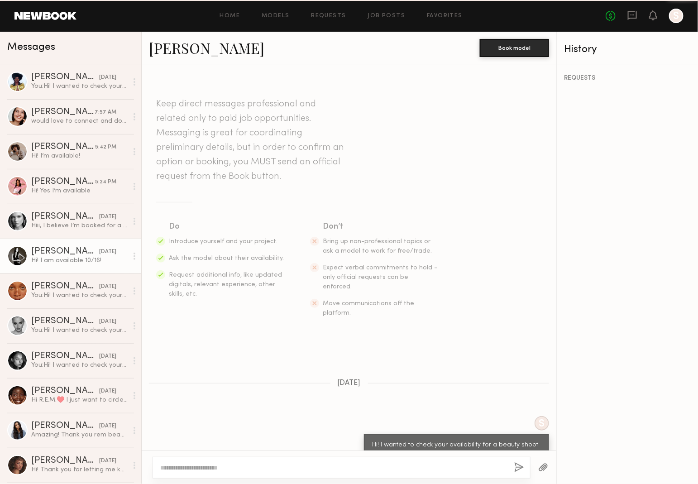
scroll to position [30, 0]
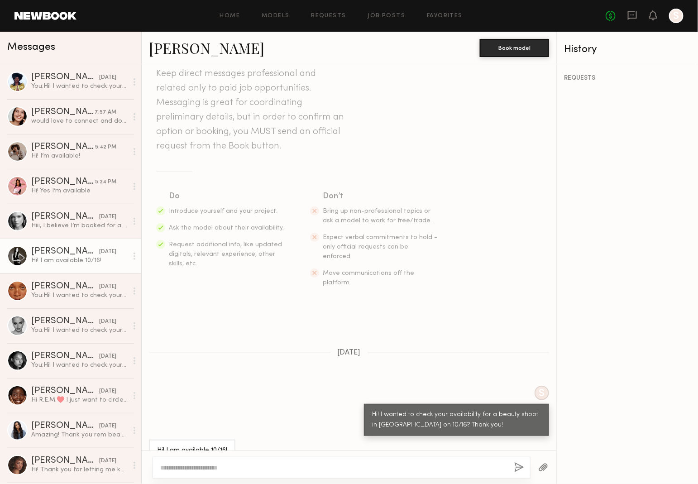
click at [162, 52] on link "Kaili B." at bounding box center [206, 47] width 115 height 19
click at [59, 215] on div "Wiktoria G." at bounding box center [65, 216] width 68 height 9
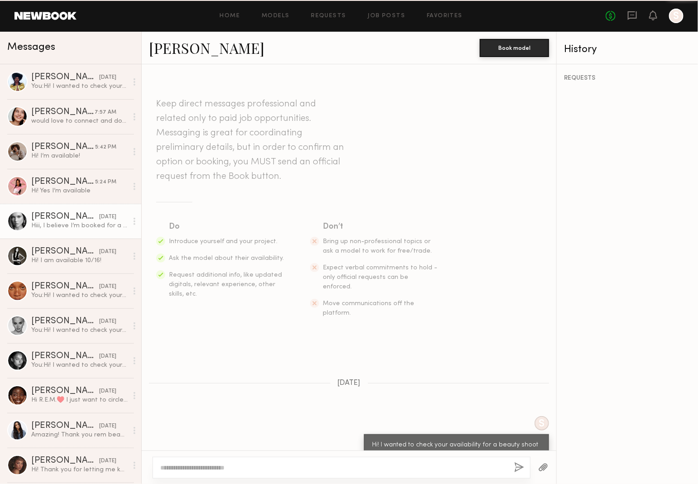
scroll to position [41, 0]
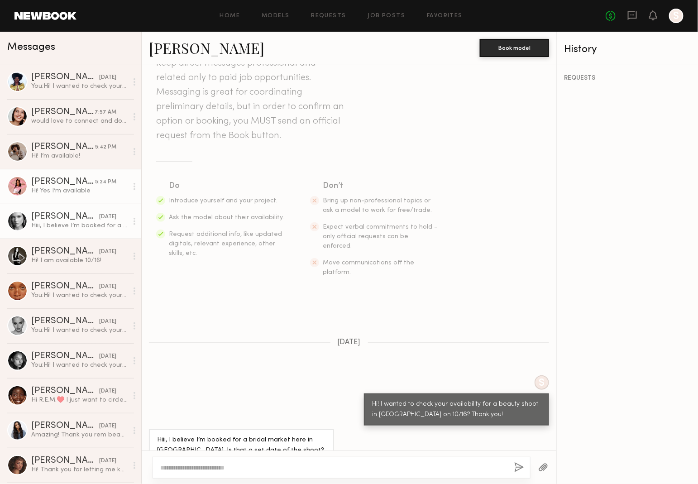
click at [54, 190] on div "Hi! Yes I’m available" at bounding box center [79, 190] width 96 height 9
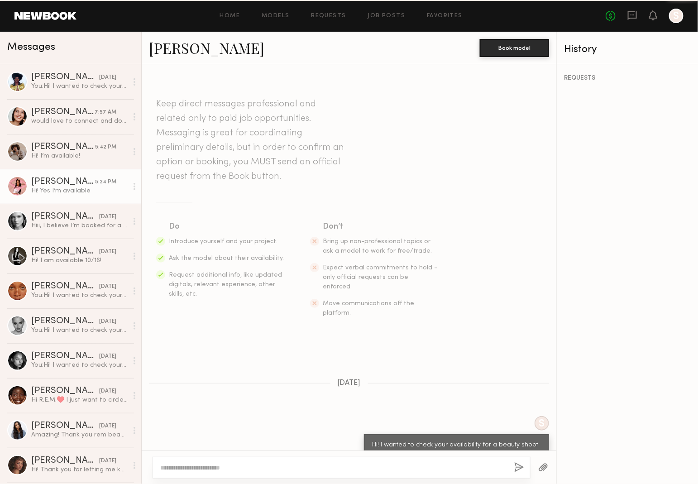
scroll to position [30, 0]
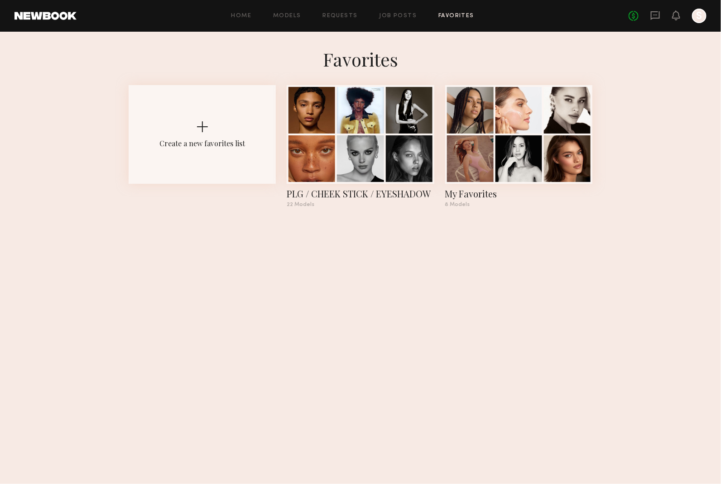
click at [417, 258] on section "Favorites Create a new favorites list PLG / CHEEK STICK / EYESHADOW 22 Models M…" at bounding box center [360, 258] width 721 height 452
click at [395, 162] on div at bounding box center [409, 157] width 47 height 47
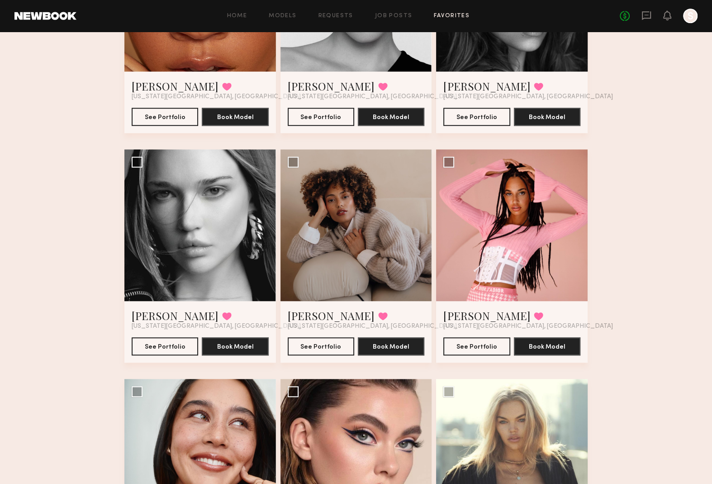
scroll to position [572, 0]
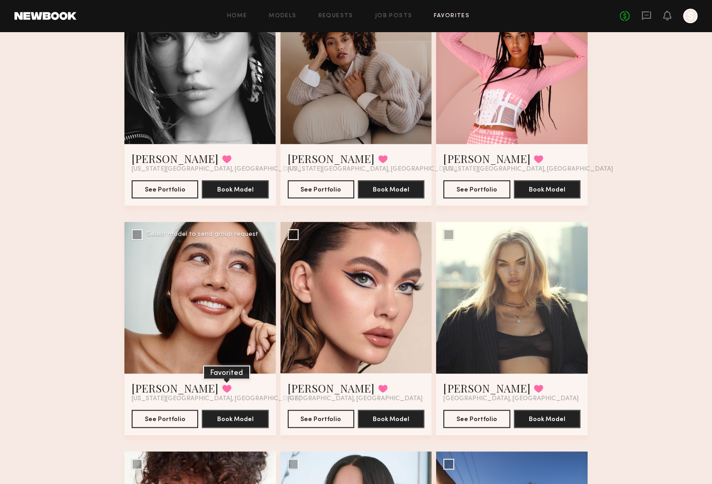
click at [222, 386] on button at bounding box center [227, 388] width 10 height 8
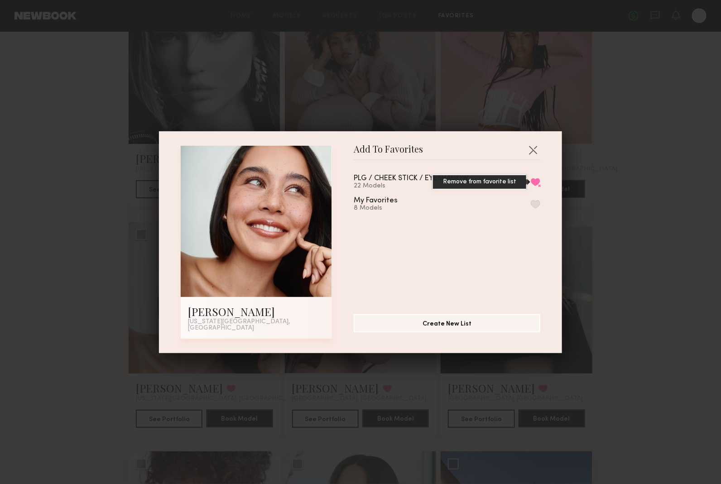
click at [530, 184] on button "Remove from favorite list" at bounding box center [535, 182] width 10 height 8
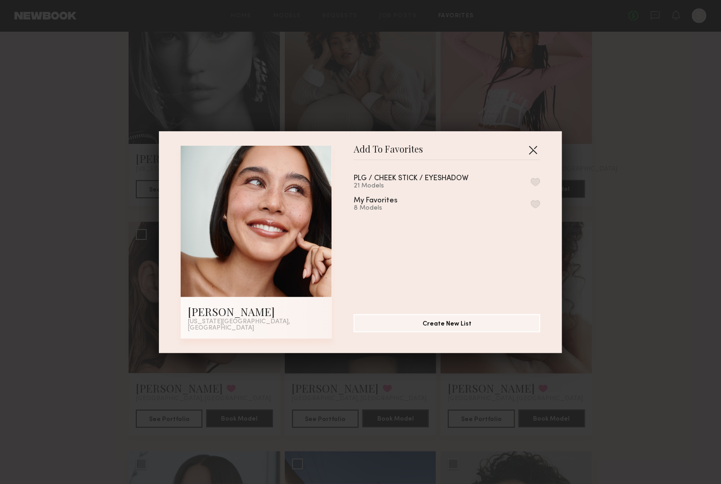
click at [535, 151] on button "button" at bounding box center [532, 150] width 14 height 14
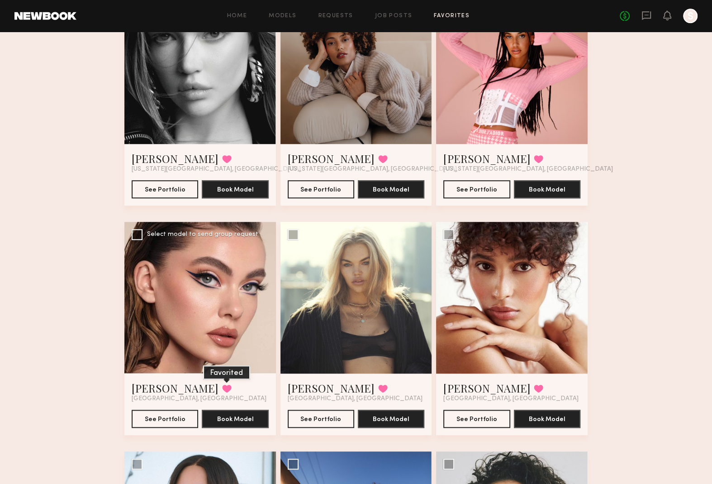
click at [222, 385] on button at bounding box center [227, 388] width 10 height 8
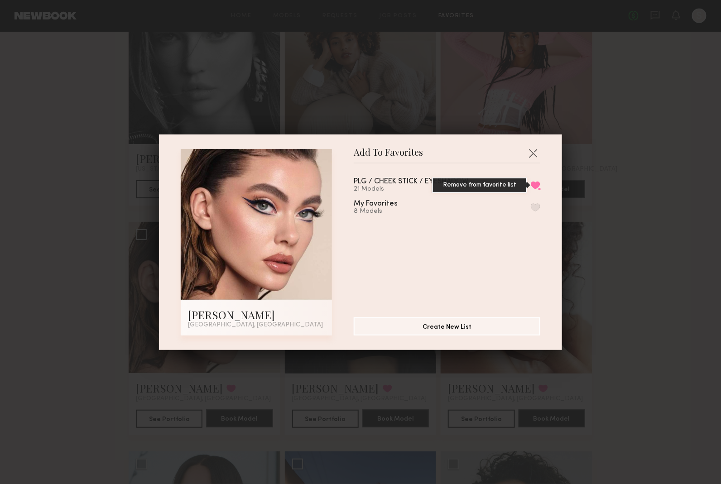
click at [530, 182] on button "Remove from favorite list" at bounding box center [535, 185] width 10 height 8
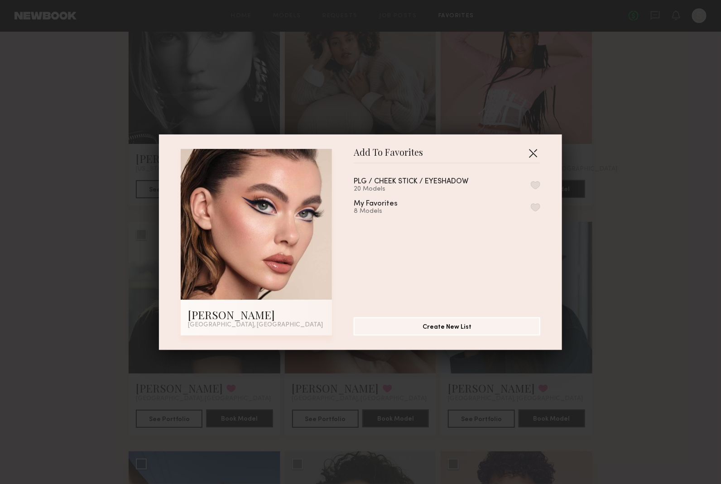
click at [532, 151] on button "button" at bounding box center [532, 153] width 14 height 14
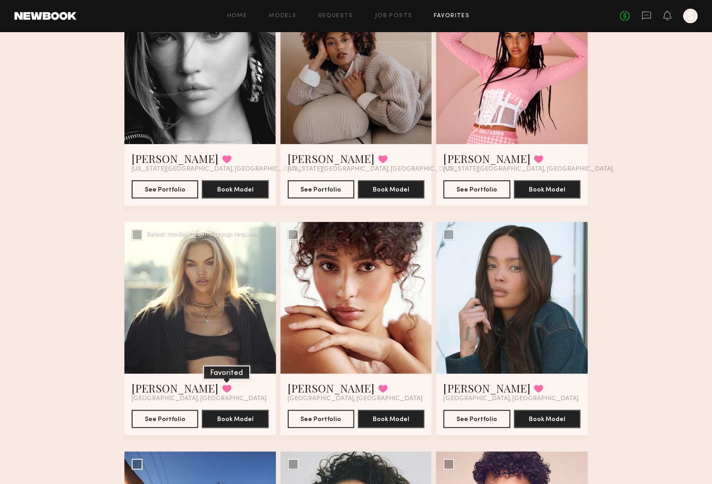
click at [222, 387] on button at bounding box center [227, 388] width 10 height 8
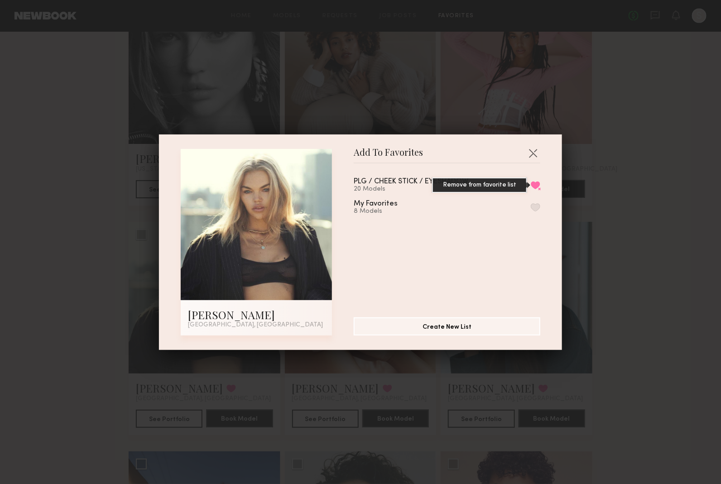
click at [530, 187] on button "Remove from favorite list" at bounding box center [535, 185] width 10 height 8
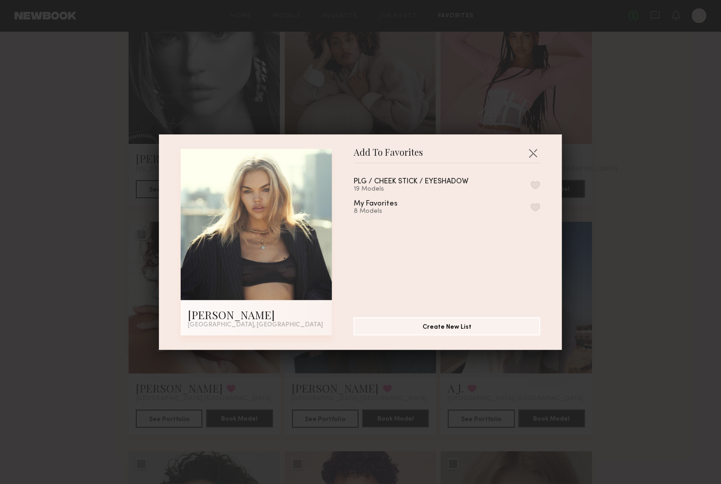
click at [534, 140] on div "Add To Favorites Daphne L. Los Angeles, CA Add To Favorites PLG / CHEEK STICK /…" at bounding box center [360, 241] width 403 height 215
click at [532, 150] on button "button" at bounding box center [532, 153] width 14 height 14
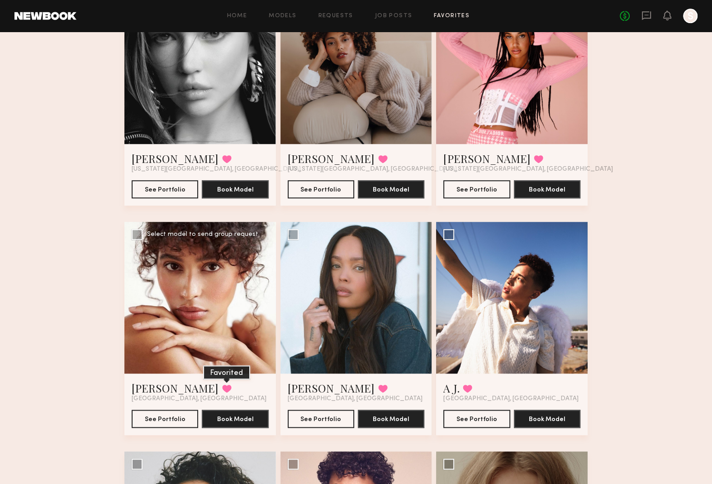
click at [222, 387] on button at bounding box center [227, 388] width 10 height 8
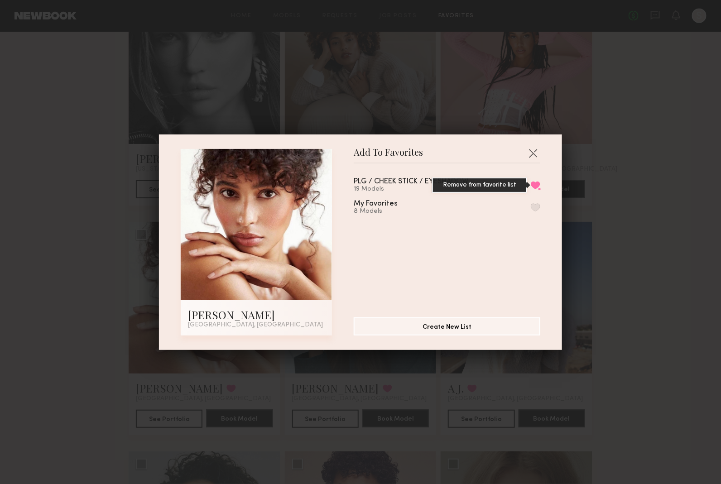
click at [530, 182] on button "Remove from favorite list" at bounding box center [535, 185] width 10 height 8
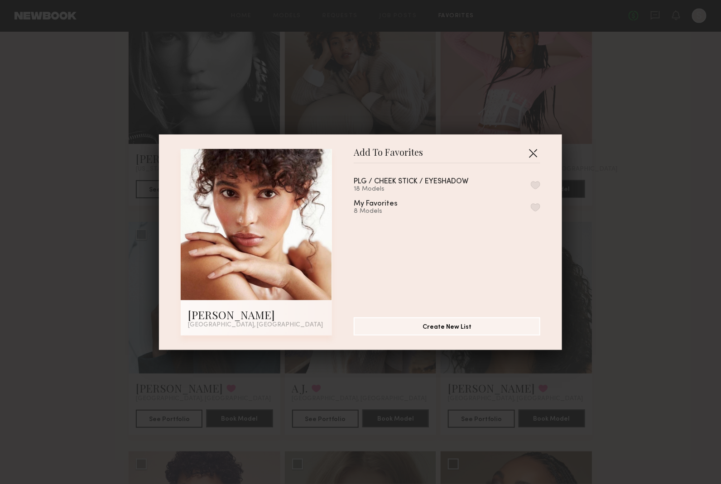
click at [531, 152] on button "button" at bounding box center [532, 153] width 14 height 14
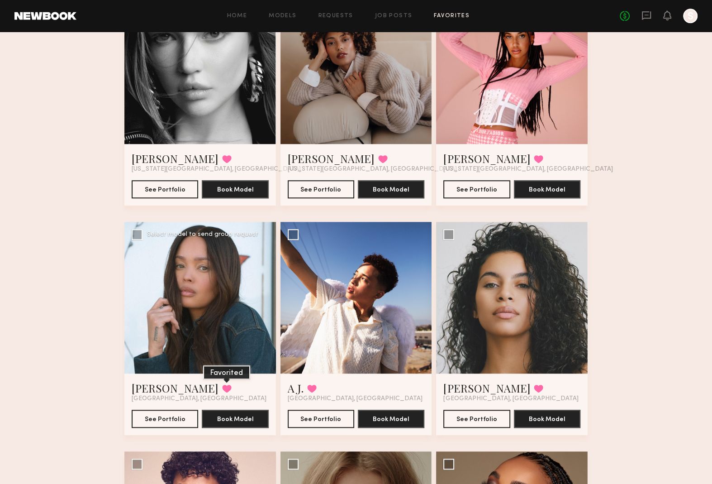
click at [222, 385] on button at bounding box center [227, 388] width 10 height 8
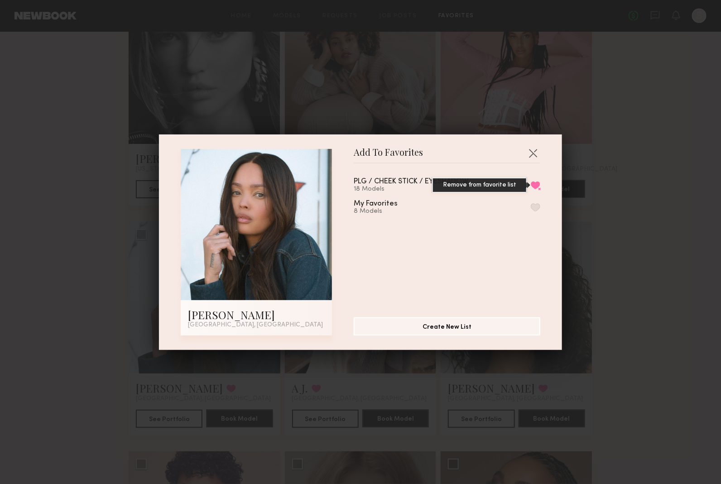
click at [530, 185] on button "Remove from favorite list" at bounding box center [535, 185] width 10 height 8
click at [530, 153] on button "button" at bounding box center [532, 153] width 14 height 14
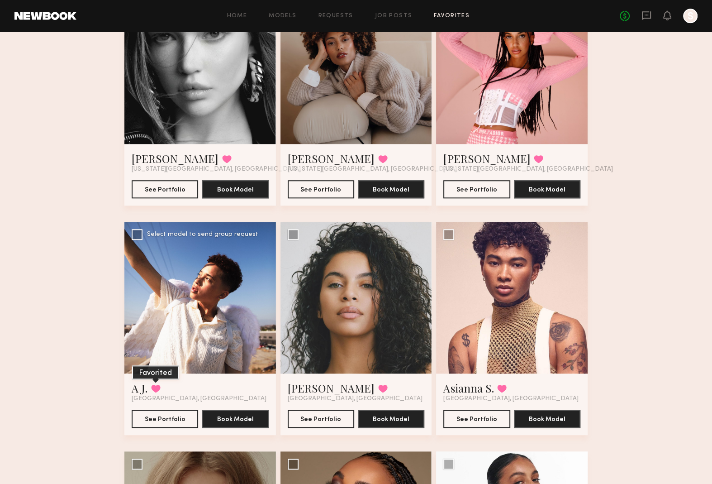
click at [155, 387] on button at bounding box center [156, 388] width 10 height 8
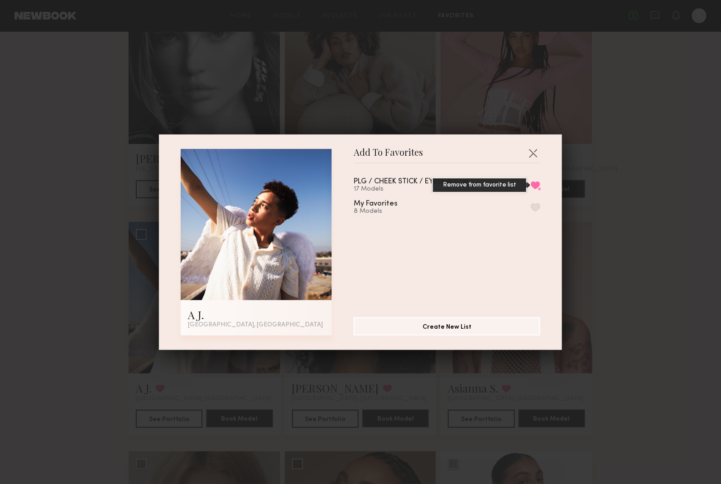
click at [530, 185] on button "Remove from favorite list" at bounding box center [535, 185] width 10 height 8
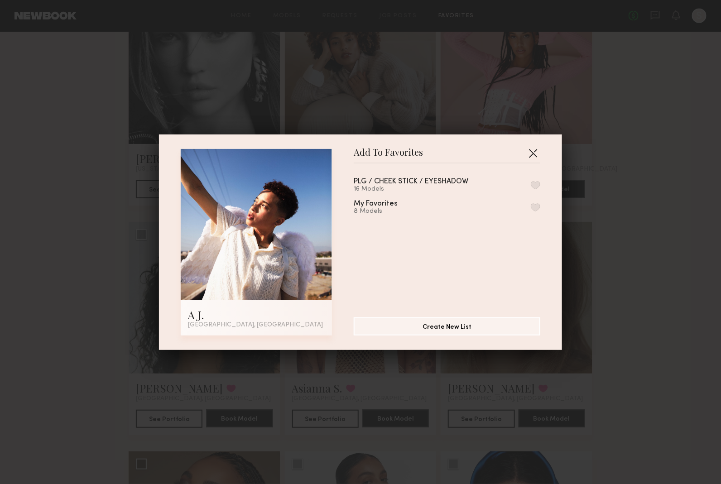
click at [528, 148] on button "button" at bounding box center [532, 153] width 14 height 14
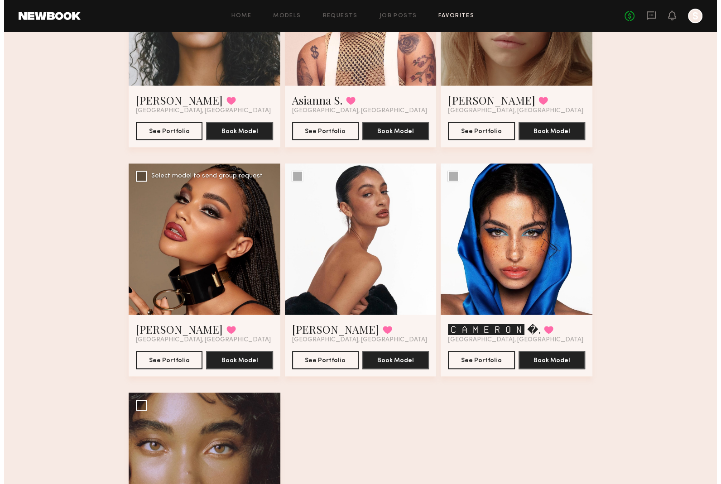
scroll to position [1012, 0]
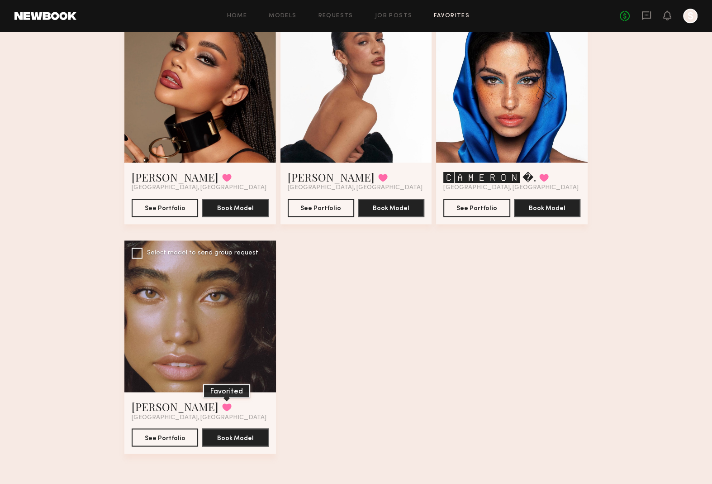
click at [222, 387] on button at bounding box center [227, 407] width 10 height 8
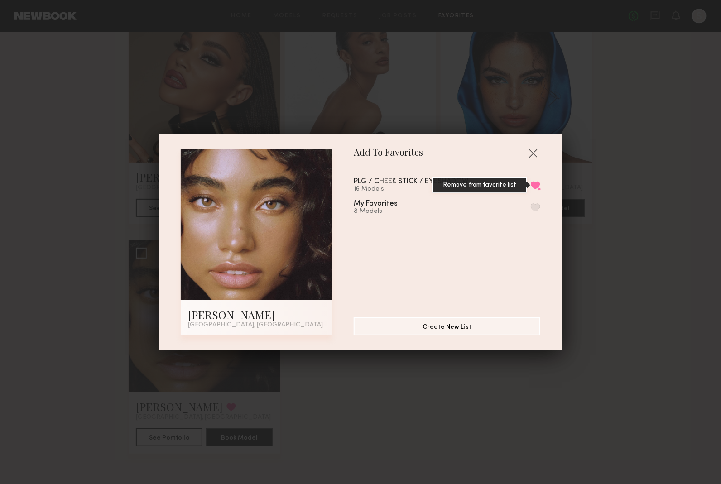
click at [530, 186] on button "Remove from favorite list" at bounding box center [535, 185] width 10 height 8
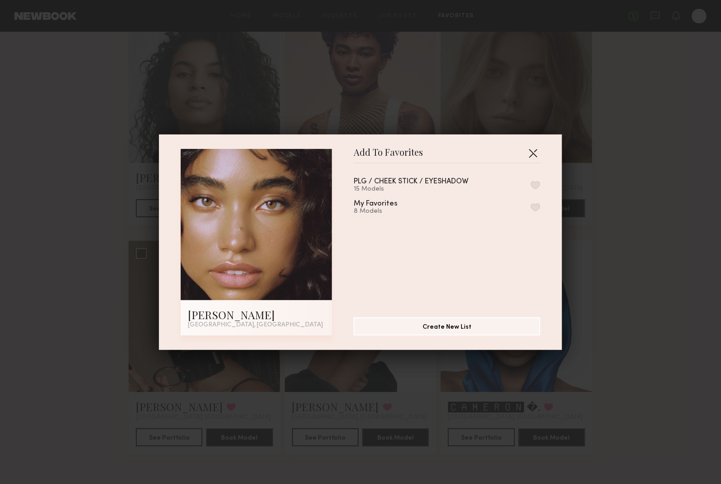
click at [529, 157] on button "button" at bounding box center [532, 153] width 14 height 14
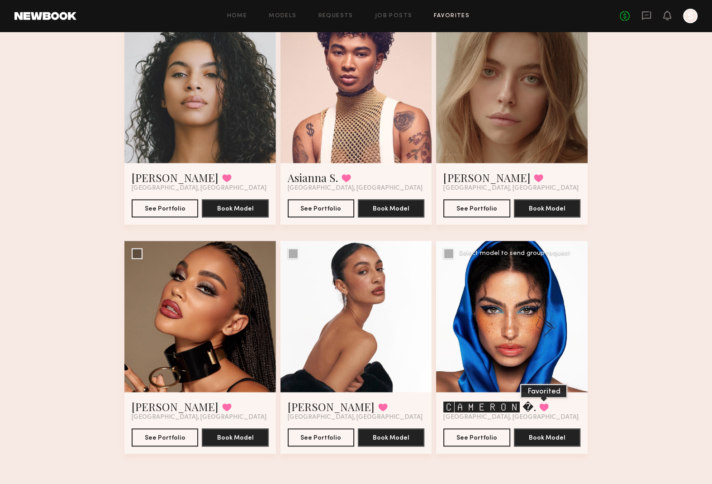
click at [547, 387] on button at bounding box center [544, 407] width 10 height 8
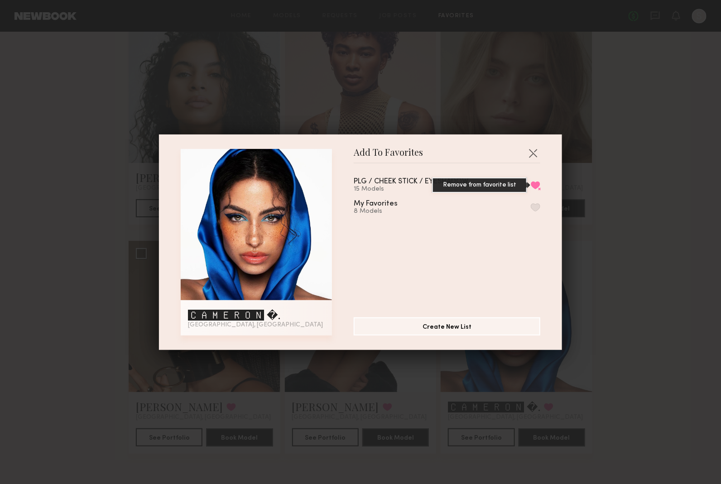
click at [530, 183] on button "Remove from favorite list" at bounding box center [535, 185] width 10 height 8
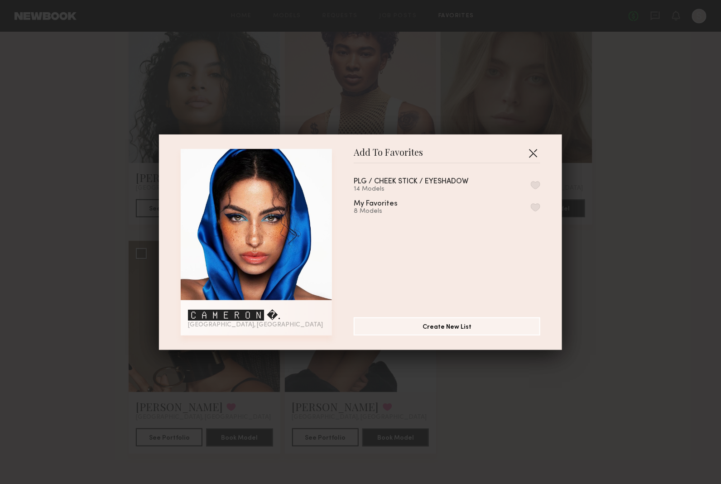
click at [534, 151] on button "button" at bounding box center [532, 153] width 14 height 14
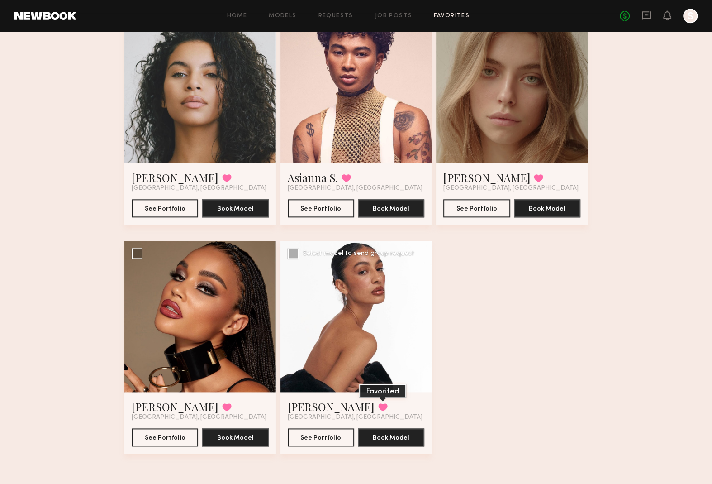
click at [378, 387] on button at bounding box center [383, 407] width 10 height 8
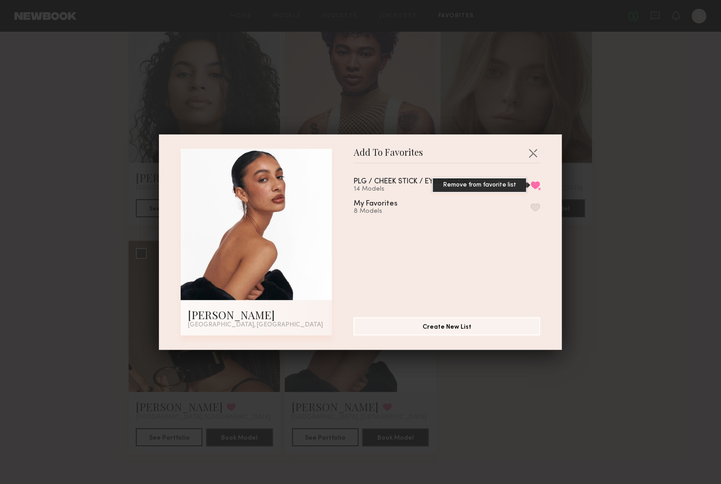
click at [530, 185] on button "Remove from favorite list" at bounding box center [535, 185] width 10 height 8
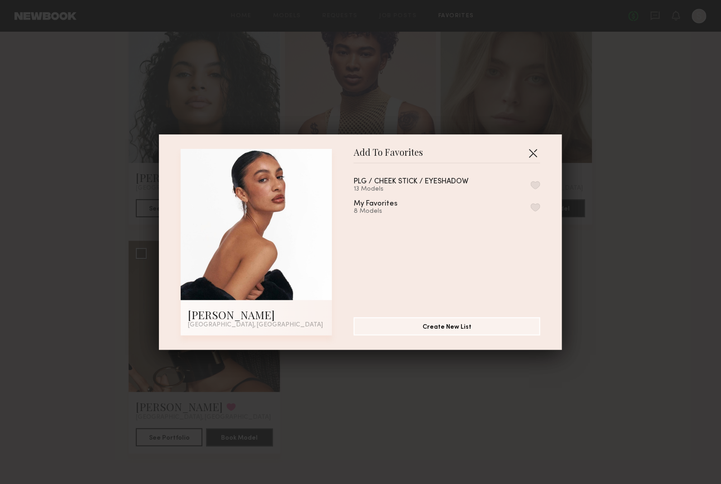
click at [531, 155] on button "button" at bounding box center [532, 153] width 14 height 14
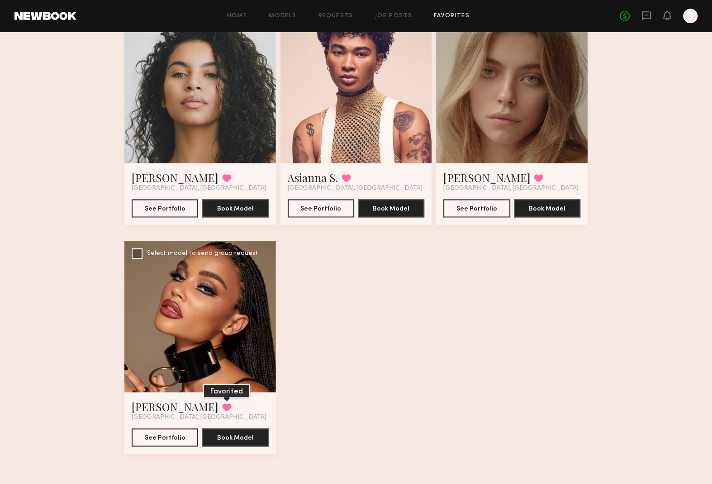
click at [222, 387] on button at bounding box center [227, 407] width 10 height 8
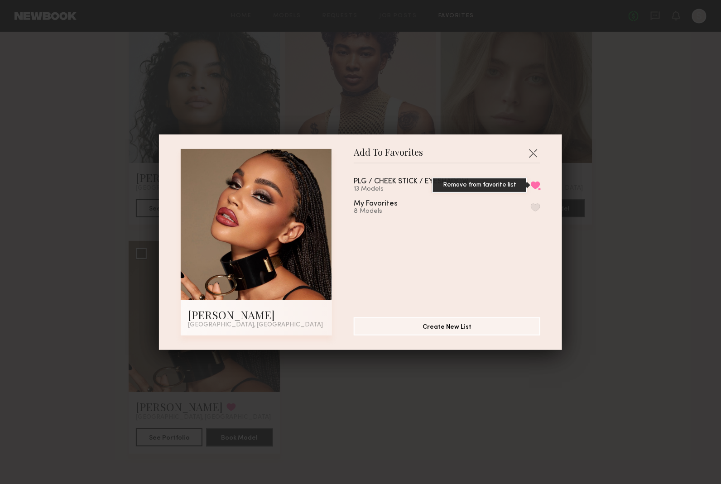
click at [530, 187] on button "Remove from favorite list" at bounding box center [535, 185] width 10 height 8
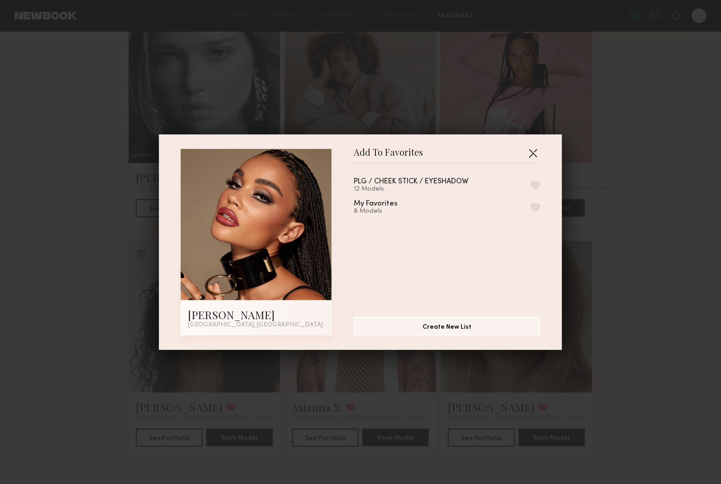
click at [533, 154] on button "button" at bounding box center [532, 153] width 14 height 14
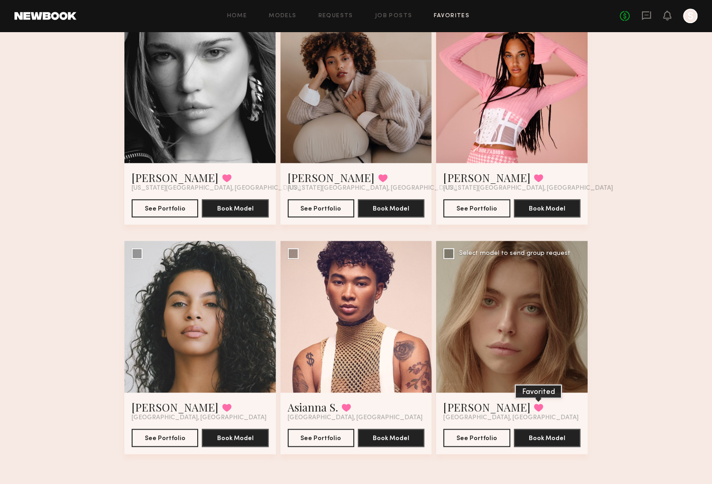
click at [534, 387] on button at bounding box center [539, 407] width 10 height 8
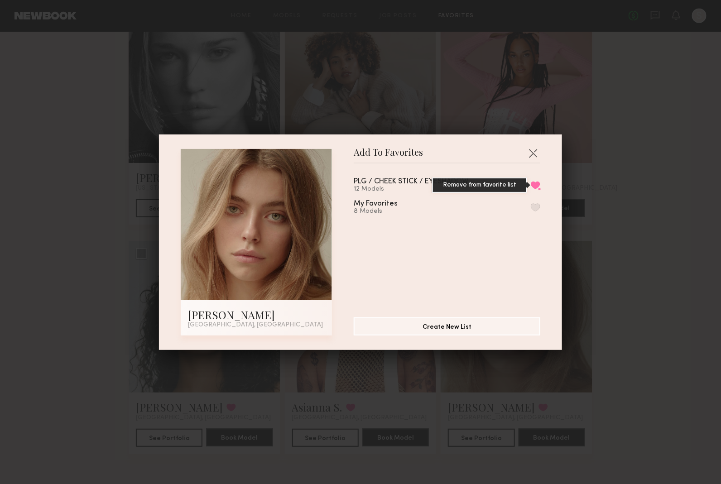
click at [530, 181] on button "Remove from favorite list" at bounding box center [535, 185] width 10 height 8
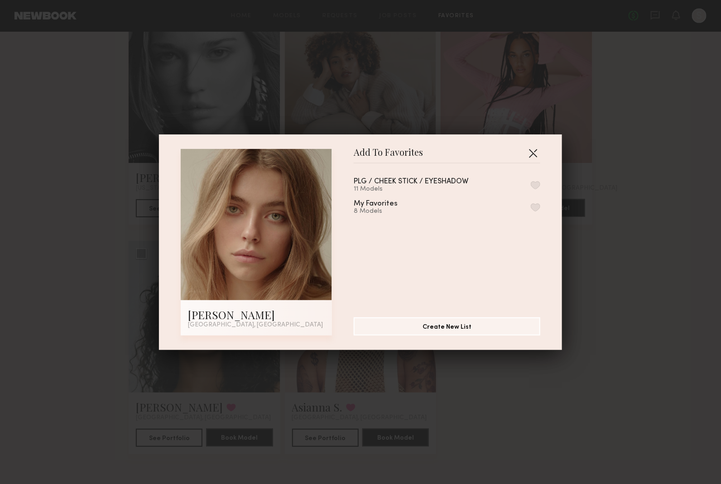
click at [529, 150] on button "button" at bounding box center [532, 153] width 14 height 14
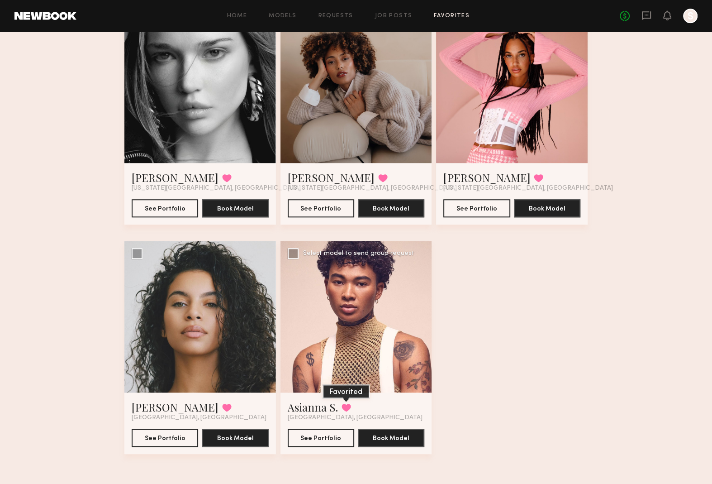
click at [345, 387] on button at bounding box center [347, 407] width 10 height 8
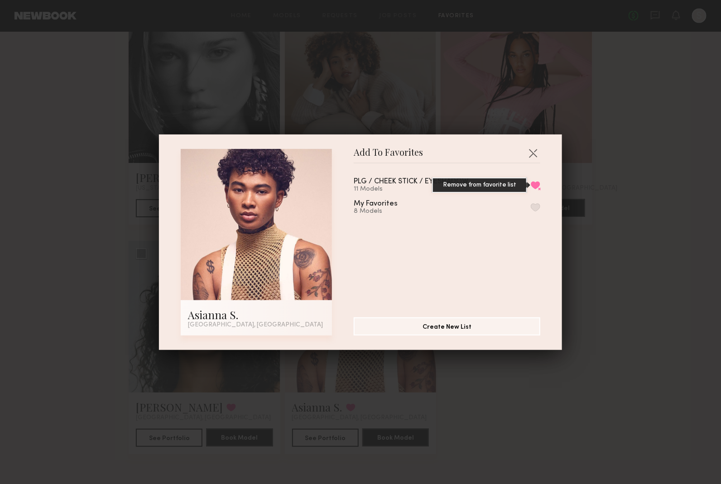
click at [530, 184] on button "Remove from favorite list" at bounding box center [535, 185] width 10 height 8
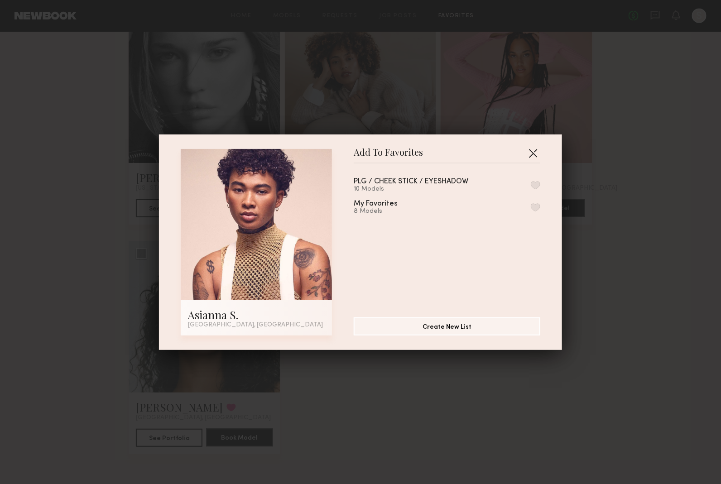
click at [526, 153] on button "button" at bounding box center [532, 153] width 14 height 14
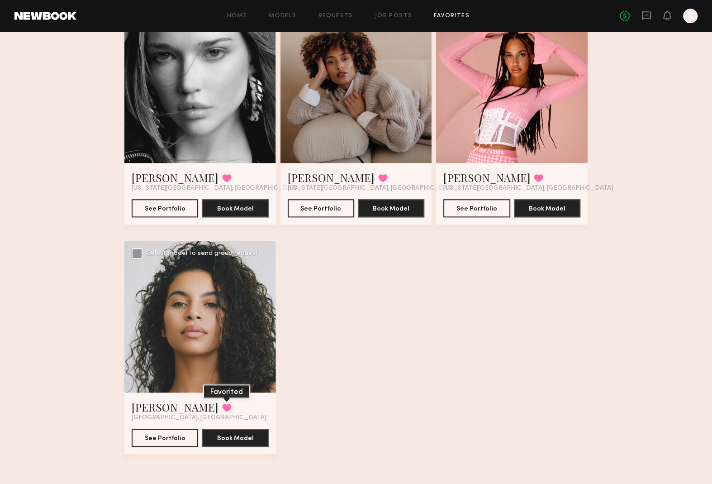
click at [222, 387] on button at bounding box center [227, 407] width 10 height 8
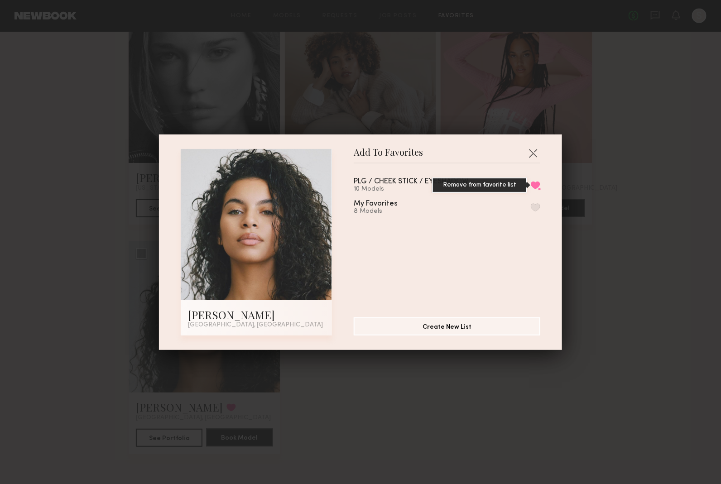
click at [530, 186] on button "Remove from favorite list" at bounding box center [535, 185] width 10 height 8
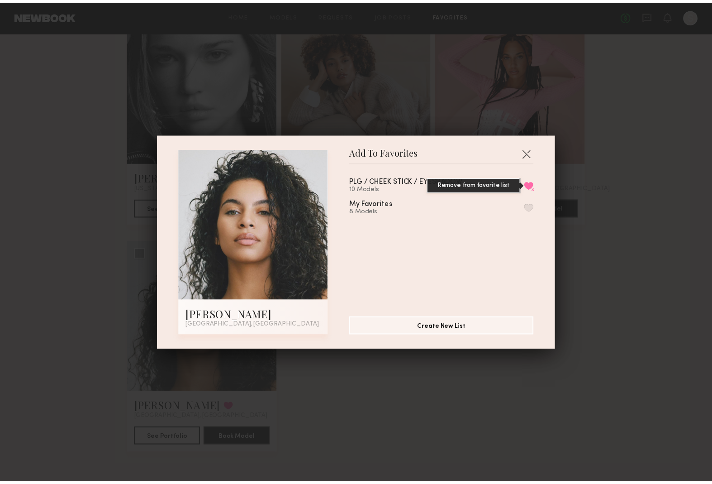
scroll to position [324, 0]
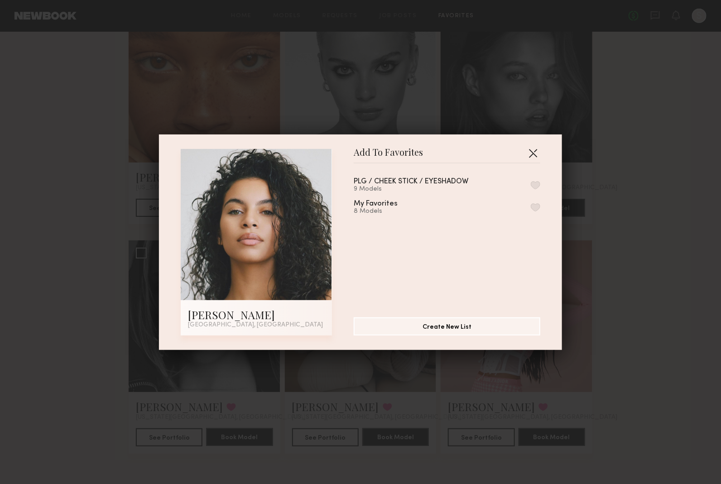
drag, startPoint x: 530, startPoint y: 146, endPoint x: 538, endPoint y: 150, distance: 8.9
click at [530, 146] on button "button" at bounding box center [532, 153] width 14 height 14
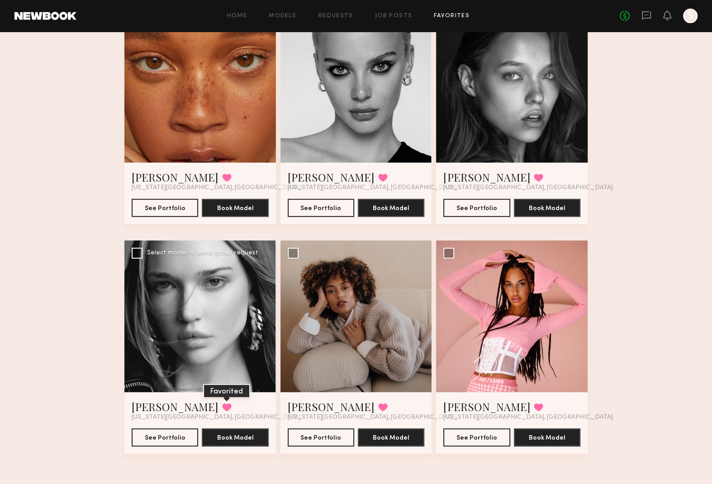
click at [222, 387] on button at bounding box center [227, 407] width 10 height 8
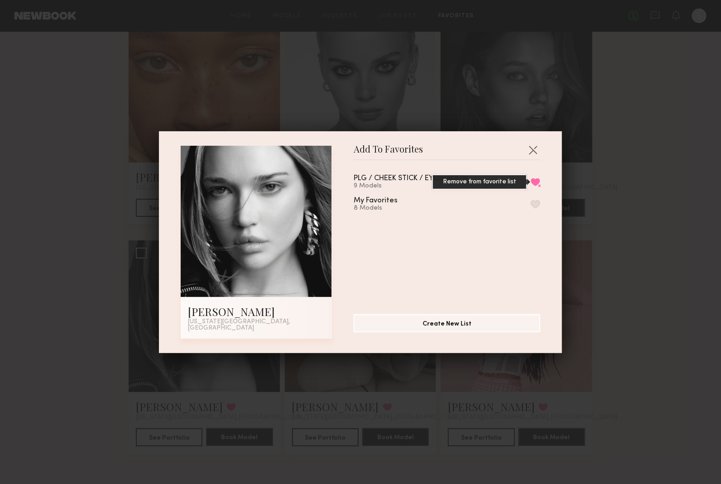
click at [530, 182] on button "Remove from favorite list" at bounding box center [535, 182] width 10 height 8
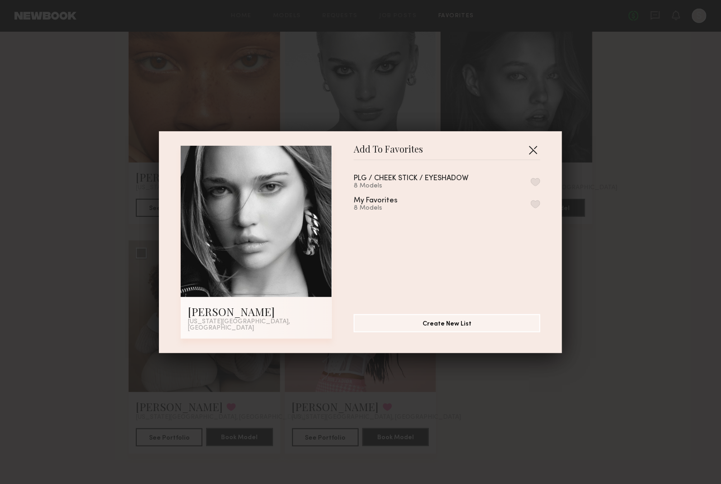
click at [525, 150] on button "button" at bounding box center [532, 150] width 14 height 14
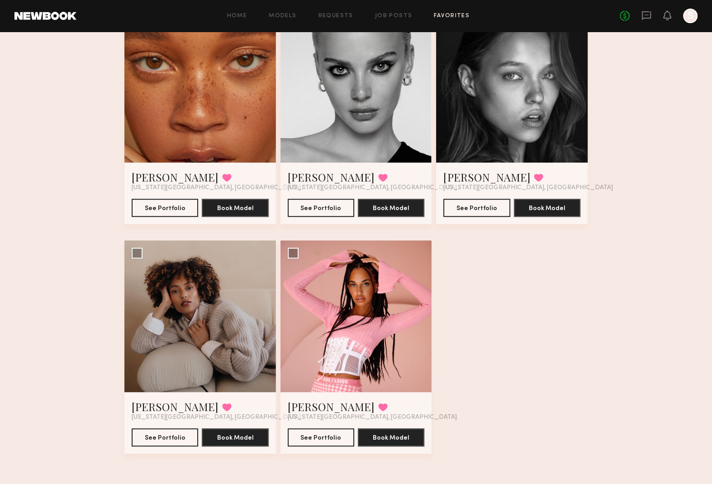
click at [576, 294] on div "Favorites PLG / CHEEK STICK / EYESHADOW 8 Models Share Copy Shareable Link Edit…" at bounding box center [356, 104] width 712 height 760
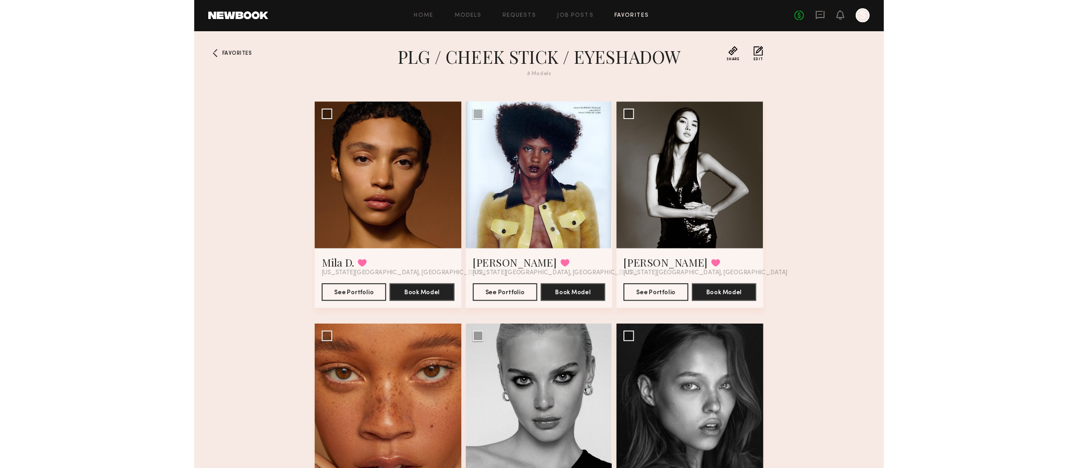
scroll to position [0, 0]
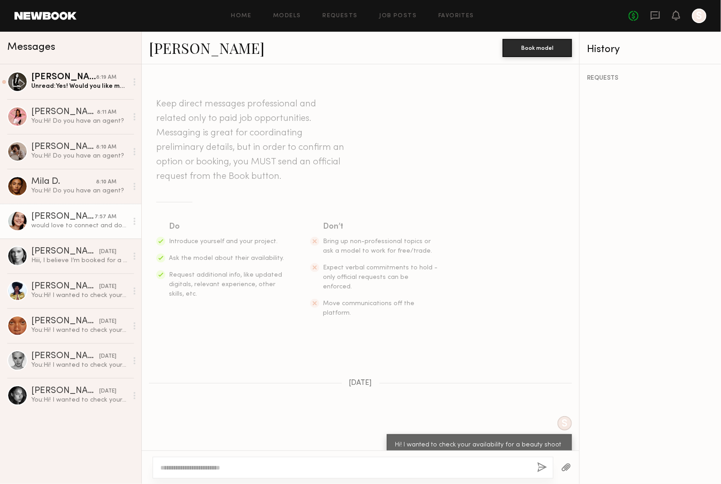
scroll to position [153, 0]
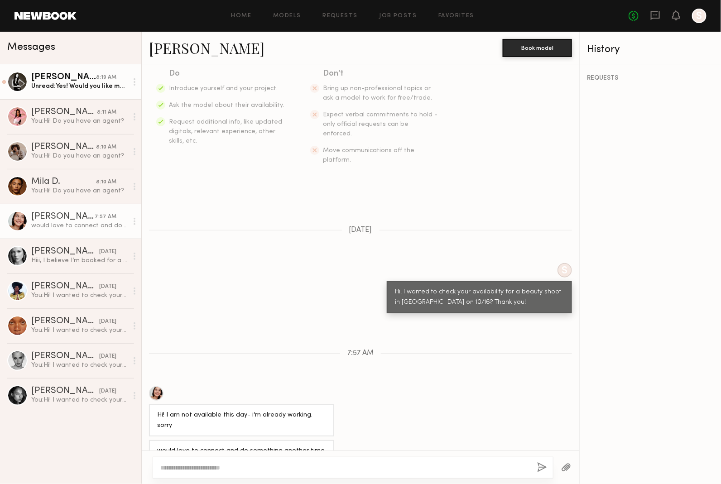
click at [75, 76] on div "[PERSON_NAME]" at bounding box center [63, 77] width 65 height 9
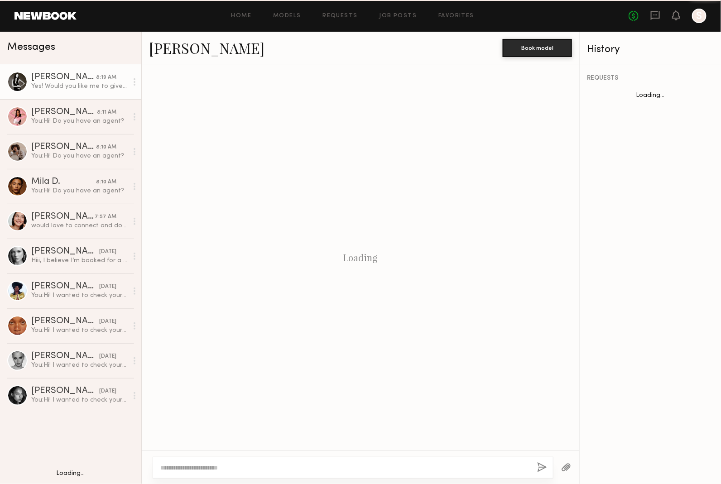
scroll to position [196, 0]
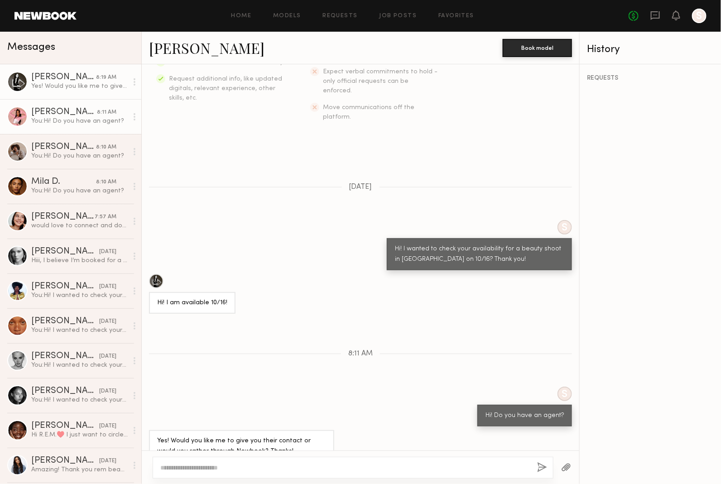
click at [13, 121] on div at bounding box center [17, 116] width 20 height 20
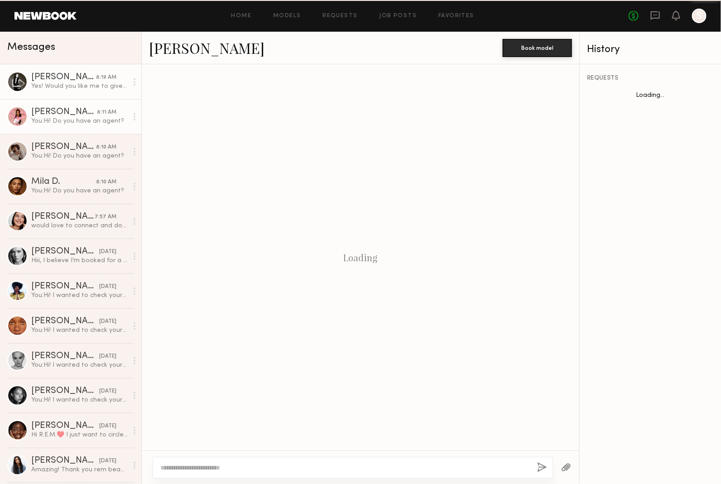
scroll to position [143, 0]
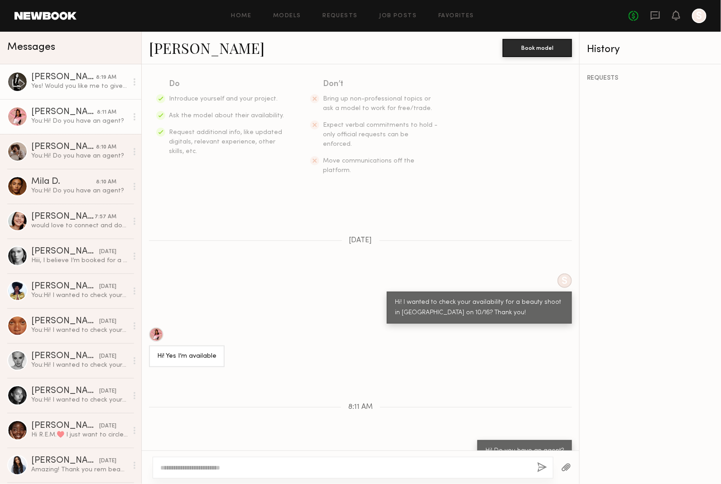
click at [60, 78] on div "Kaili B." at bounding box center [63, 77] width 65 height 9
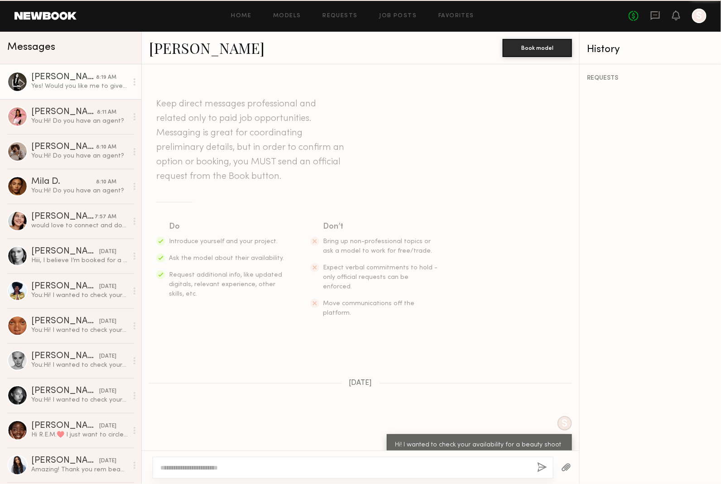
scroll to position [196, 0]
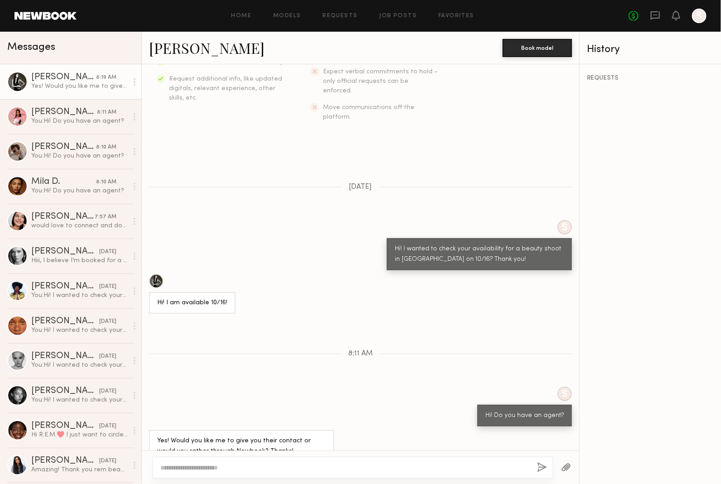
click at [281, 387] on textarea at bounding box center [344, 467] width 369 height 9
click at [282, 387] on textarea at bounding box center [344, 467] width 369 height 9
click at [185, 53] on link "Kaili B." at bounding box center [206, 47] width 115 height 19
click at [53, 111] on div "Zohara E." at bounding box center [64, 112] width 66 height 9
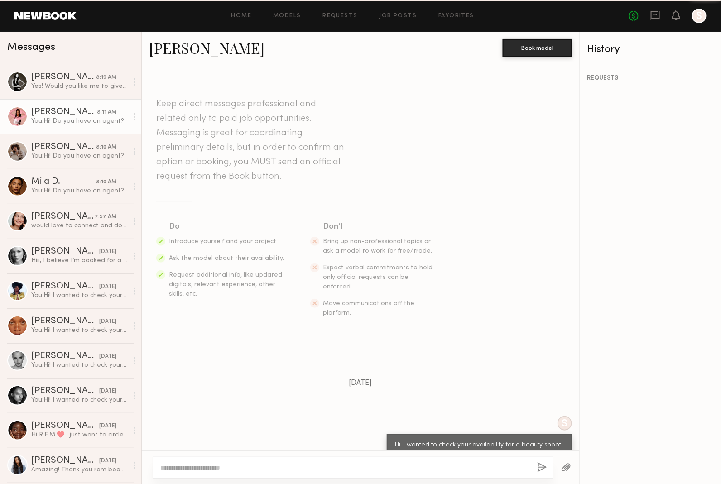
scroll to position [143, 0]
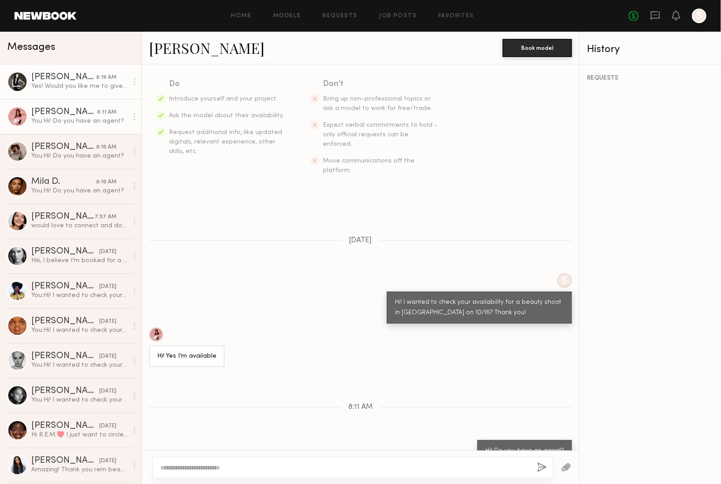
click at [73, 84] on div "Yes! Would you like me to give you their contact or would you rather through Ne…" at bounding box center [79, 86] width 96 height 9
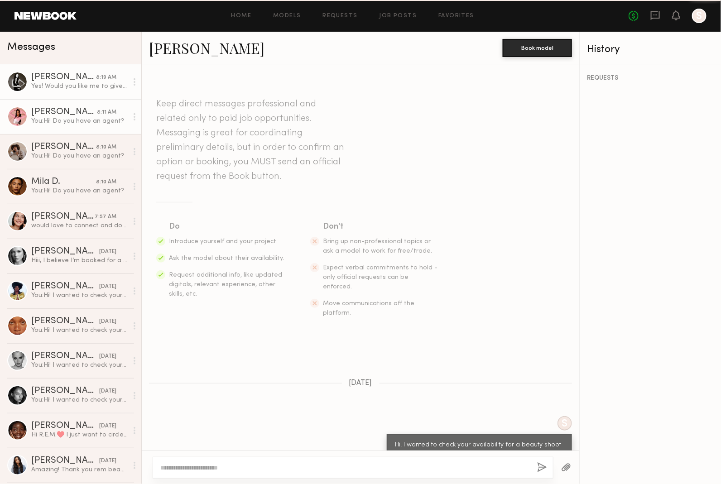
scroll to position [196, 0]
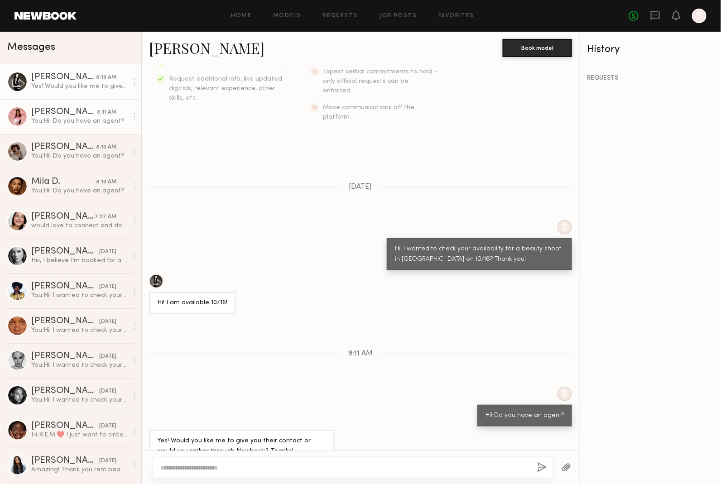
click at [72, 121] on div "You: Hi! Do you have an agent?" at bounding box center [79, 121] width 96 height 9
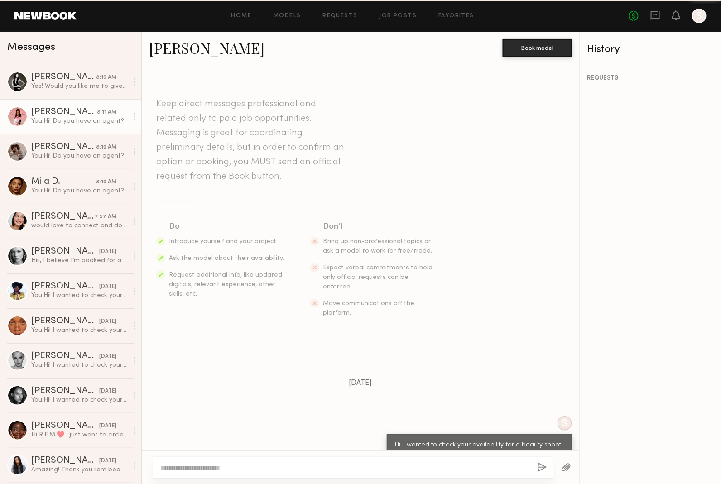
scroll to position [143, 0]
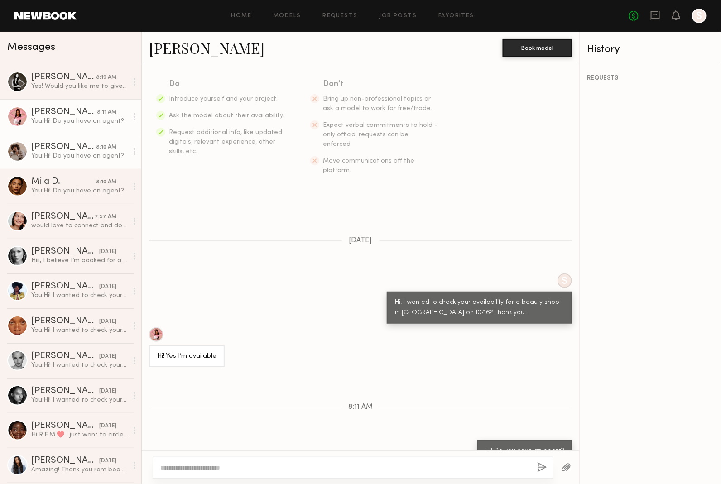
click at [70, 157] on div "You: Hi! Do you have an agent?" at bounding box center [79, 156] width 96 height 9
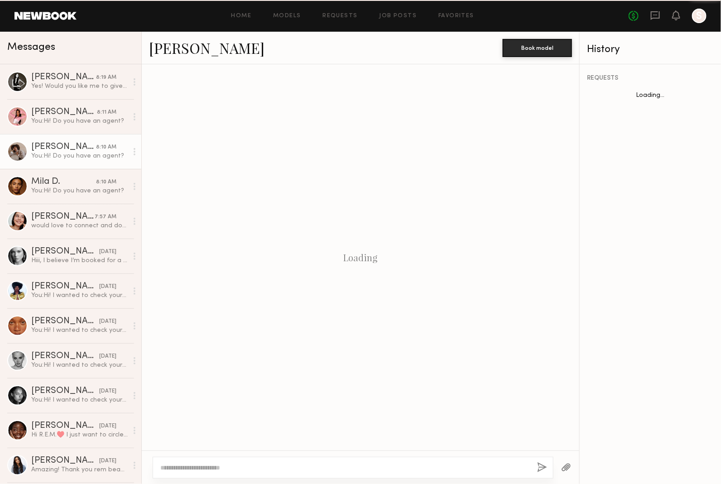
scroll to position [143, 0]
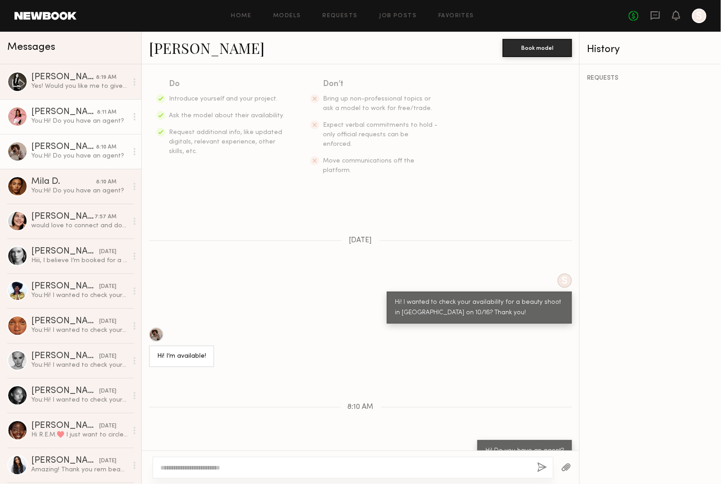
click at [72, 120] on div "You: Hi! Do you have an agent?" at bounding box center [79, 121] width 96 height 9
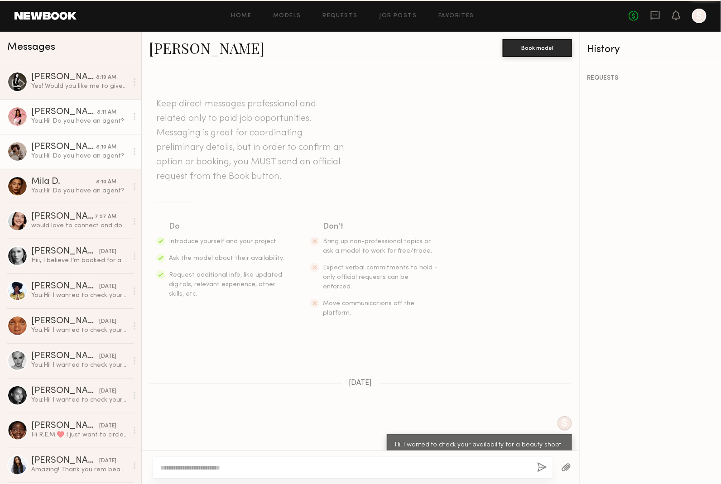
scroll to position [143, 0]
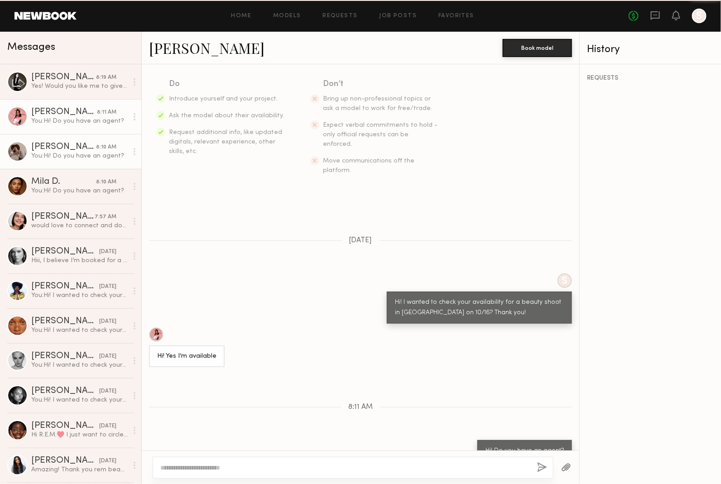
click at [72, 156] on div "You: Hi! Do you have an agent?" at bounding box center [79, 156] width 96 height 9
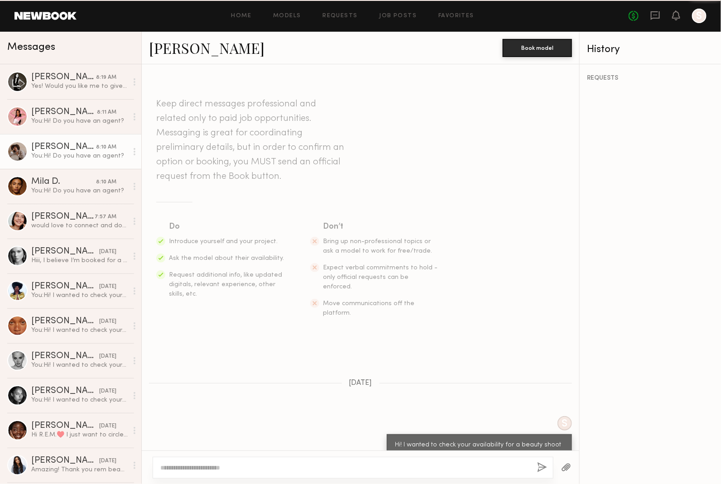
scroll to position [143, 0]
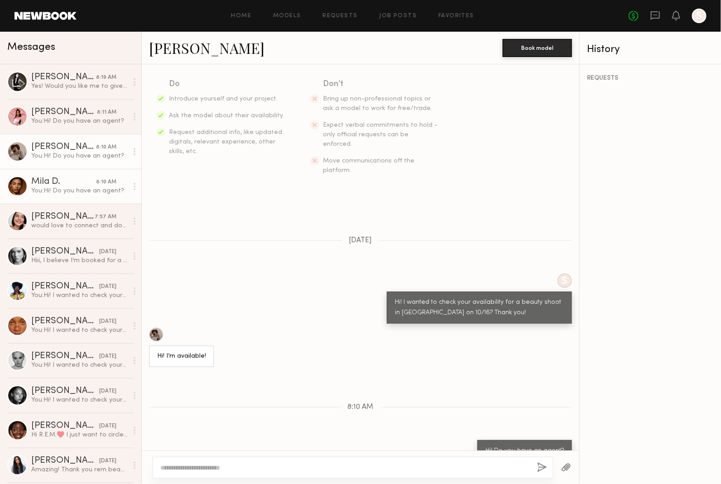
click at [66, 191] on div "You: Hi! Do you have an agent?" at bounding box center [79, 190] width 96 height 9
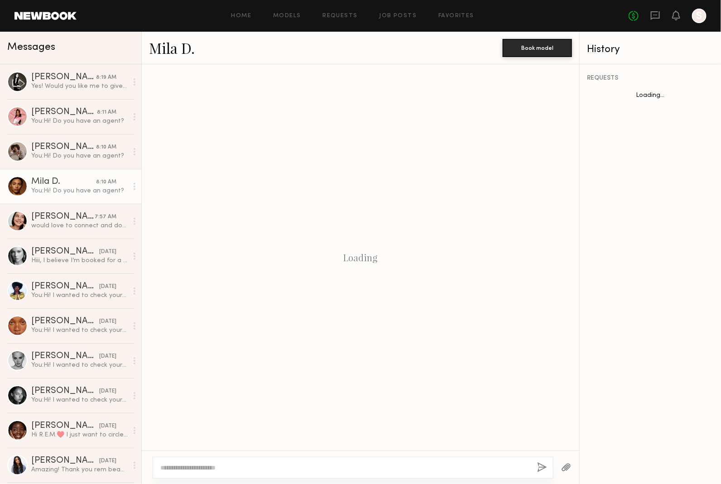
scroll to position [143, 0]
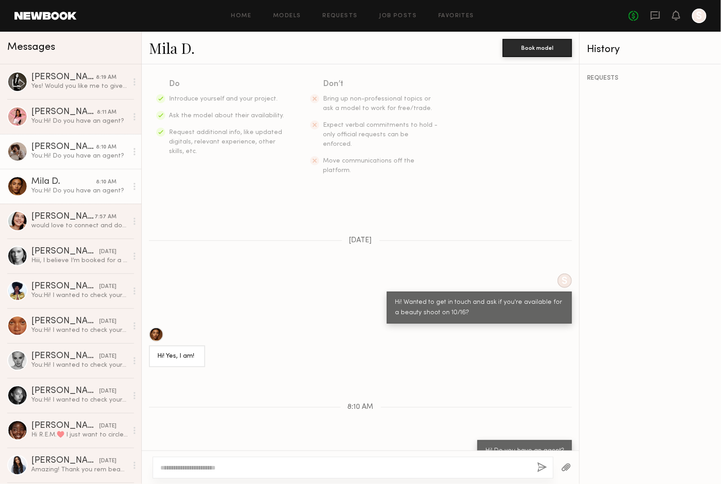
click at [69, 144] on div "Iyanla K." at bounding box center [63, 147] width 65 height 9
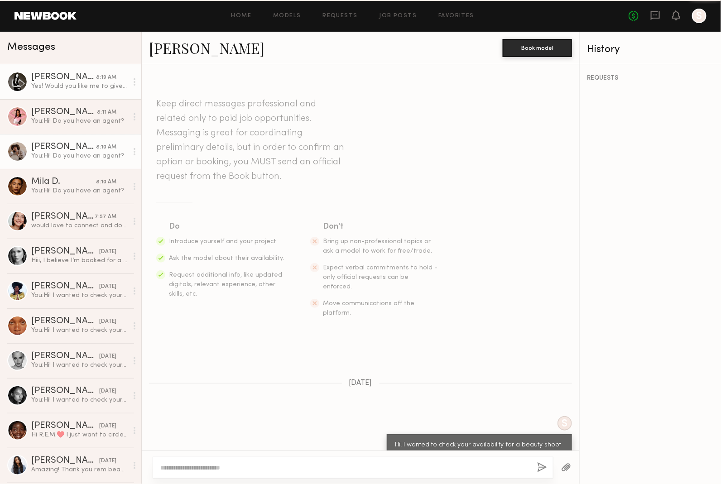
scroll to position [143, 0]
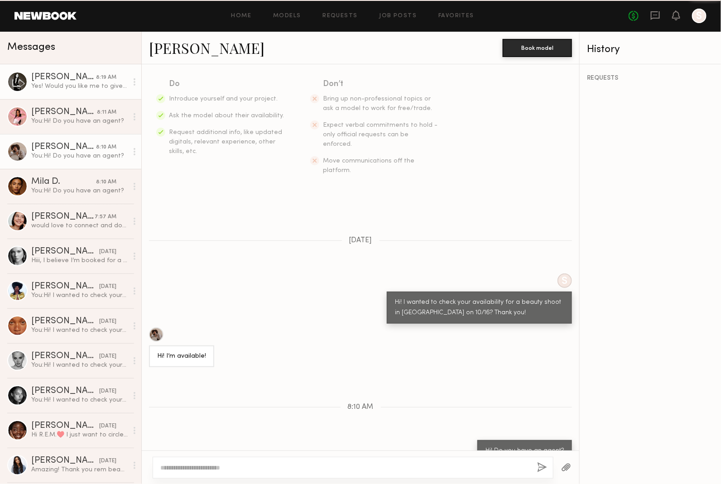
click at [69, 83] on div "Yes! Would you like me to give you their contact or would you rather through Ne…" at bounding box center [79, 86] width 96 height 9
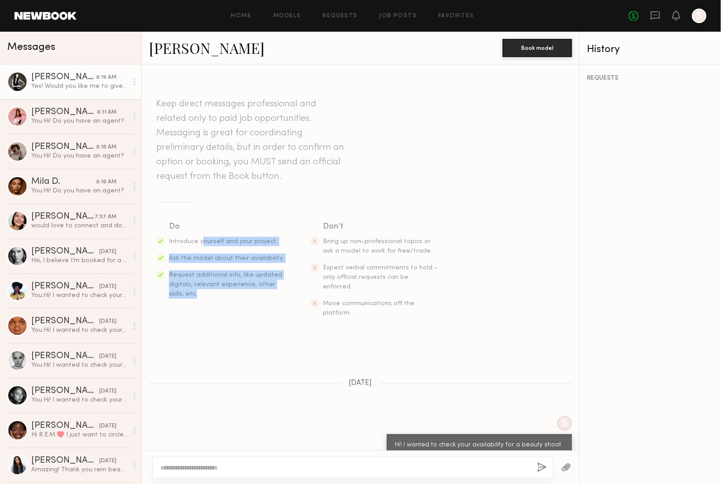
drag, startPoint x: 195, startPoint y: 305, endPoint x: 200, endPoint y: 241, distance: 64.0
click at [200, 241] on div "Keep direct messages professional and related only to paid job opportunities. M…" at bounding box center [360, 207] width 437 height 279
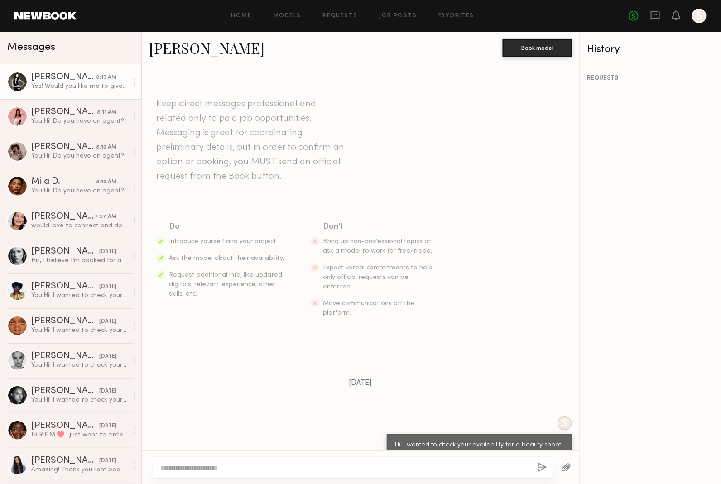
click at [333, 233] on div "Don’t" at bounding box center [381, 226] width 116 height 13
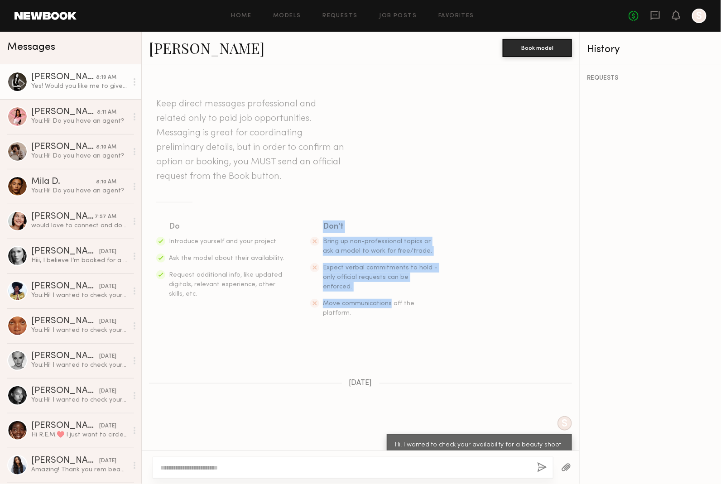
drag, startPoint x: 333, startPoint y: 233, endPoint x: 354, endPoint y: 294, distance: 65.3
click at [354, 294] on div "Don’t Bring up non-professional topics or ask a model to work for free/trade. E…" at bounding box center [374, 268] width 129 height 97
click at [354, 301] on span "Move communications off the platform." at bounding box center [368, 308] width 91 height 15
drag, startPoint x: 431, startPoint y: 294, endPoint x: 352, endPoint y: 248, distance: 91.8
click at [352, 248] on ul "Bring up non-professional topics or ask a model to work for free/trade. Expect …" at bounding box center [381, 277] width 116 height 81
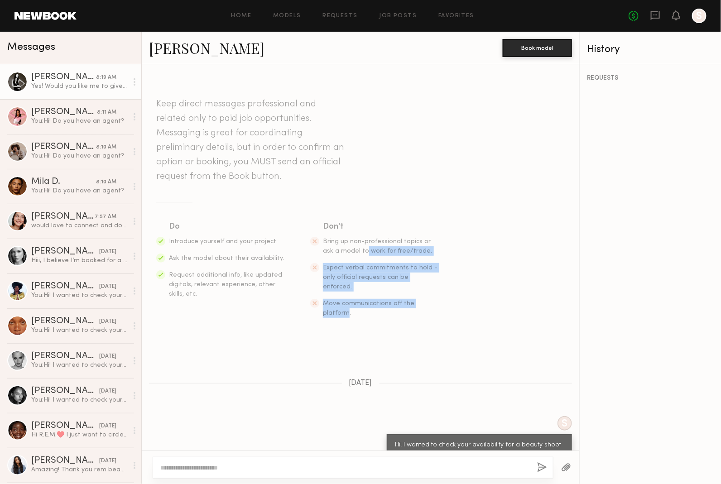
click at [352, 248] on li "Bring up non-professional topics or ask a model to work for free/trade." at bounding box center [381, 246] width 116 height 19
drag, startPoint x: 332, startPoint y: 230, endPoint x: 405, endPoint y: 316, distance: 112.7
click at [405, 316] on div "Keep direct messages professional and related only to paid job opportunities. M…" at bounding box center [360, 207] width 437 height 279
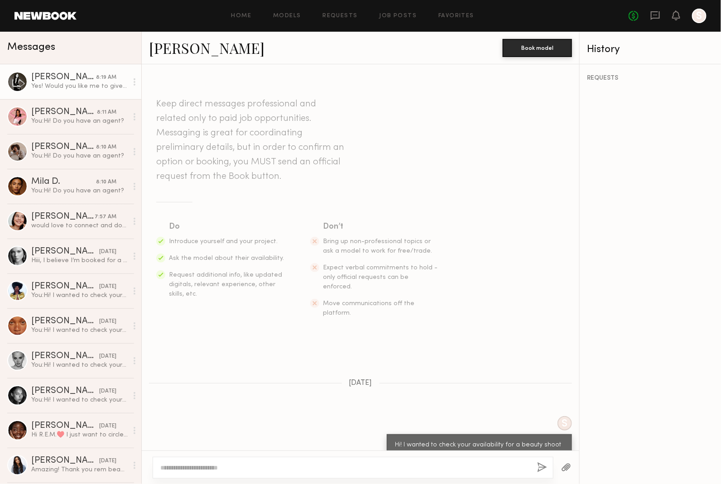
click at [411, 290] on ul "Bring up non-professional topics or ask a model to work for free/trade. Expect …" at bounding box center [381, 277] width 116 height 81
drag, startPoint x: 173, startPoint y: 119, endPoint x: 220, endPoint y: 169, distance: 68.5
click at [220, 169] on header "Keep direct messages professional and related only to paid job opportunities. M…" at bounding box center [251, 140] width 190 height 87
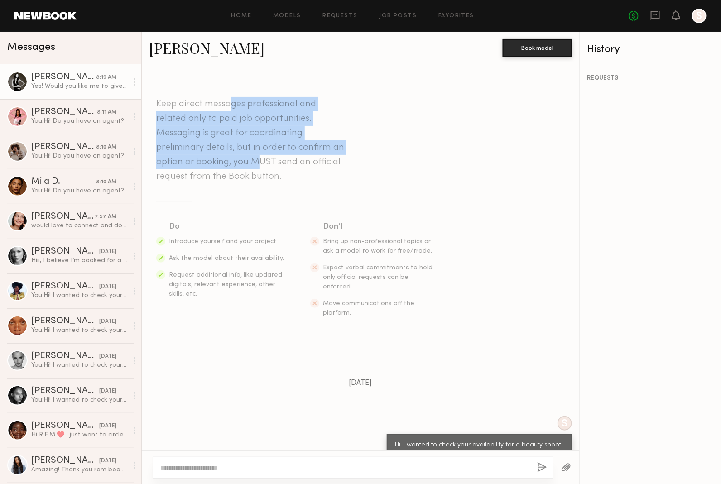
drag, startPoint x: 258, startPoint y: 168, endPoint x: 230, endPoint y: 101, distance: 72.3
click at [230, 102] on header "Keep direct messages professional and related only to paid job opportunities. M…" at bounding box center [251, 140] width 190 height 87
click at [230, 101] on header "Keep direct messages professional and related only to paid job opportunities. M…" at bounding box center [251, 140] width 190 height 87
drag, startPoint x: 225, startPoint y: 102, endPoint x: 233, endPoint y: 180, distance: 78.2
click at [233, 180] on header "Keep direct messages professional and related only to paid job opportunities. M…" at bounding box center [251, 140] width 190 height 87
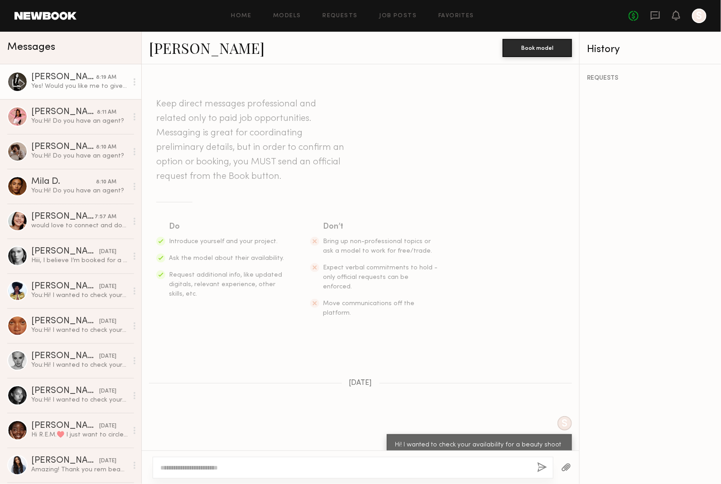
click at [254, 177] on header "Keep direct messages professional and related only to paid job opportunities. M…" at bounding box center [251, 140] width 190 height 87
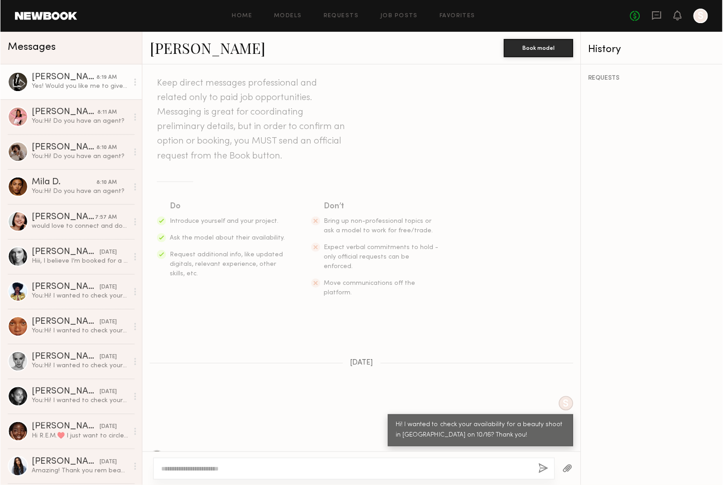
scroll to position [196, 0]
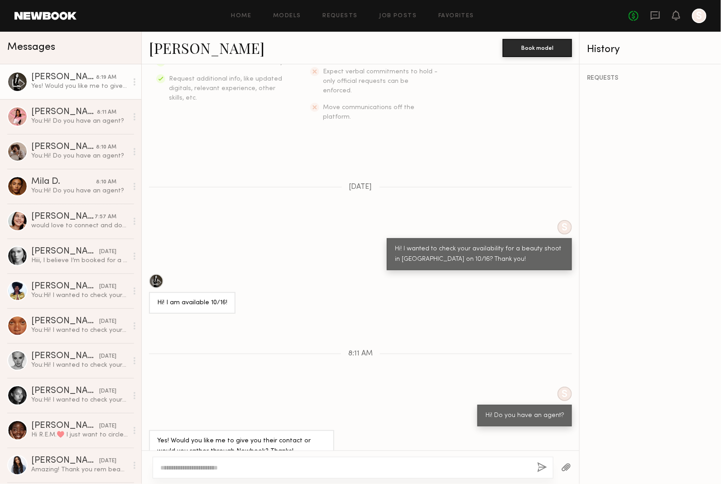
click at [227, 43] on div "[PERSON_NAME]" at bounding box center [325, 47] width 353 height 19
click at [184, 48] on link "[PERSON_NAME]" at bounding box center [206, 47] width 115 height 19
click at [351, 387] on div at bounding box center [353, 468] width 401 height 22
click at [351, 387] on textarea at bounding box center [344, 467] width 369 height 9
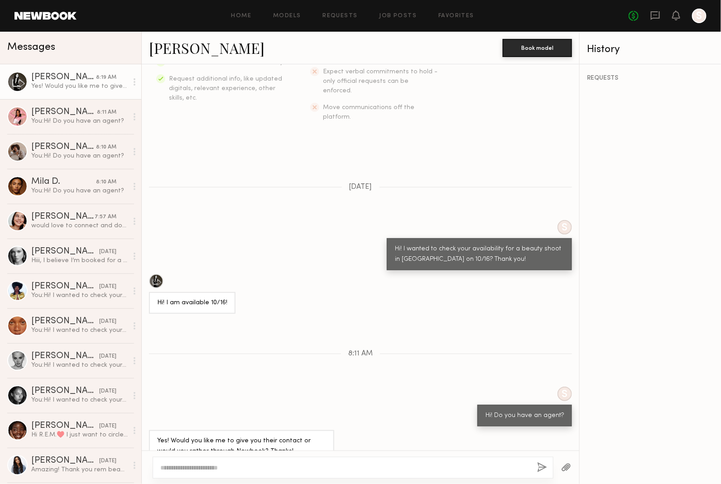
click at [75, 81] on div "Kaili B." at bounding box center [63, 77] width 65 height 9
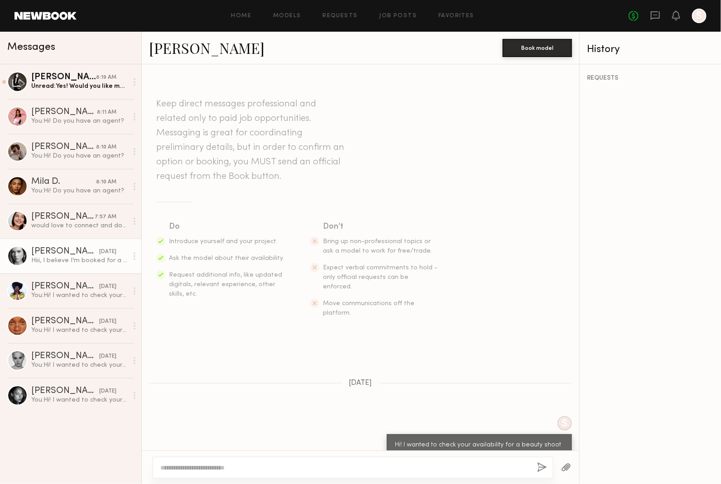
scroll to position [41, 0]
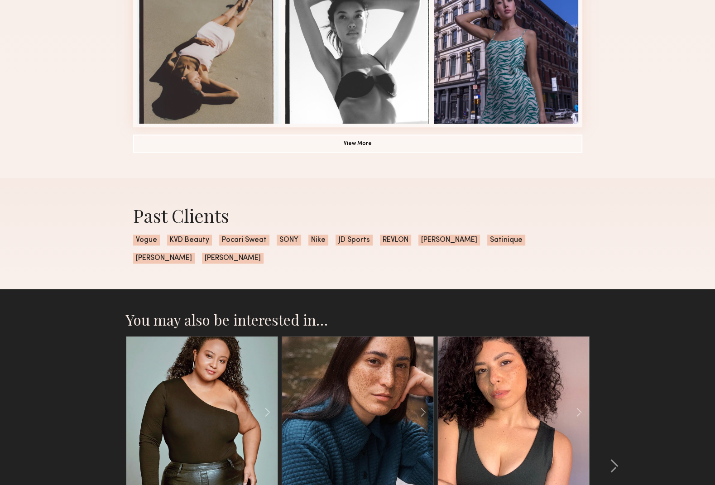
scroll to position [871, 0]
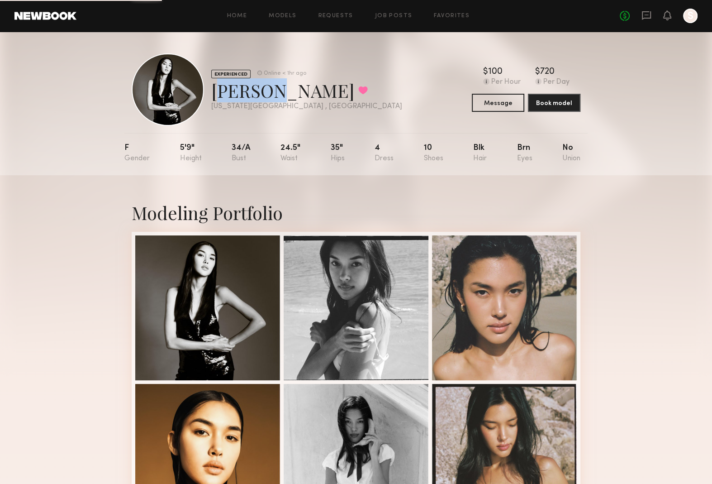
drag, startPoint x: 210, startPoint y: 90, endPoint x: 250, endPoint y: 89, distance: 40.7
click at [250, 89] on div "EXPERIENCED Online < 1hr ago [PERSON_NAME] Favorited [US_STATE][GEOGRAPHIC_DATA…" at bounding box center [267, 89] width 271 height 72
copy div "Kaili"
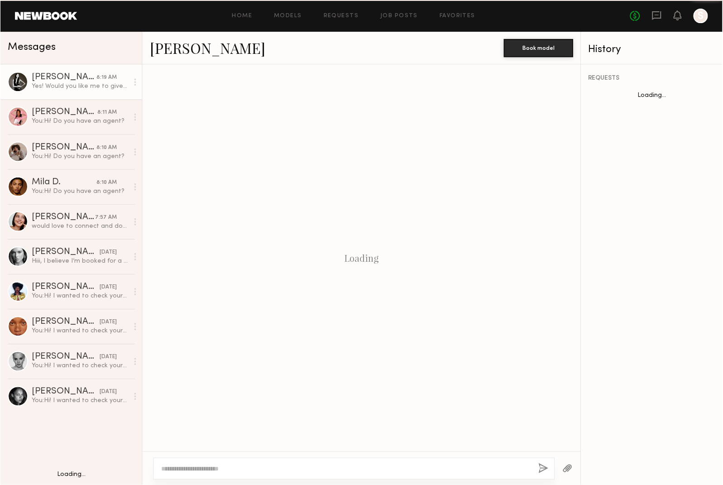
scroll to position [196, 0]
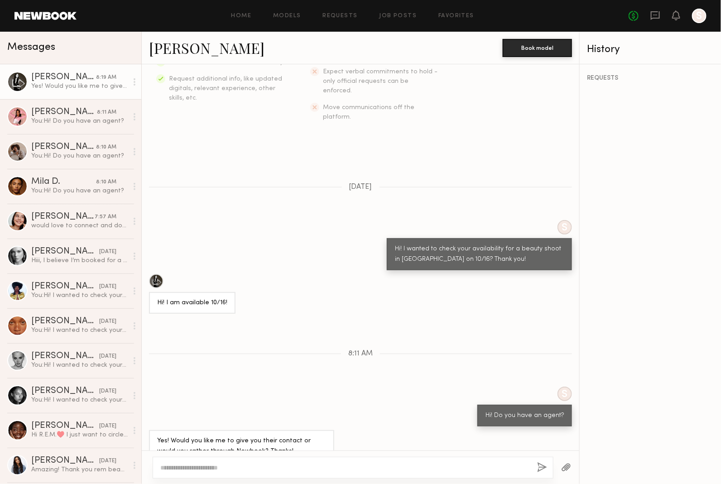
click at [172, 51] on link "[PERSON_NAME]" at bounding box center [206, 47] width 115 height 19
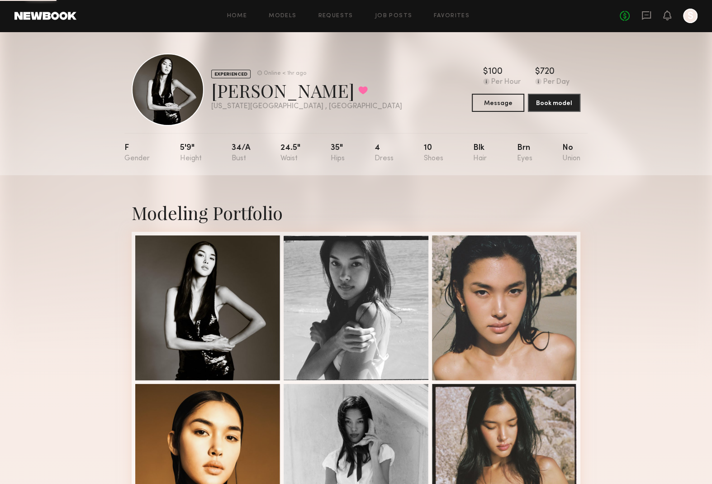
click at [169, 110] on div at bounding box center [168, 89] width 72 height 72
